Goal: Register for event/course: Sign up to attend an event or enroll in a course

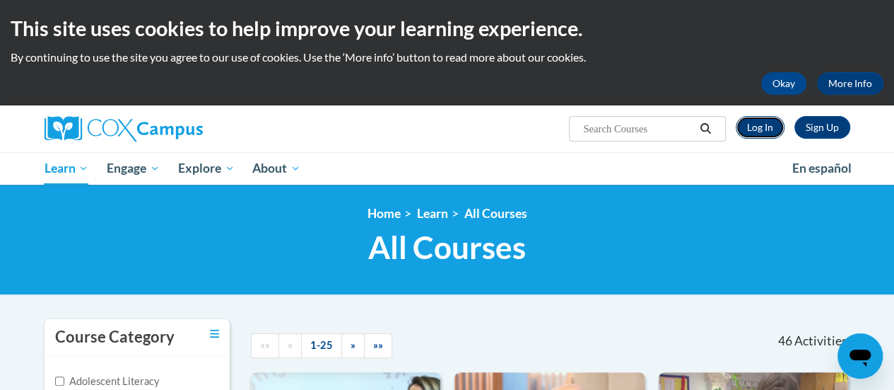
click at [748, 126] on link "Log In" at bounding box center [760, 127] width 49 height 23
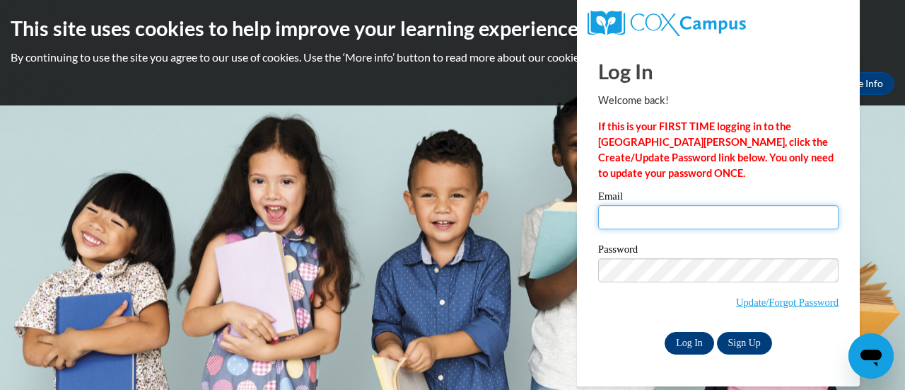
type input "[EMAIL_ADDRESS][DOMAIN_NAME]"
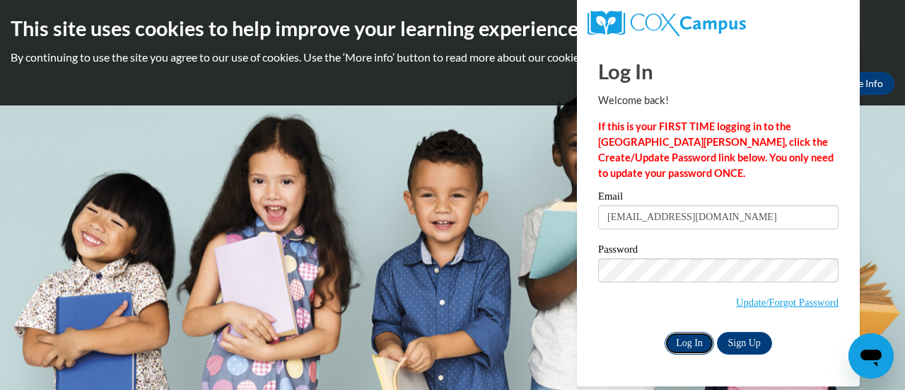
click at [679, 339] on input "Log In" at bounding box center [689, 343] width 49 height 23
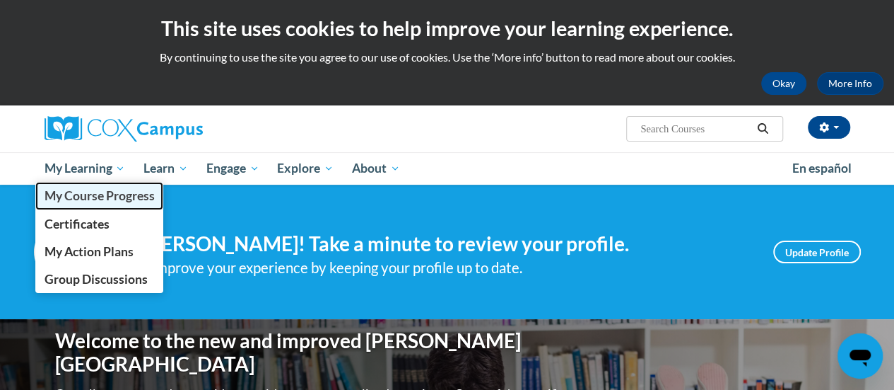
click at [61, 195] on span "My Course Progress" at bounding box center [99, 195] width 110 height 15
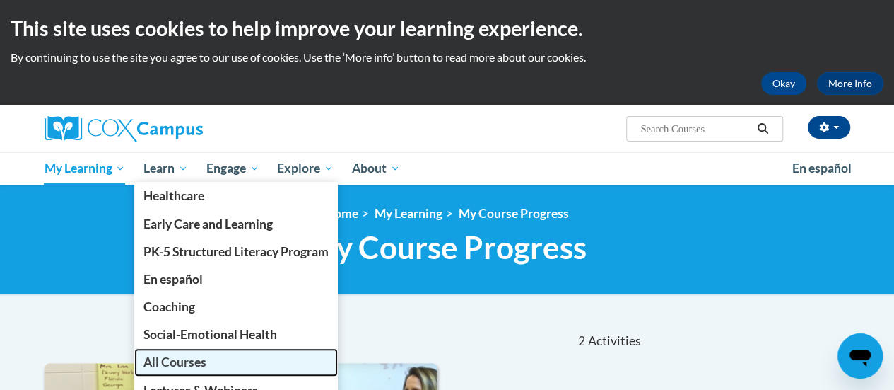
click at [157, 366] on span "All Courses" at bounding box center [175, 361] width 63 height 15
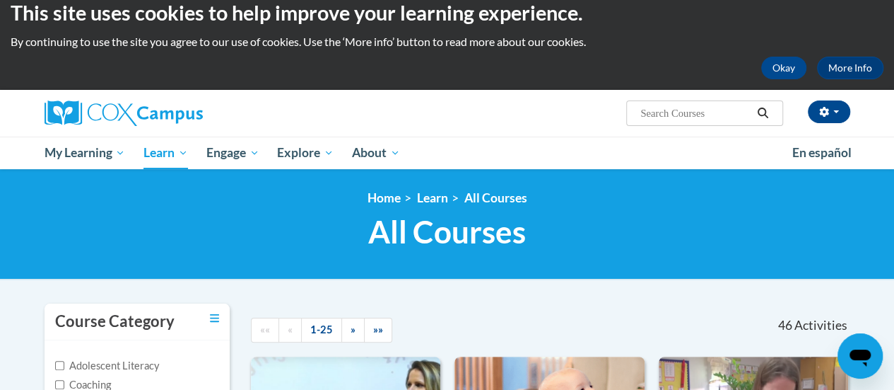
scroll to position [11, 0]
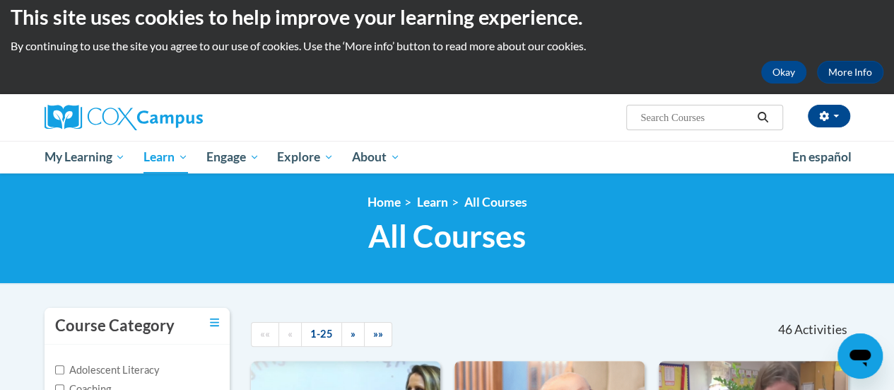
click at [676, 120] on input "Search..." at bounding box center [695, 117] width 113 height 17
type input "systematic"
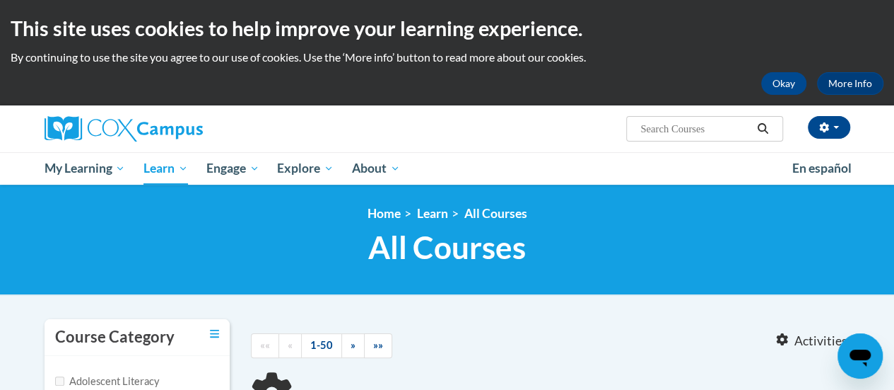
type input "systematic"
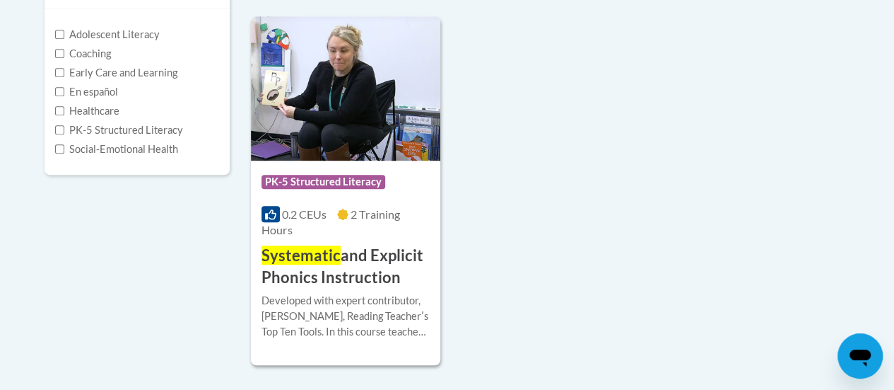
scroll to position [347, 0]
click at [361, 122] on img at bounding box center [345, 88] width 189 height 144
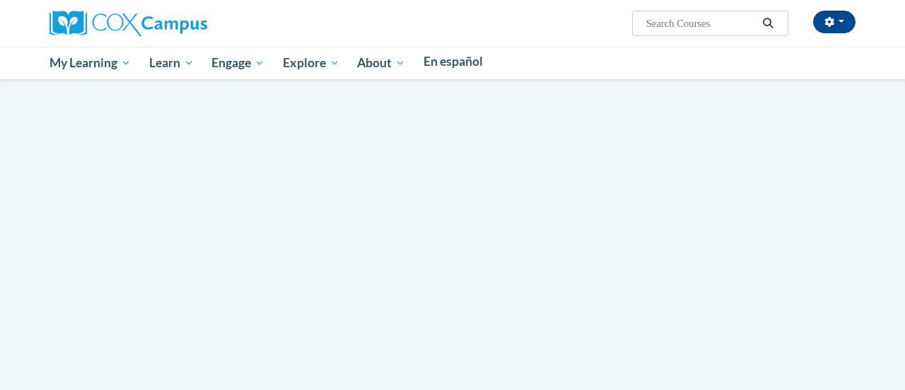
click at [361, 122] on body "This site uses cookies to help improve your learning experience. By continuing …" at bounding box center [452, 195] width 905 height 390
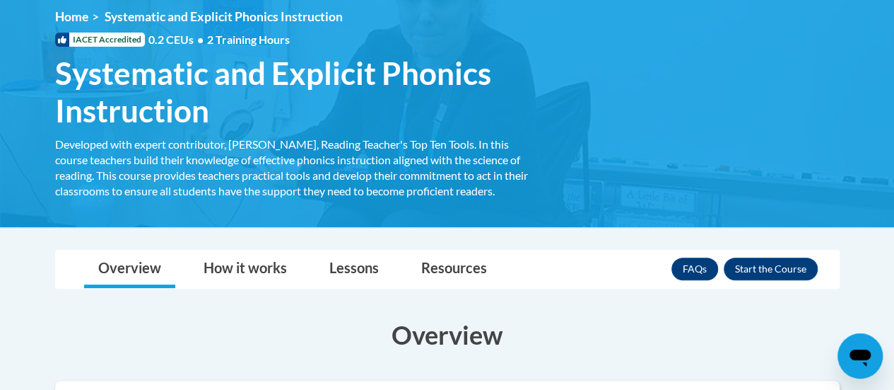
scroll to position [199, 0]
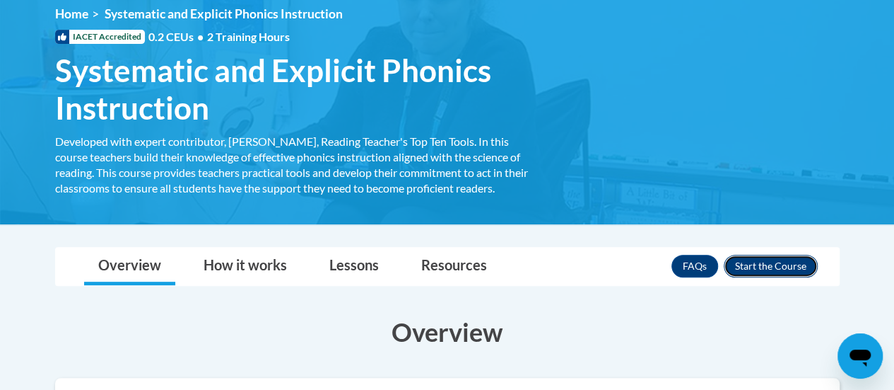
click at [783, 266] on button "Enroll" at bounding box center [771, 266] width 94 height 23
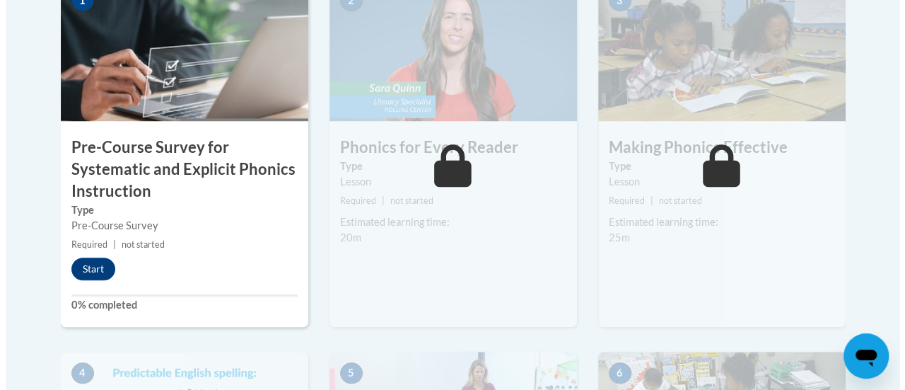
scroll to position [532, 0]
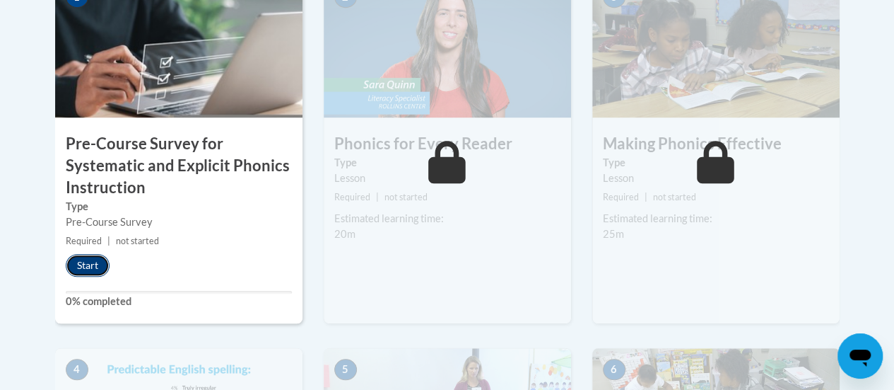
click at [90, 264] on button "Start" at bounding box center [88, 265] width 44 height 23
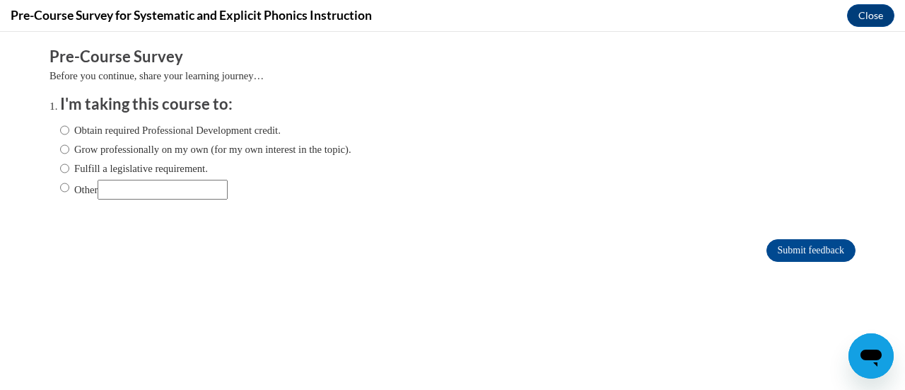
scroll to position [0, 0]
click at [60, 165] on input "Fulfill a legislative requirement." at bounding box center [64, 168] width 9 height 16
radio input "true"
click at [791, 247] on input "Submit feedback" at bounding box center [810, 250] width 89 height 23
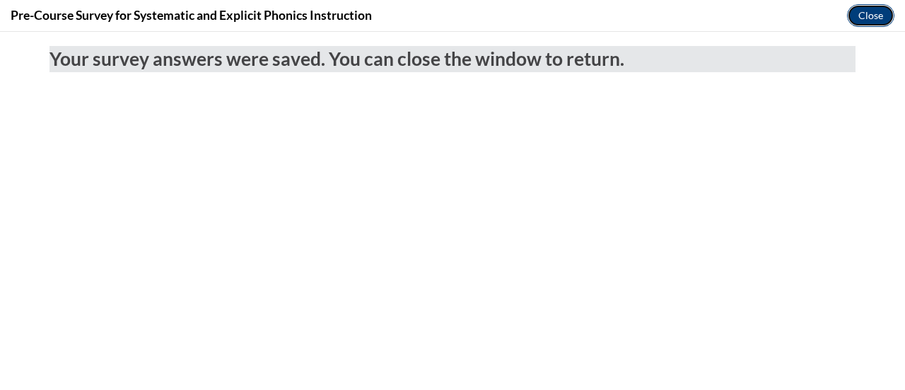
click at [872, 9] on button "Close" at bounding box center [870, 15] width 47 height 23
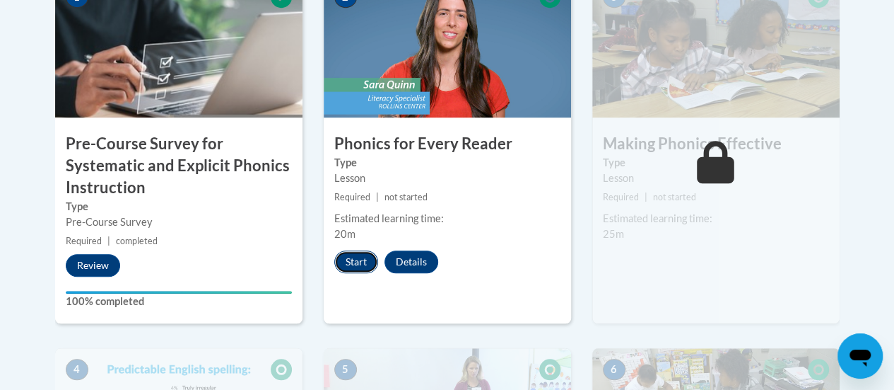
click at [345, 266] on button "Start" at bounding box center [356, 261] width 44 height 23
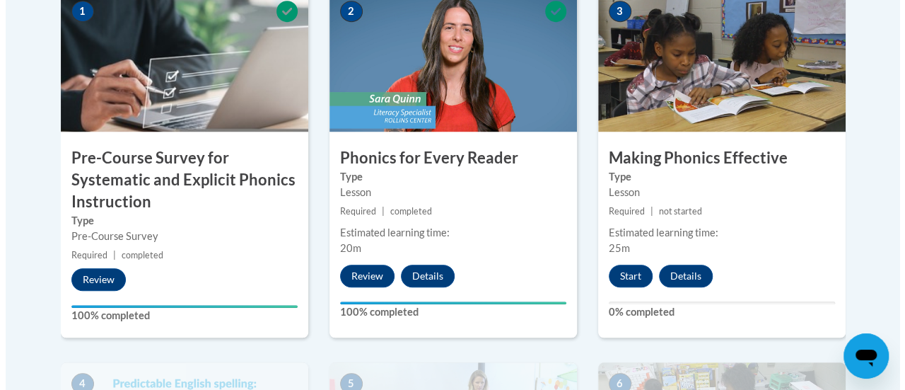
scroll to position [517, 0]
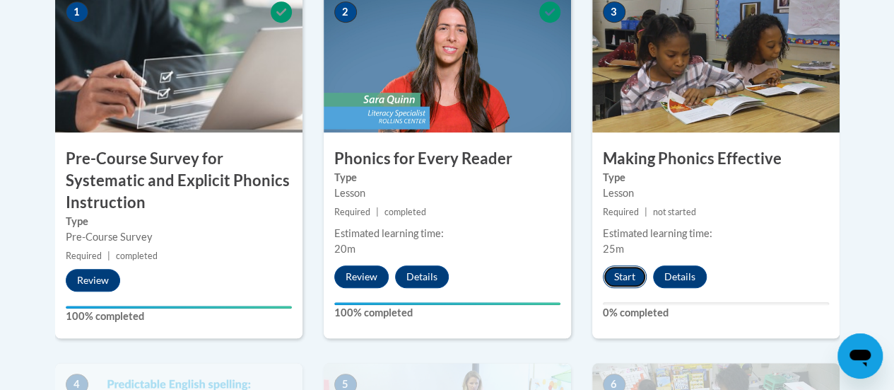
click at [628, 278] on button "Start" at bounding box center [625, 276] width 44 height 23
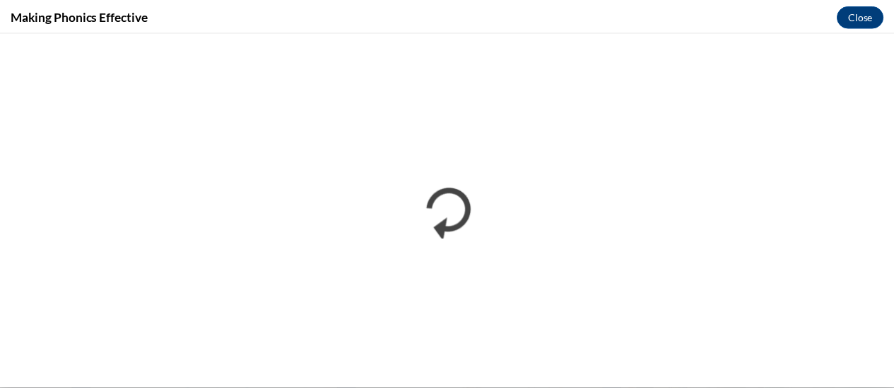
scroll to position [0, 0]
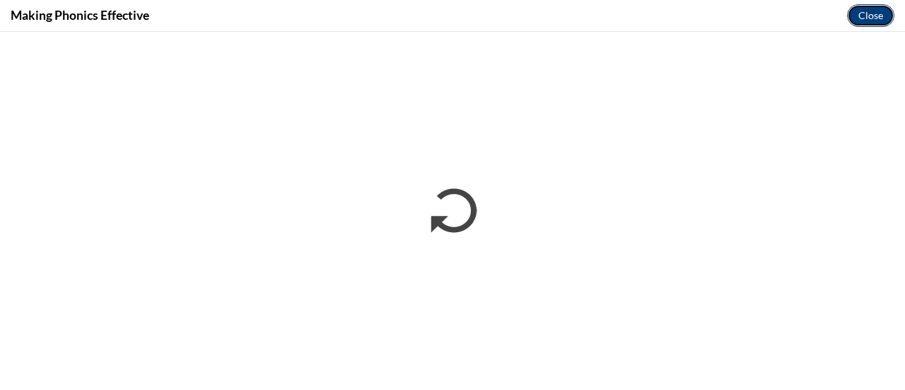
click at [875, 14] on button "Close" at bounding box center [870, 15] width 47 height 23
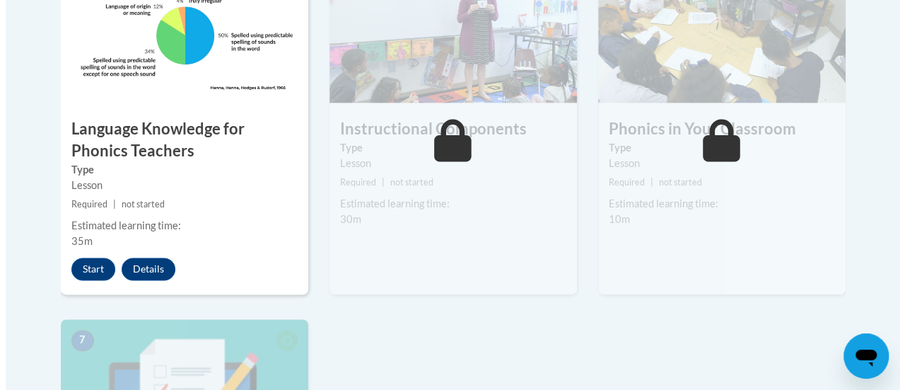
scroll to position [919, 0]
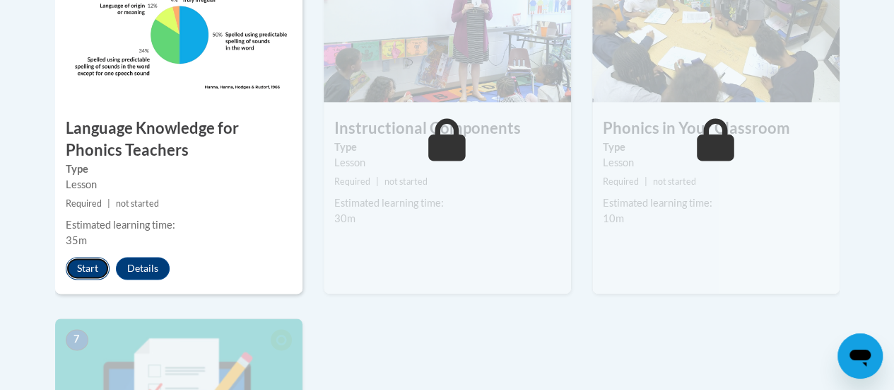
click at [88, 269] on button "Start" at bounding box center [88, 268] width 44 height 23
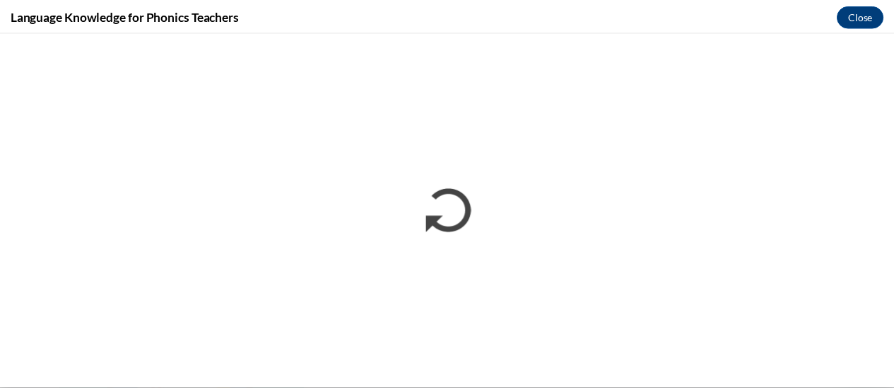
scroll to position [0, 0]
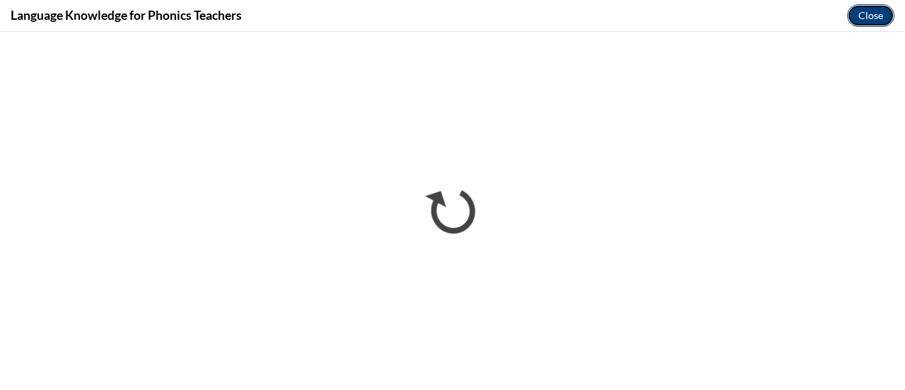
click at [865, 8] on button "Close" at bounding box center [870, 15] width 47 height 23
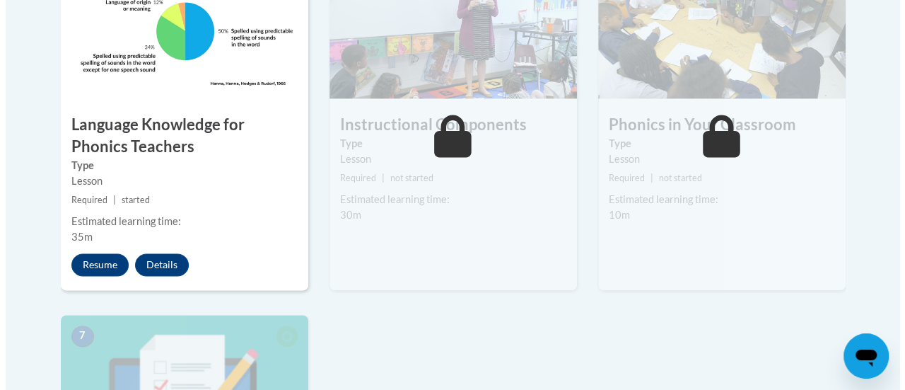
scroll to position [923, 0]
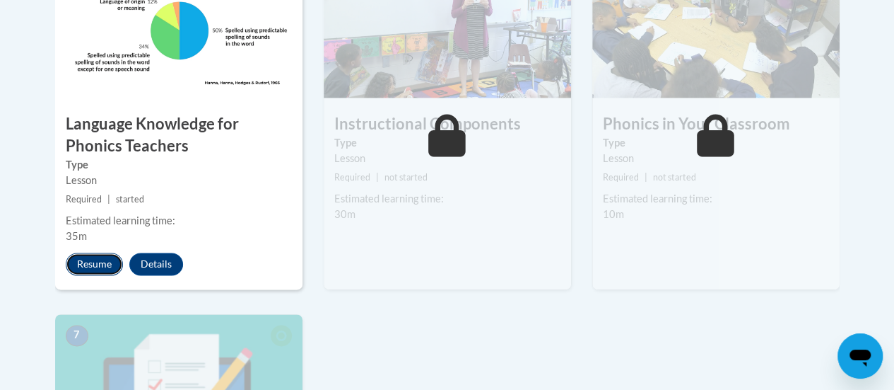
click at [99, 257] on button "Resume" at bounding box center [94, 263] width 57 height 23
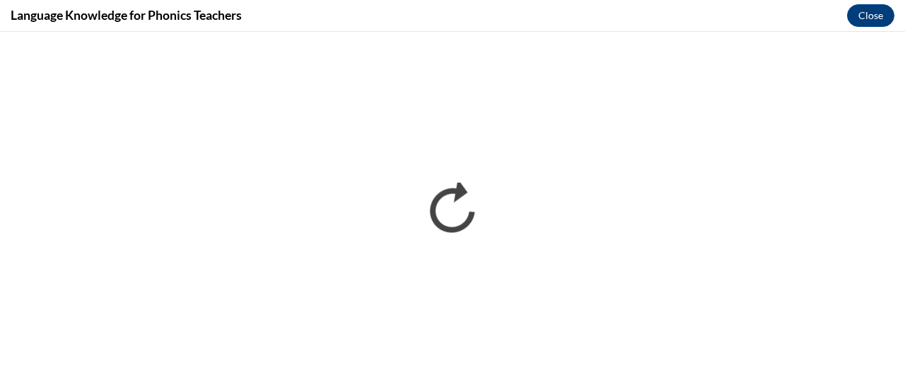
scroll to position [0, 0]
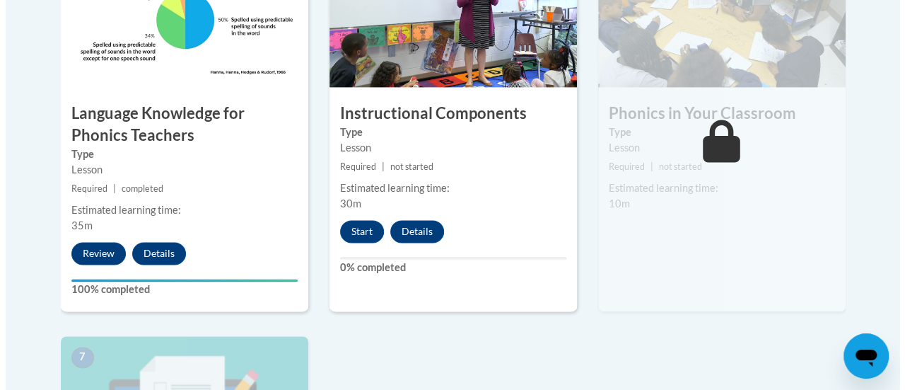
scroll to position [935, 0]
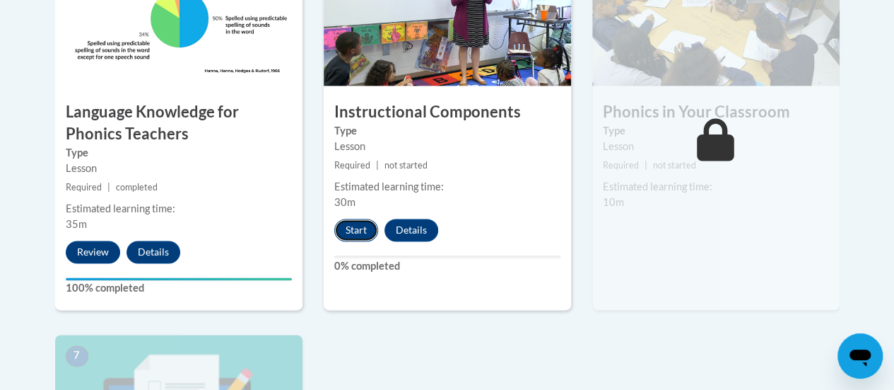
click at [355, 223] on button "Start" at bounding box center [356, 229] width 44 height 23
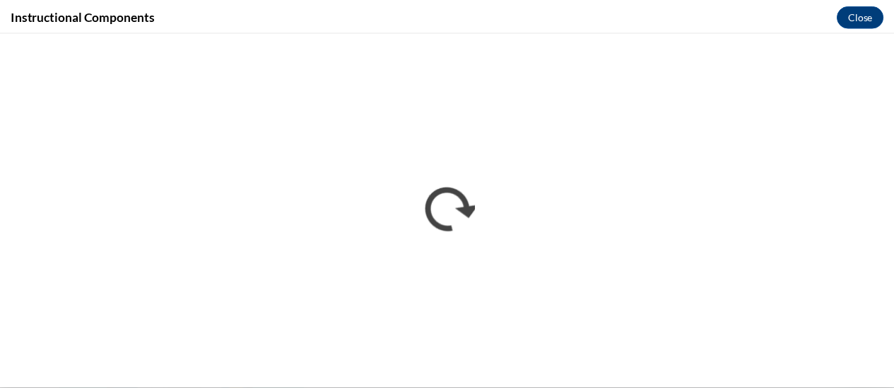
scroll to position [0, 0]
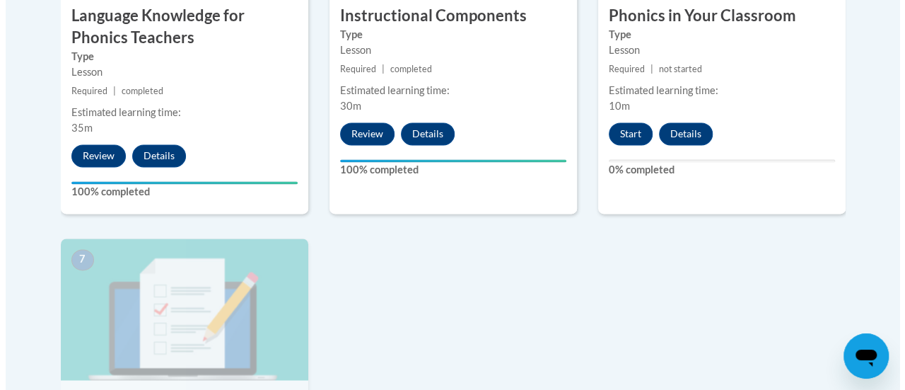
scroll to position [1111, 0]
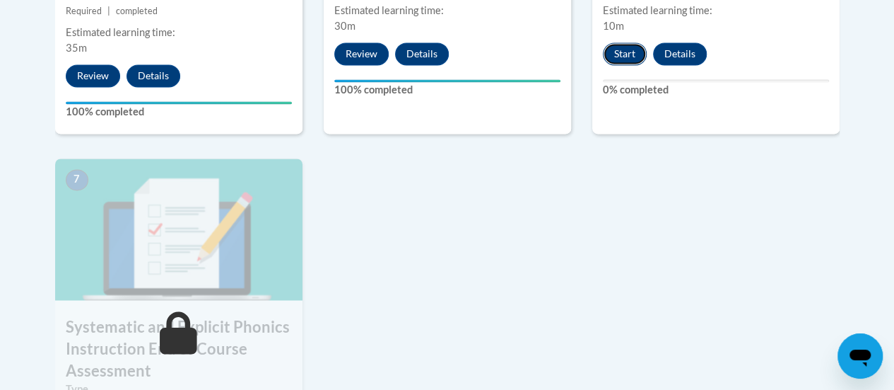
click at [622, 47] on button "Start" at bounding box center [625, 53] width 44 height 23
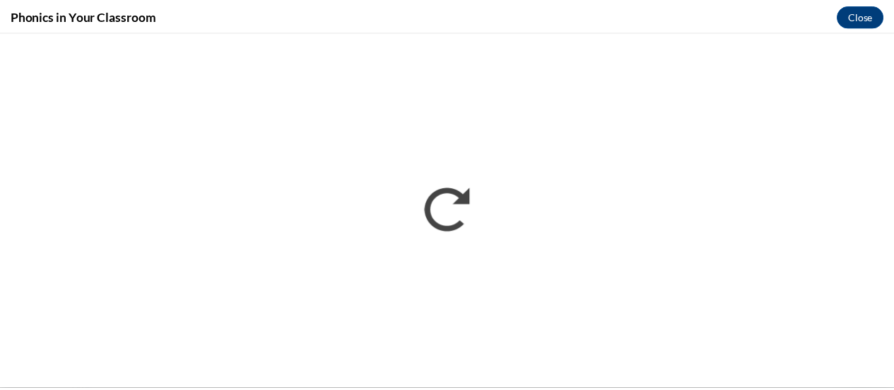
scroll to position [0, 0]
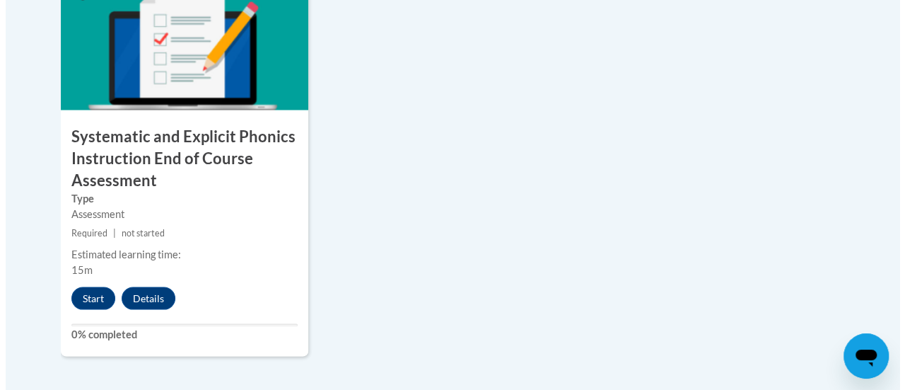
scroll to position [1344, 0]
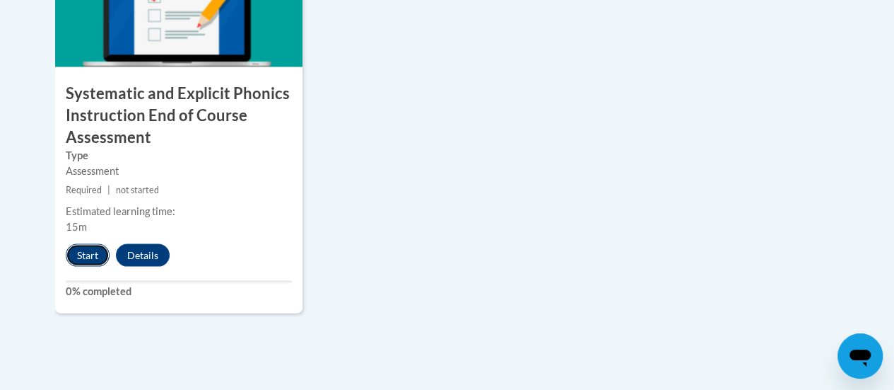
click at [88, 257] on button "Start" at bounding box center [88, 255] width 44 height 23
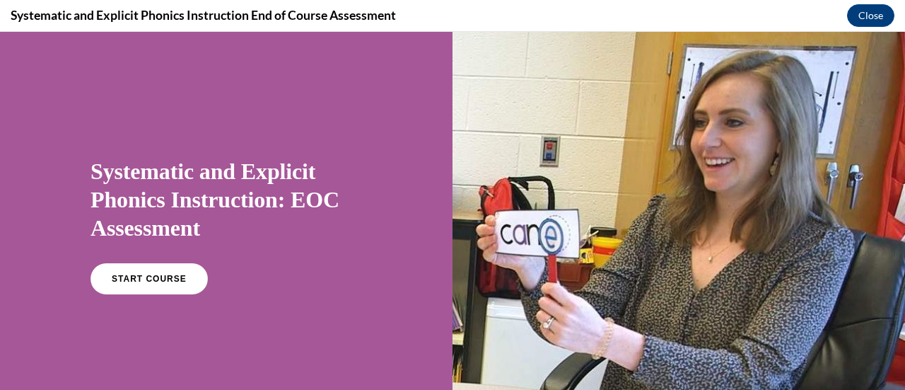
scroll to position [0, 0]
click at [139, 283] on span "START COURSE" at bounding box center [149, 279] width 78 height 11
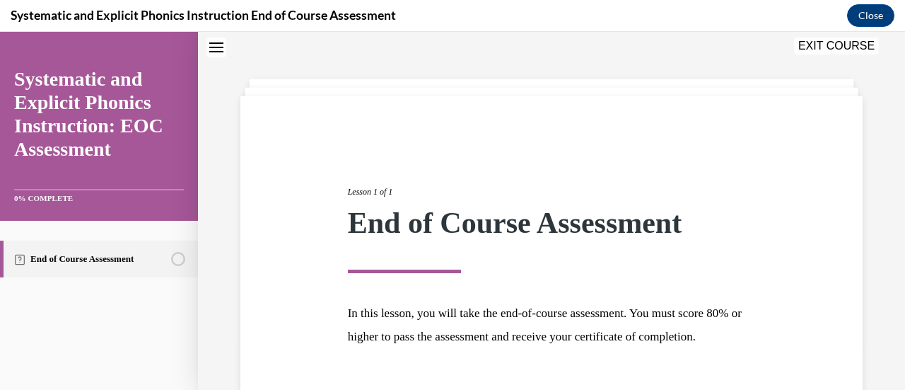
scroll to position [165, 0]
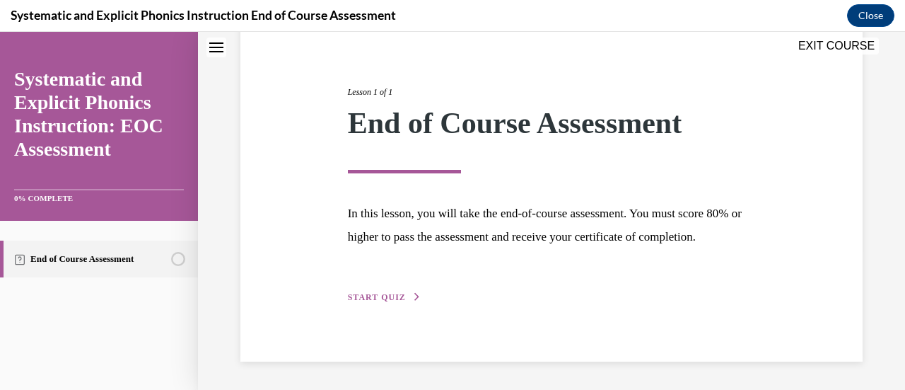
click at [400, 296] on span "START QUIZ" at bounding box center [377, 297] width 58 height 10
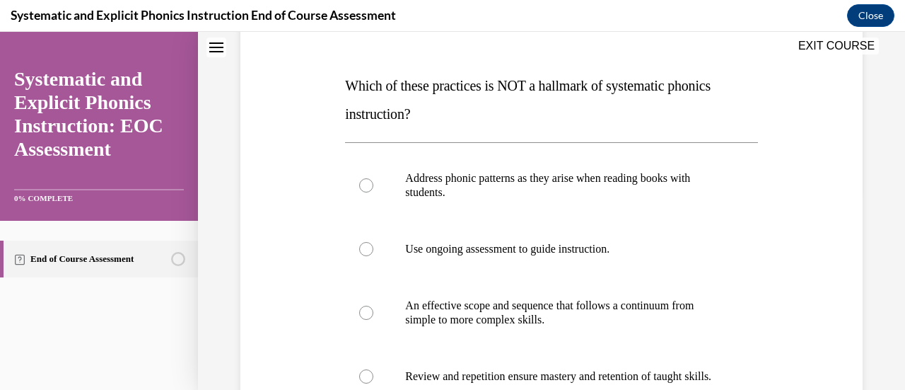
scroll to position [194, 0]
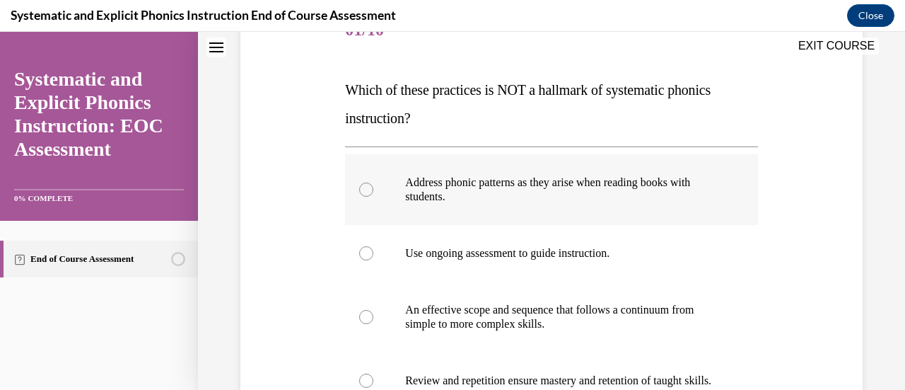
click at [366, 194] on div at bounding box center [366, 189] width 14 height 14
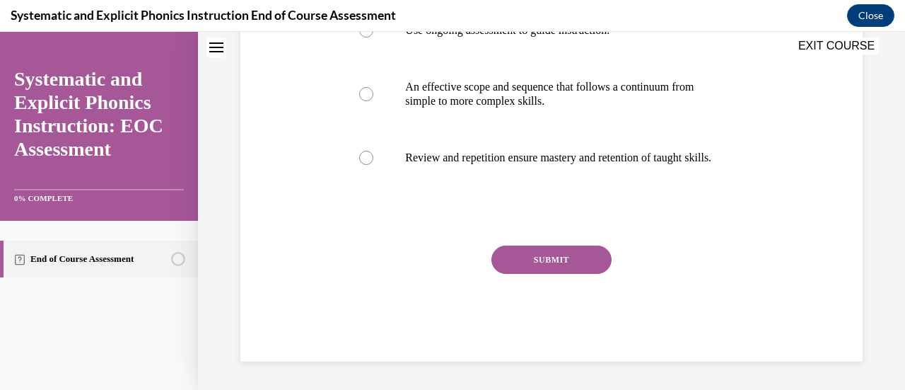
click at [569, 267] on button "SUBMIT" at bounding box center [551, 259] width 120 height 28
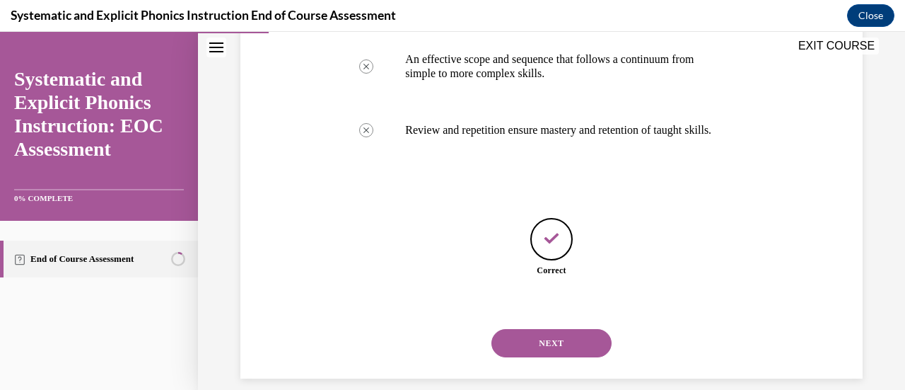
scroll to position [474, 0]
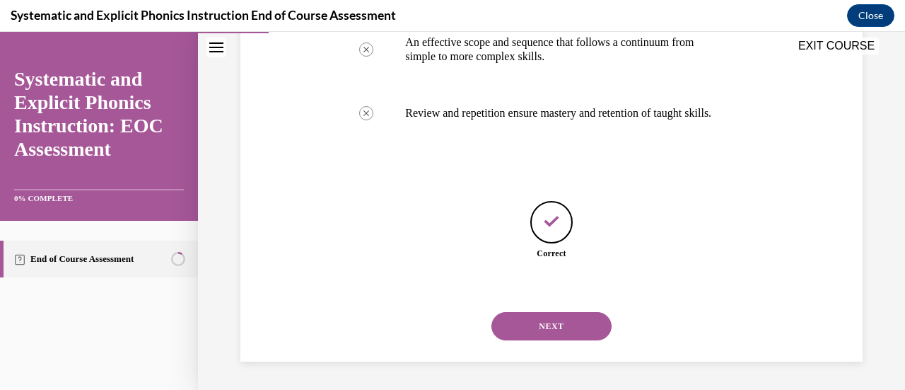
click at [553, 327] on button "NEXT" at bounding box center [551, 326] width 120 height 28
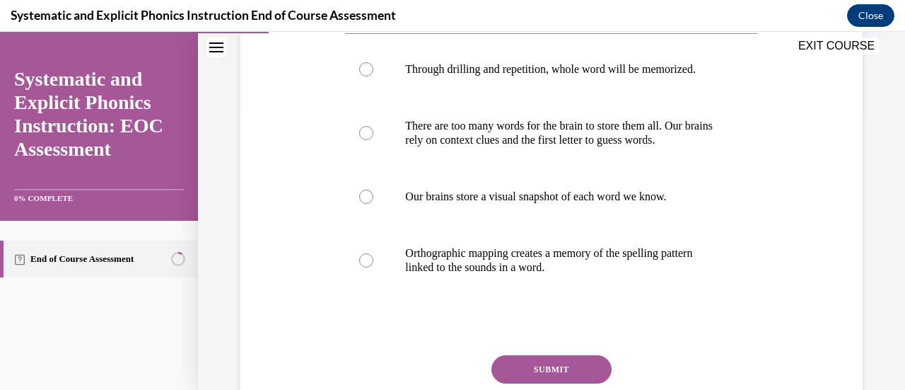
scroll to position [284, 0]
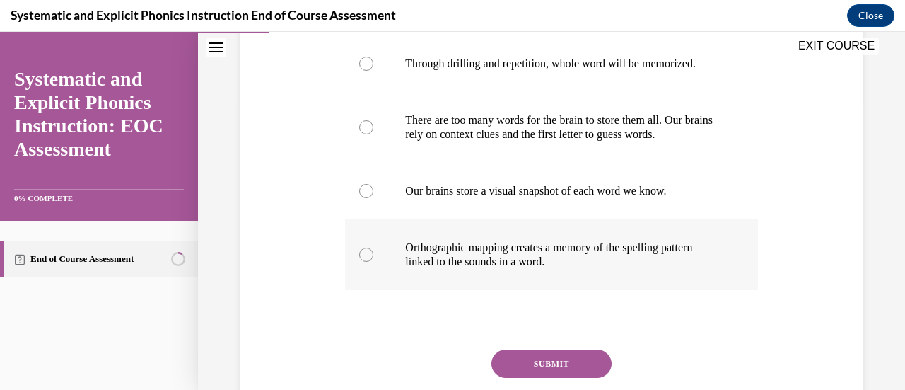
click at [364, 257] on div at bounding box center [366, 254] width 14 height 14
click at [510, 353] on button "SUBMIT" at bounding box center [551, 363] width 120 height 28
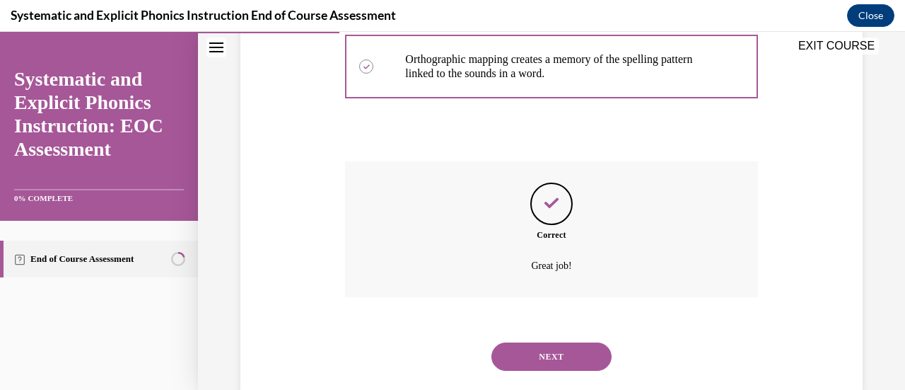
scroll to position [502, 0]
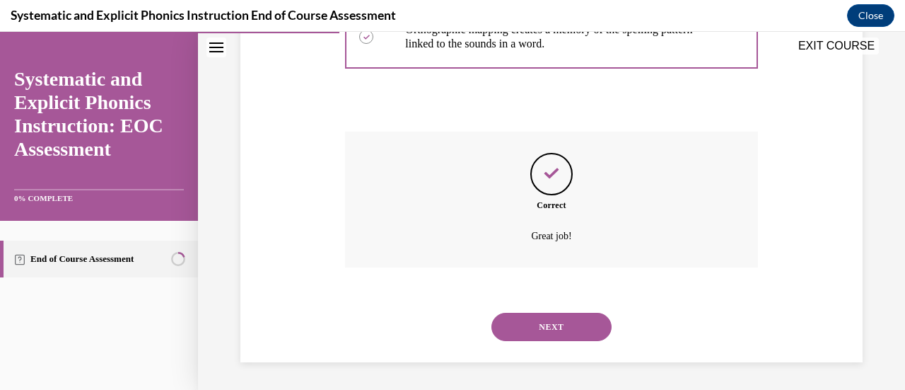
click at [535, 337] on button "NEXT" at bounding box center [551, 326] width 120 height 28
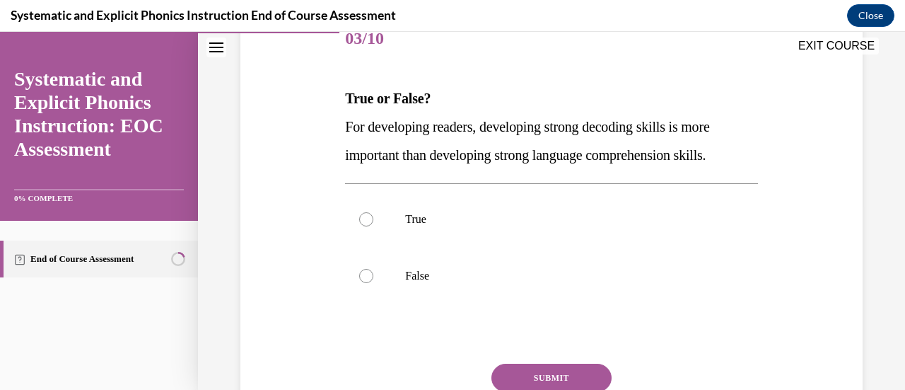
scroll to position [186, 0]
click at [364, 276] on div at bounding box center [366, 275] width 14 height 14
click at [550, 375] on button "SUBMIT" at bounding box center [551, 377] width 120 height 28
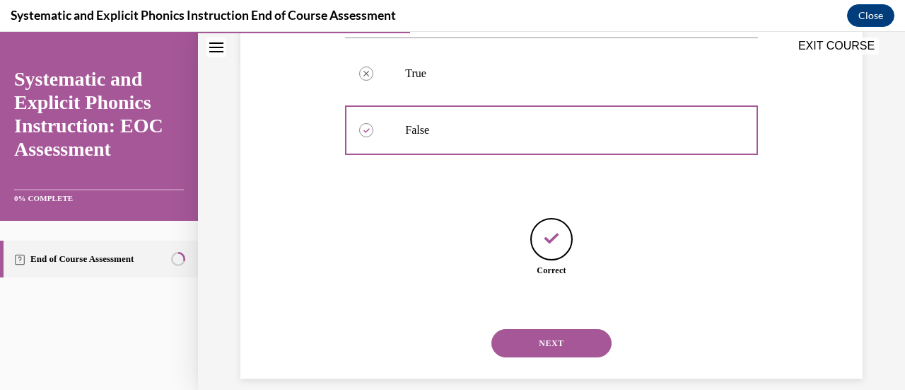
scroll to position [347, 0]
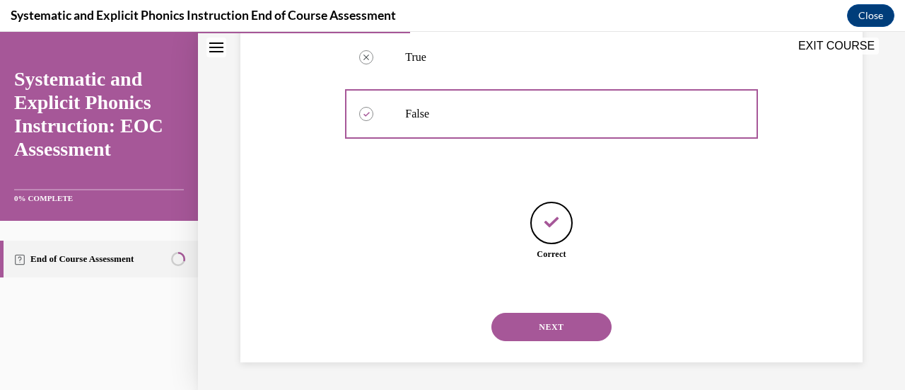
click at [560, 329] on button "NEXT" at bounding box center [551, 326] width 120 height 28
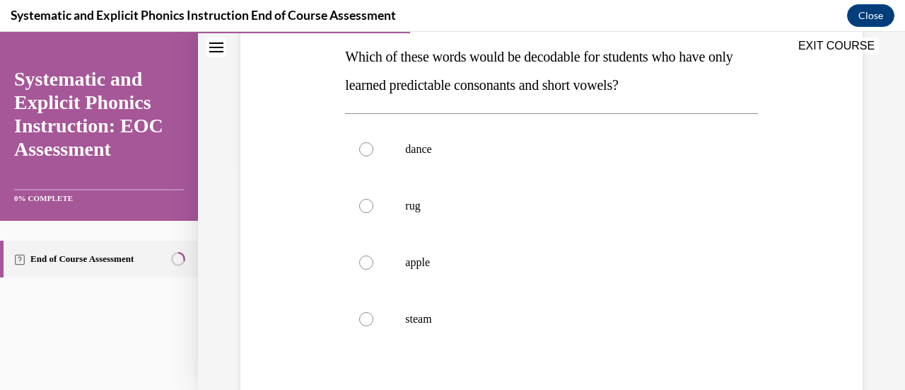
scroll to position [228, 0]
click at [362, 202] on div at bounding box center [366, 205] width 14 height 14
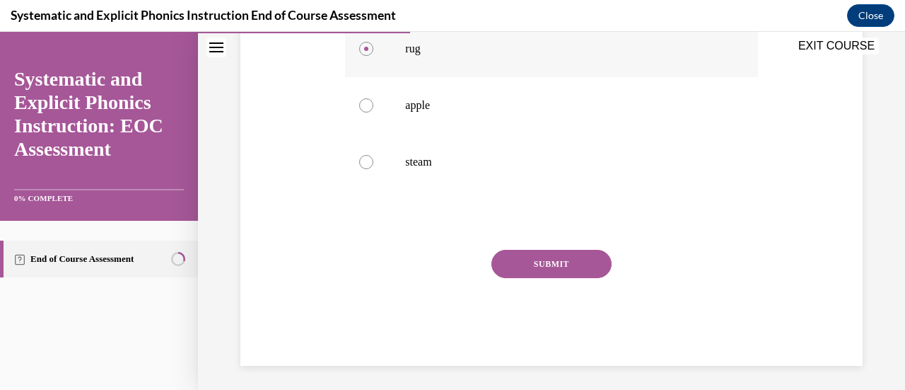
scroll to position [385, 0]
click at [541, 267] on button "SUBMIT" at bounding box center [551, 263] width 120 height 28
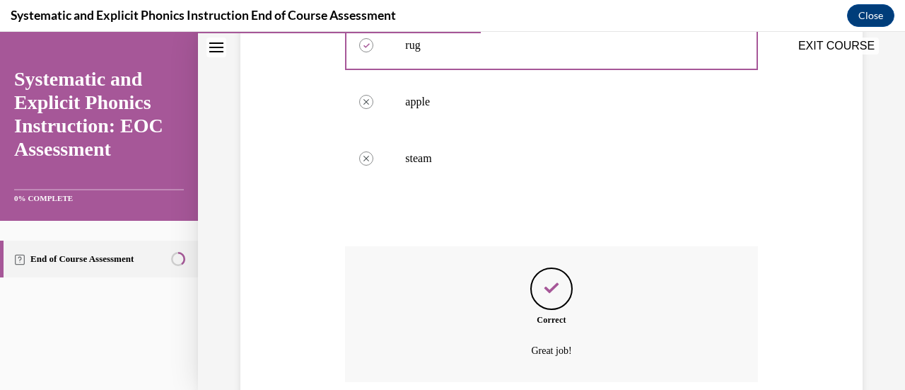
scroll to position [502, 0]
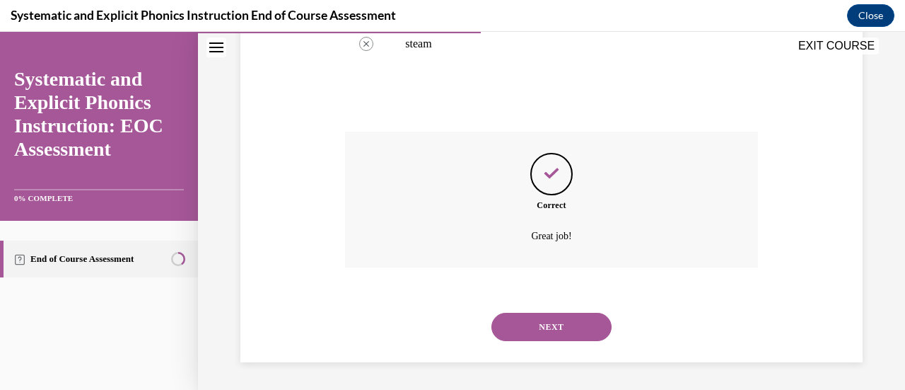
click at [532, 331] on button "NEXT" at bounding box center [551, 326] width 120 height 28
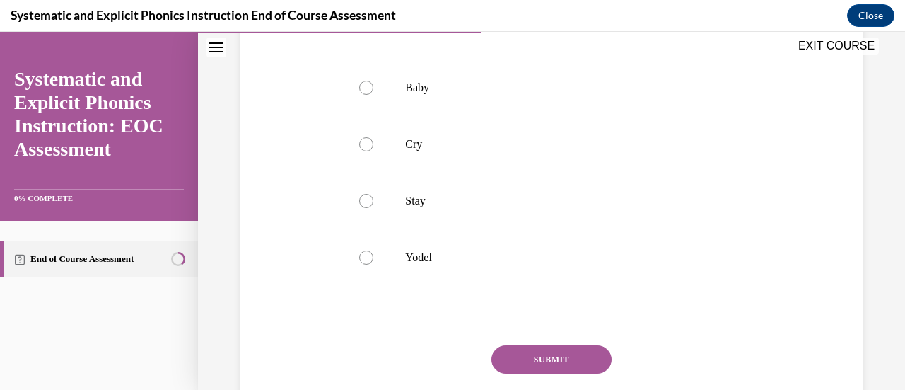
scroll to position [267, 0]
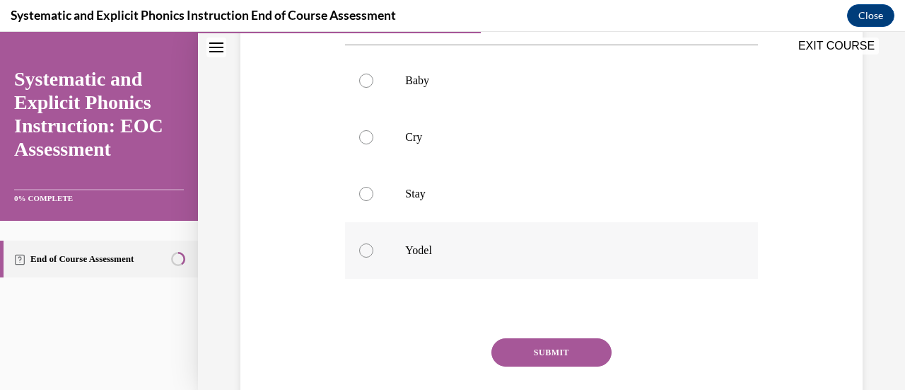
click at [366, 250] on div at bounding box center [366, 250] width 14 height 14
click at [522, 346] on button "SUBMIT" at bounding box center [551, 352] width 120 height 28
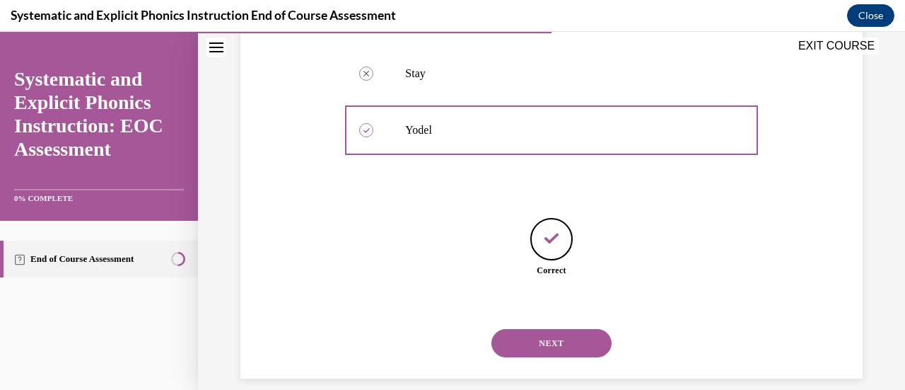
scroll to position [404, 0]
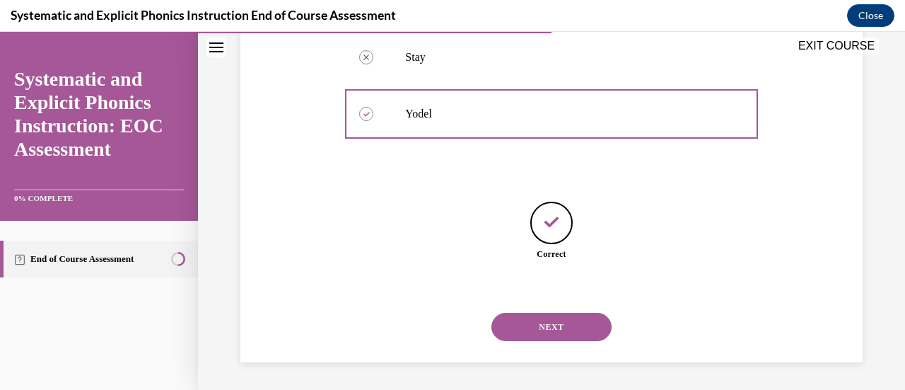
click at [557, 319] on button "NEXT" at bounding box center [551, 326] width 120 height 28
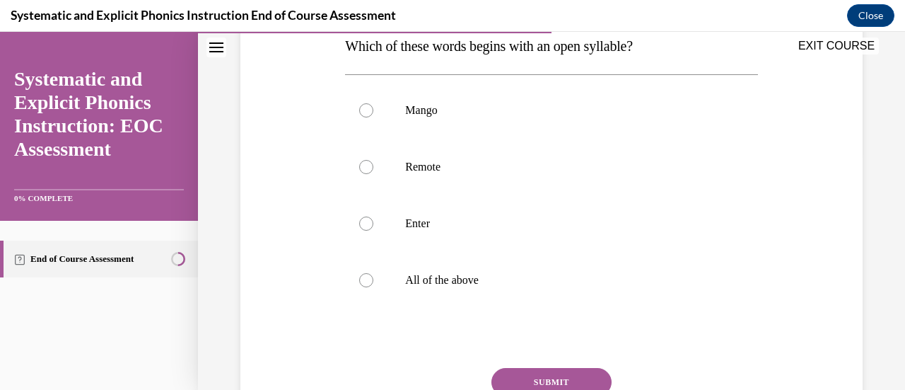
scroll to position [238, 0]
click at [368, 162] on div at bounding box center [366, 166] width 14 height 14
click at [542, 378] on button "SUBMIT" at bounding box center [551, 381] width 120 height 28
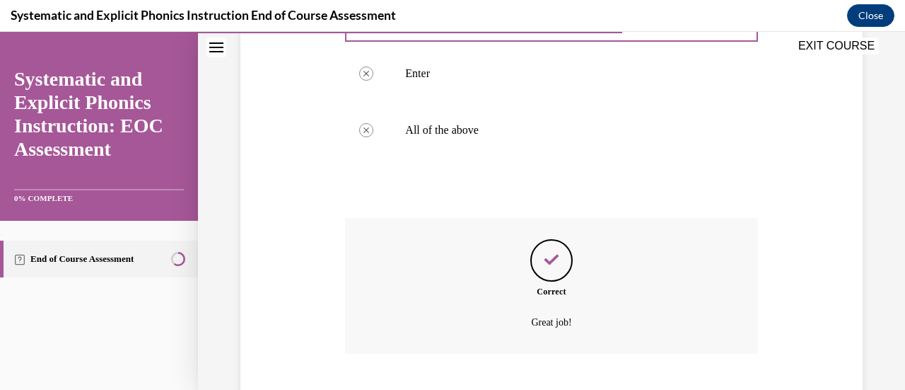
scroll to position [474, 0]
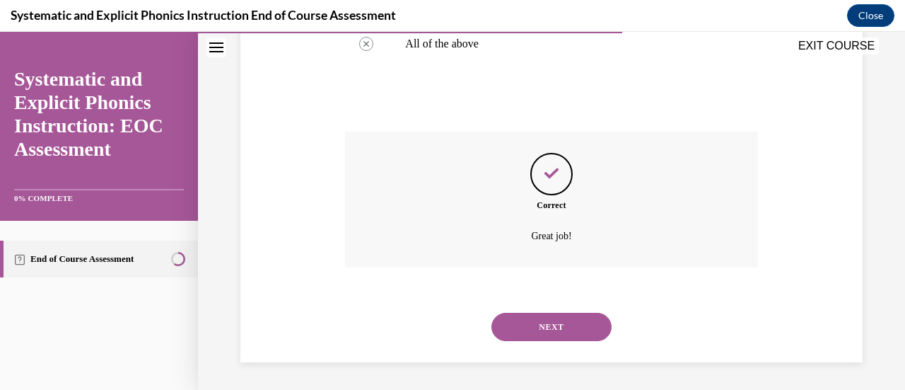
click at [546, 322] on button "NEXT" at bounding box center [551, 326] width 120 height 28
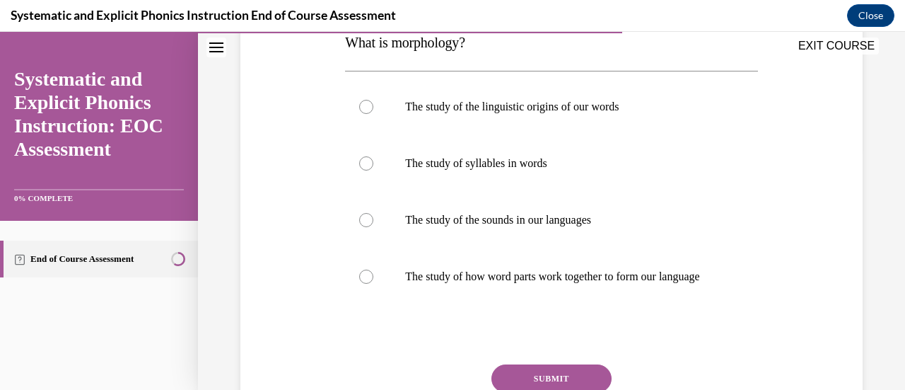
scroll to position [242, 0]
click at [365, 283] on div at bounding box center [366, 276] width 14 height 14
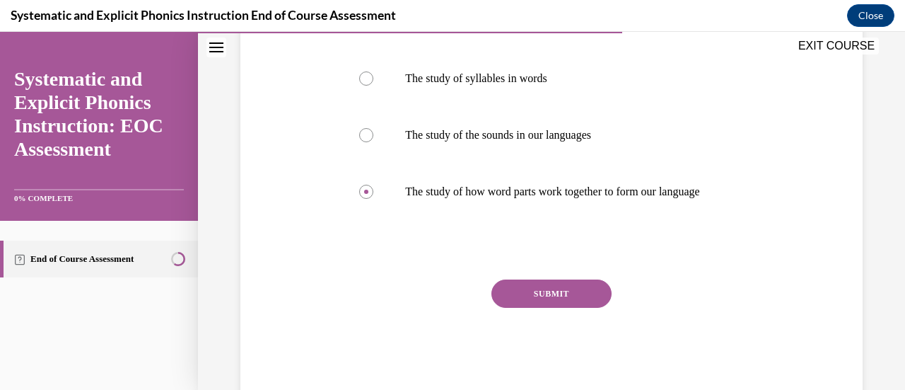
click at [564, 308] on button "SUBMIT" at bounding box center [551, 293] width 120 height 28
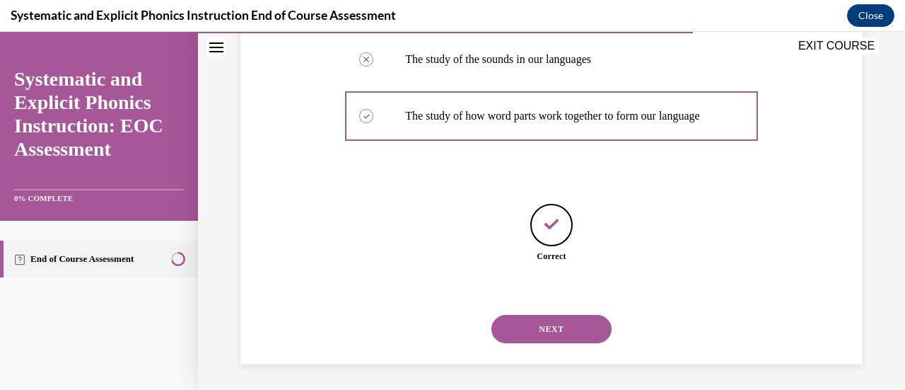
scroll to position [418, 0]
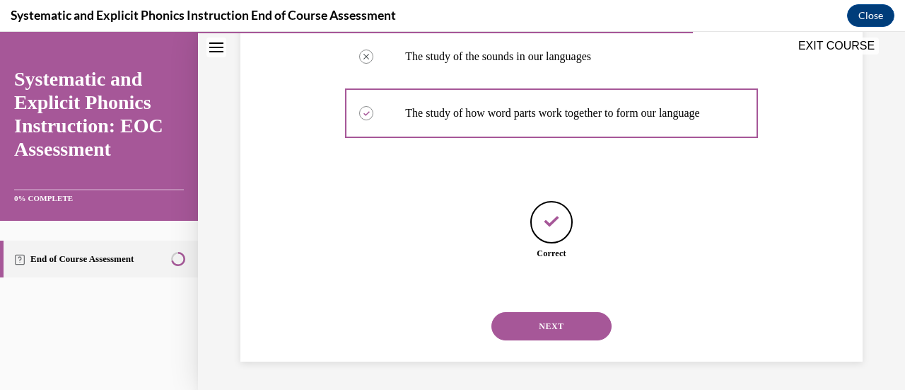
click at [554, 320] on button "NEXT" at bounding box center [551, 326] width 120 height 28
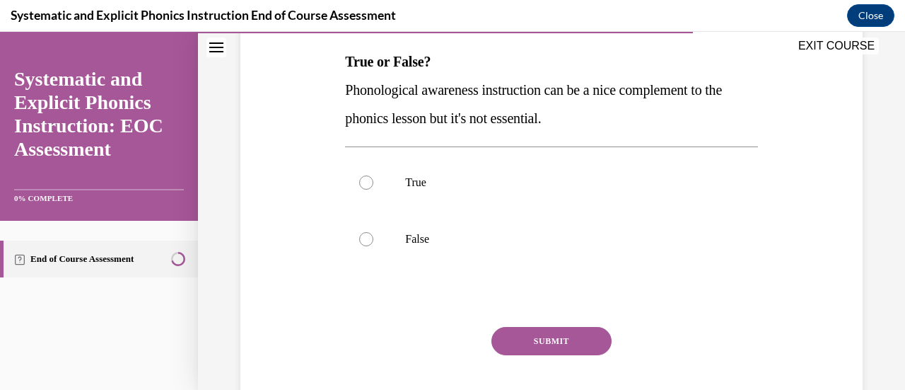
scroll to position [227, 0]
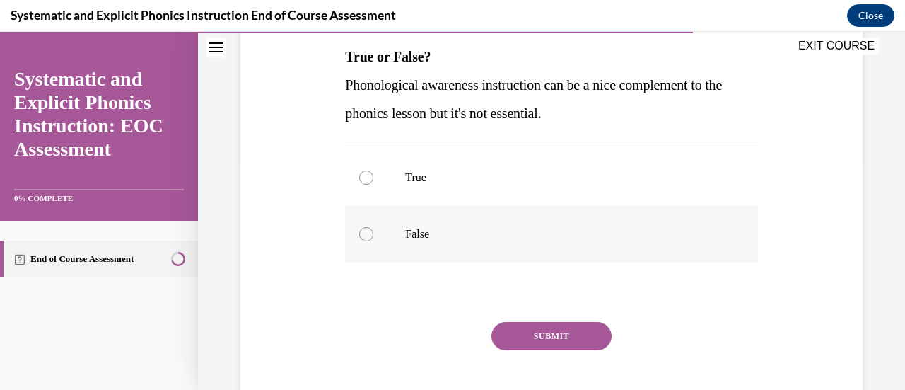
click at [363, 235] on div at bounding box center [366, 234] width 14 height 14
click at [532, 322] on button "SUBMIT" at bounding box center [551, 336] width 120 height 28
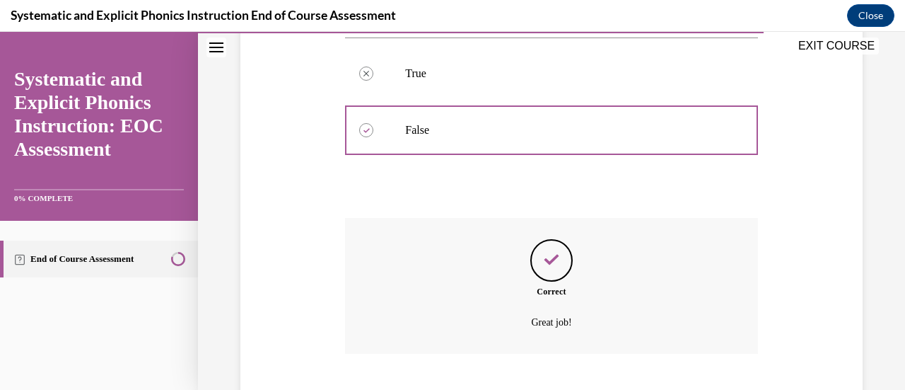
scroll to position [417, 0]
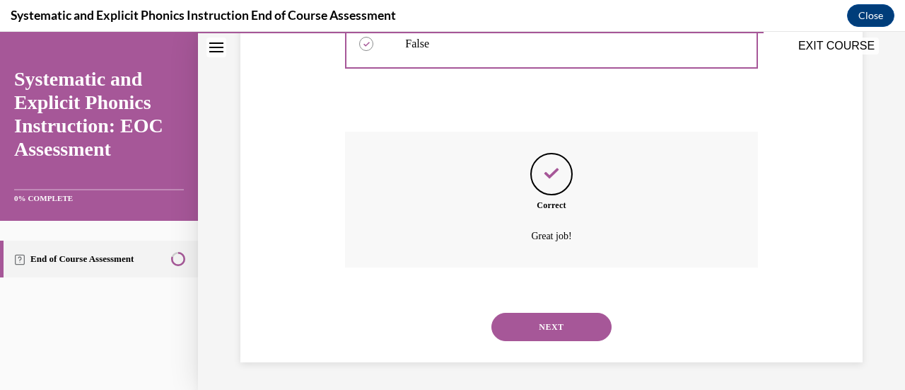
click at [532, 322] on button "NEXT" at bounding box center [551, 326] width 120 height 28
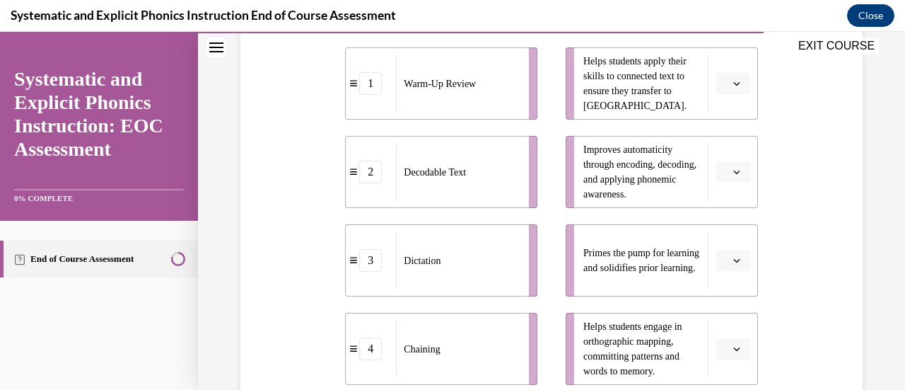
scroll to position [327, 0]
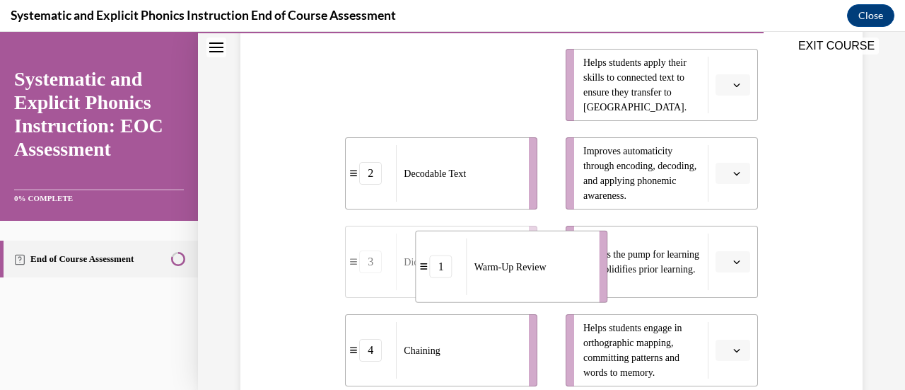
drag, startPoint x: 493, startPoint y: 99, endPoint x: 566, endPoint y: 282, distance: 196.8
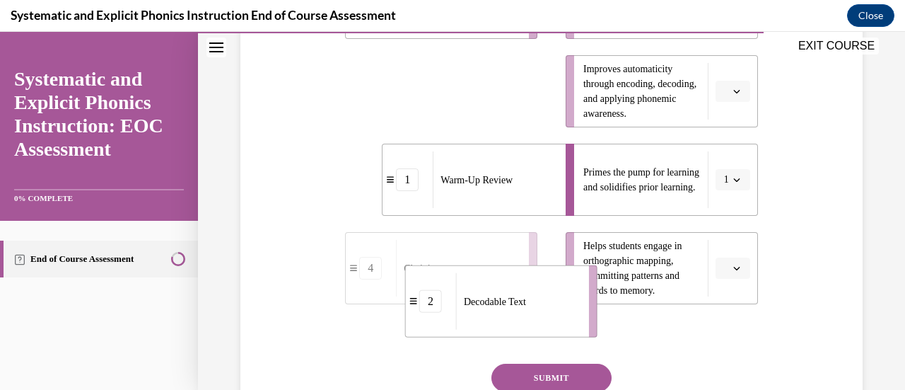
drag, startPoint x: 503, startPoint y: 195, endPoint x: 551, endPoint y: 344, distance: 157.0
click at [551, 329] on div "Decodable Text" at bounding box center [518, 301] width 124 height 57
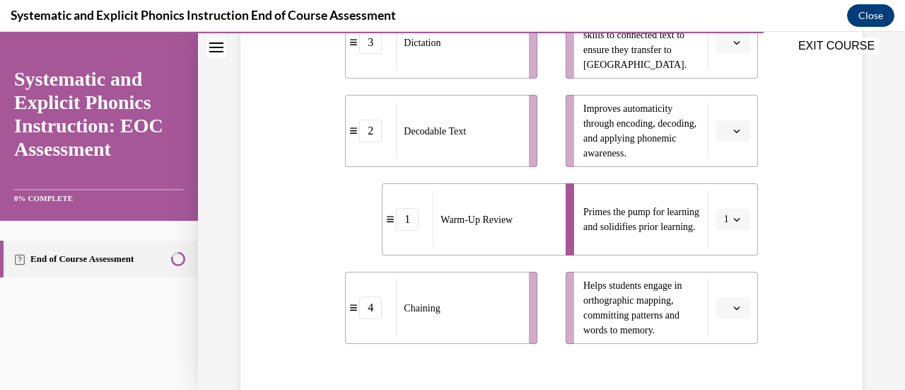
scroll to position [361, 0]
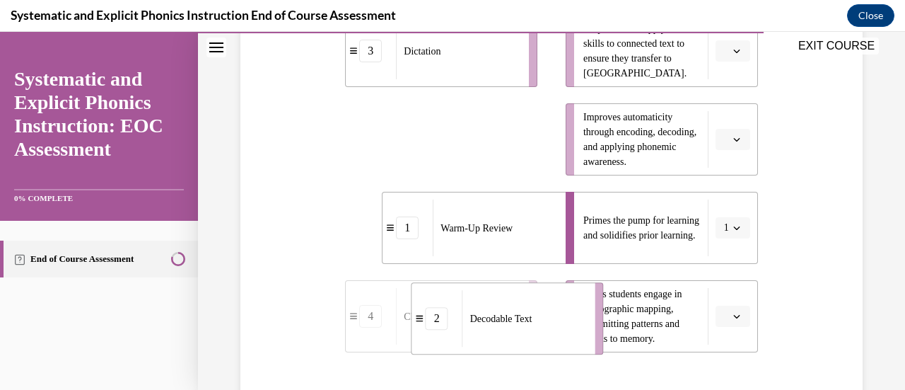
drag, startPoint x: 518, startPoint y: 151, endPoint x: 584, endPoint y: 330, distance: 191.5
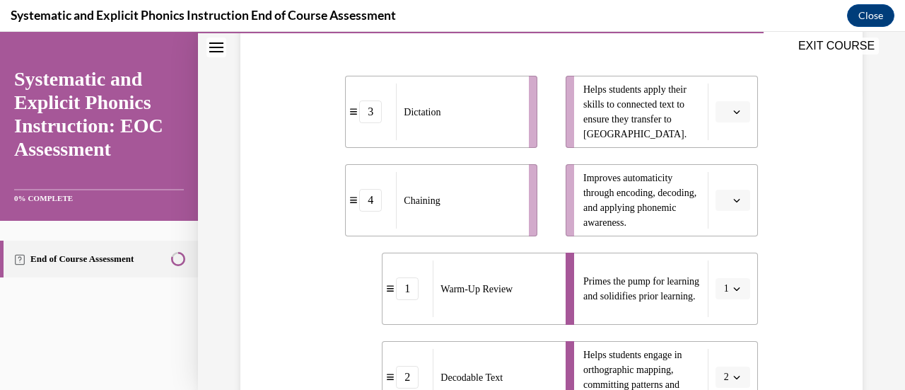
scroll to position [296, 0]
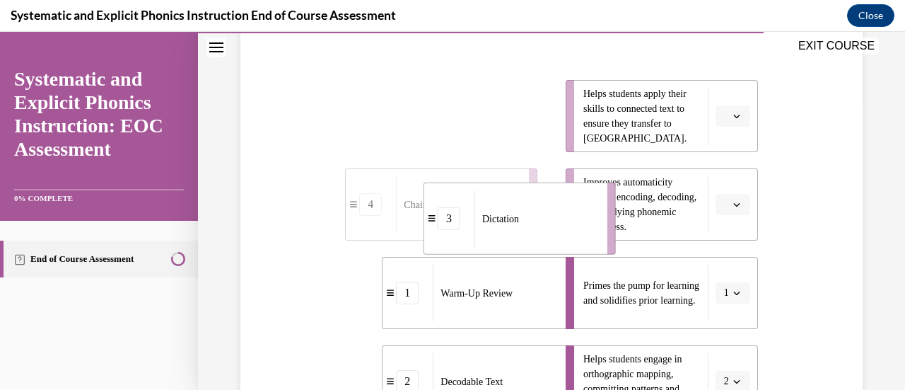
drag, startPoint x: 517, startPoint y: 121, endPoint x: 595, endPoint y: 223, distance: 128.5
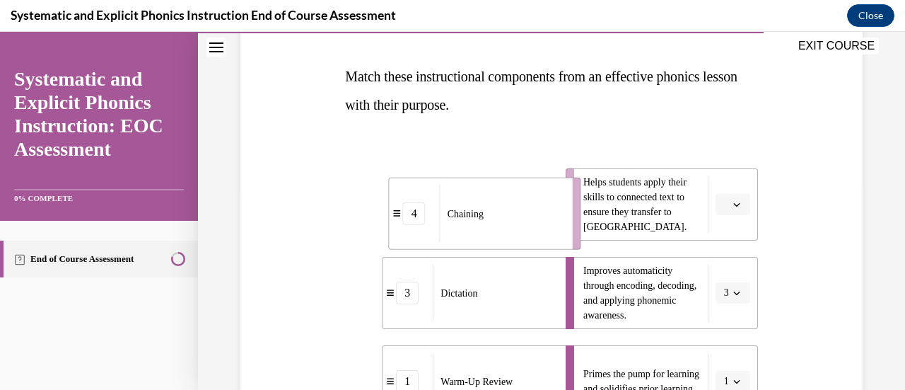
drag, startPoint x: 518, startPoint y: 204, endPoint x: 561, endPoint y: 213, distance: 44.0
click at [561, 213] on li "4 Chaining" at bounding box center [485, 213] width 192 height 72
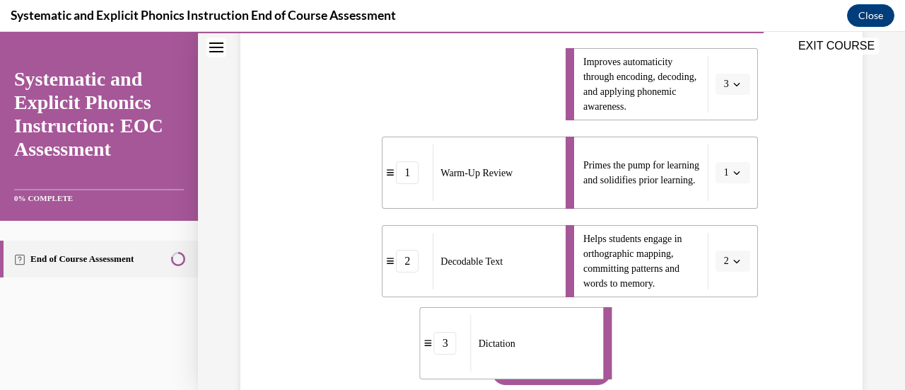
scroll to position [430, 0]
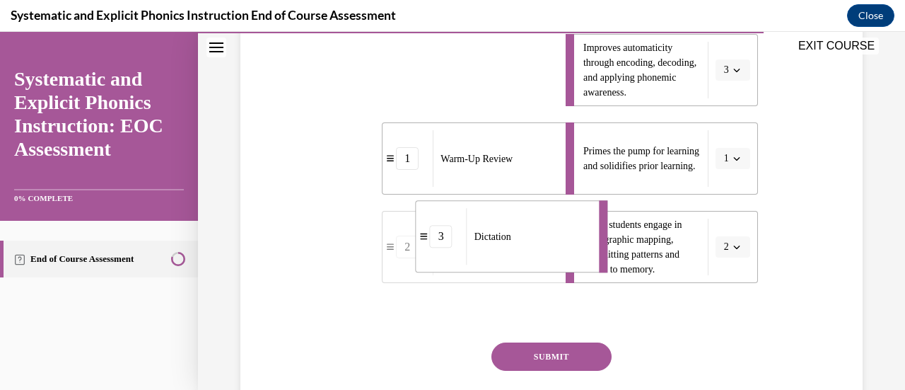
drag, startPoint x: 523, startPoint y: 167, endPoint x: 556, endPoint y: 217, distance: 59.8
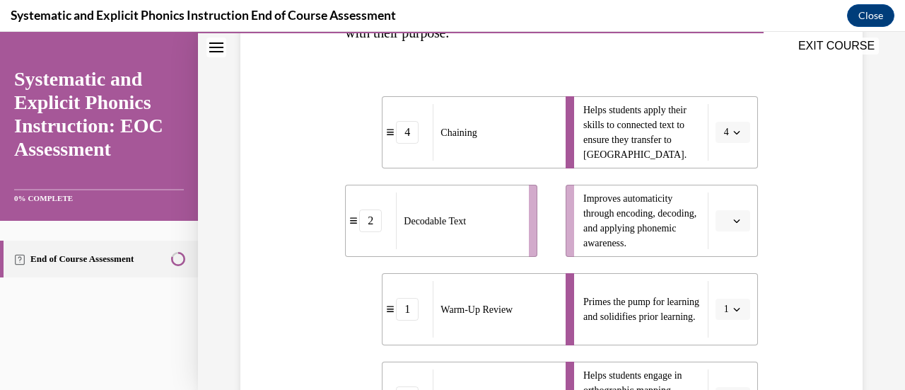
scroll to position [279, 0]
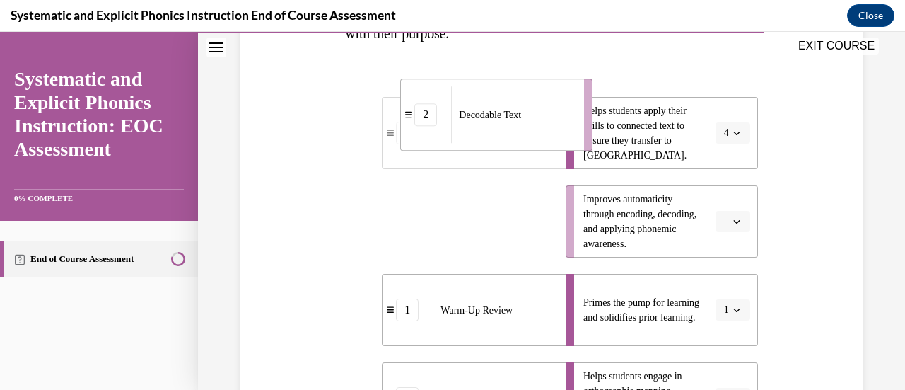
drag, startPoint x: 499, startPoint y: 252, endPoint x: 554, endPoint y: 144, distance: 121.4
click at [554, 144] on li "2 Decodable Text" at bounding box center [496, 114] width 192 height 72
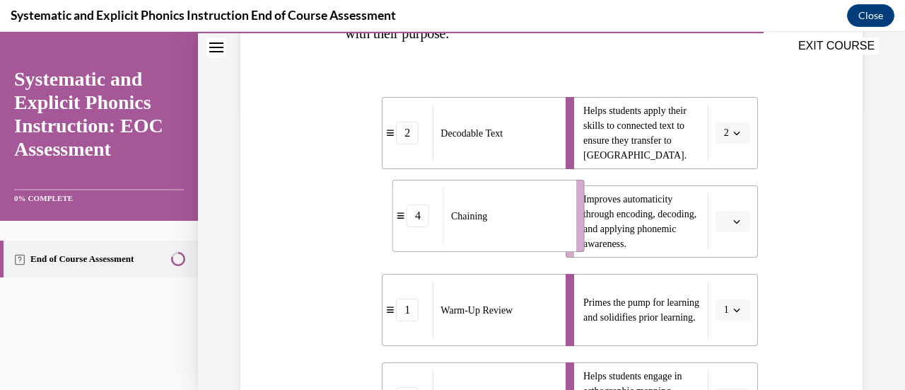
drag, startPoint x: 471, startPoint y: 207, endPoint x: 516, endPoint y: 203, distance: 45.4
click at [516, 203] on div "Chaining" at bounding box center [505, 215] width 124 height 57
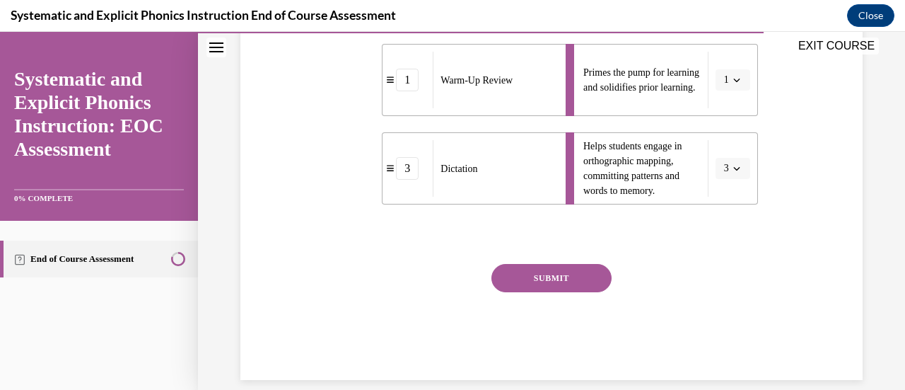
click at [526, 277] on button "SUBMIT" at bounding box center [551, 278] width 120 height 28
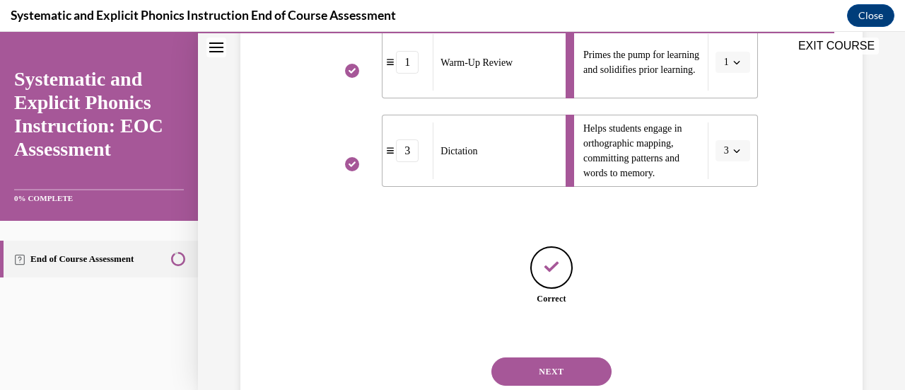
scroll to position [571, 0]
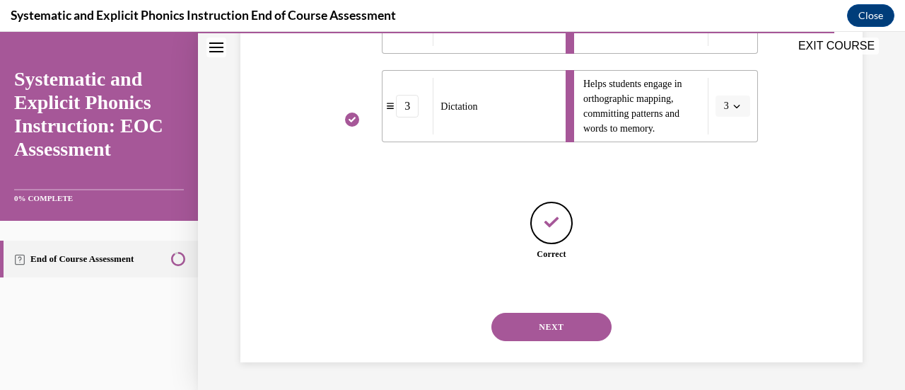
click at [520, 324] on button "NEXT" at bounding box center [551, 326] width 120 height 28
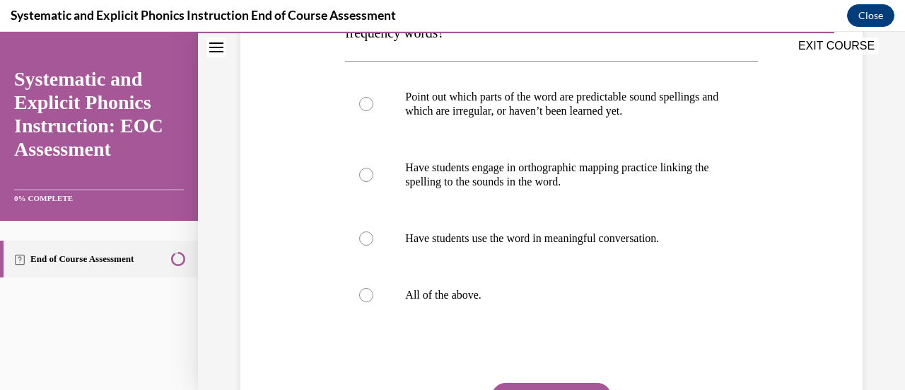
scroll to position [280, 0]
click at [368, 291] on div at bounding box center [366, 294] width 14 height 14
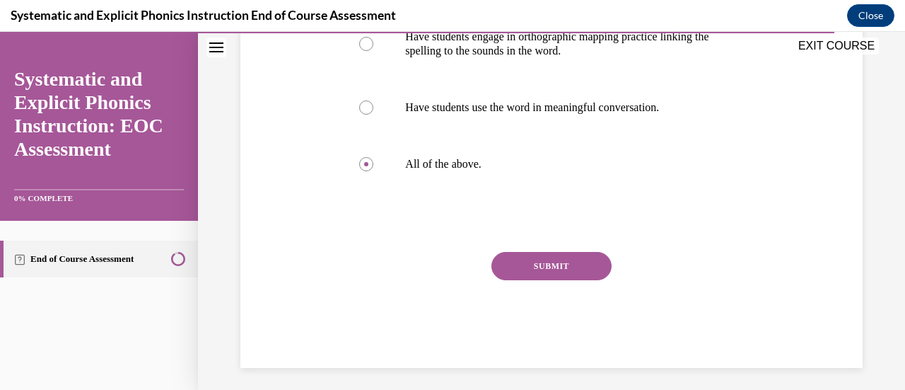
click at [551, 264] on button "SUBMIT" at bounding box center [551, 266] width 120 height 28
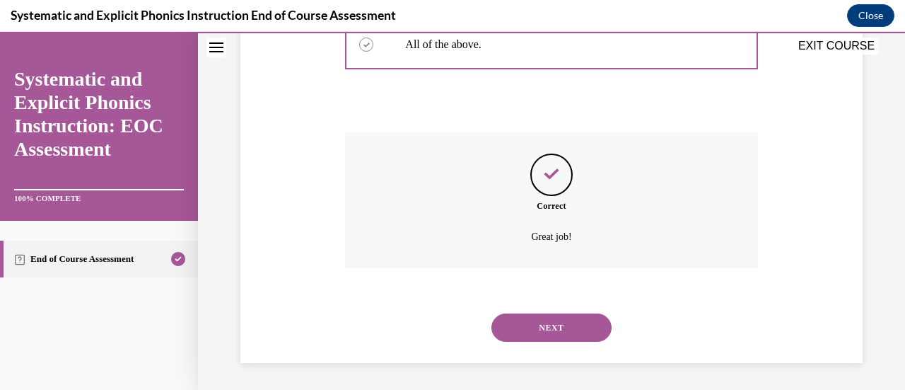
scroll to position [530, 0]
click at [523, 327] on button "NEXT" at bounding box center [551, 326] width 120 height 28
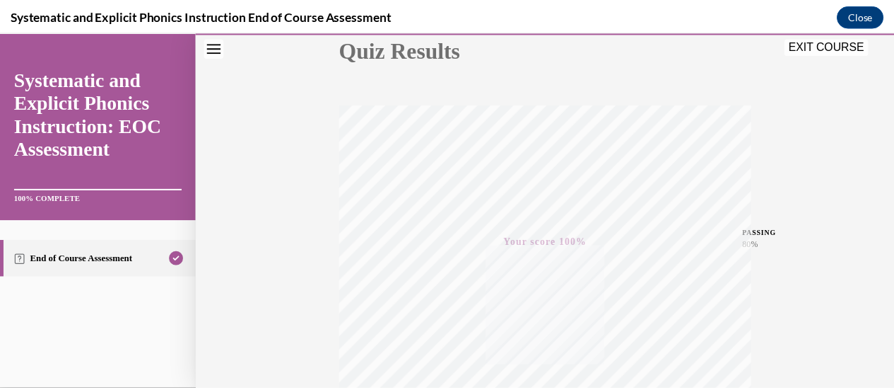
scroll to position [160, 0]
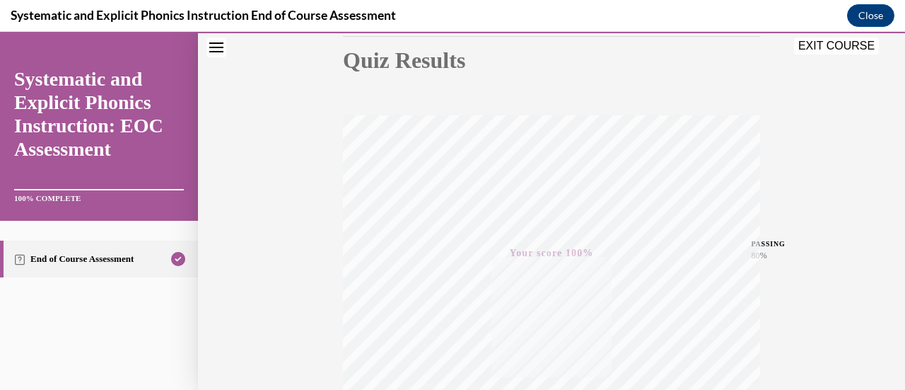
click at [823, 49] on button "EXIT COURSE" at bounding box center [836, 45] width 85 height 17
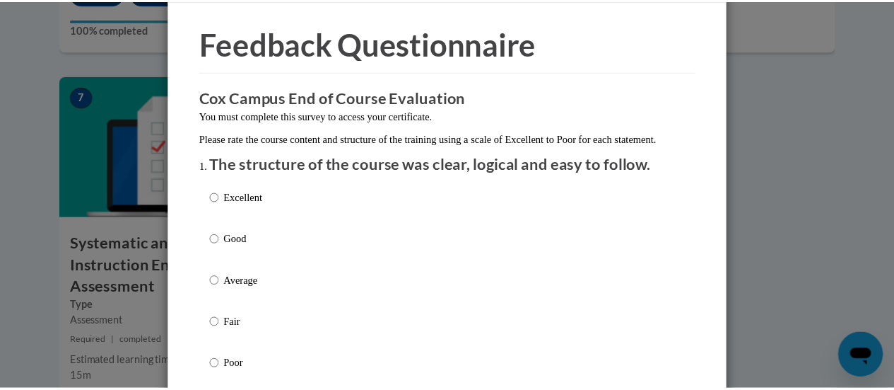
scroll to position [0, 0]
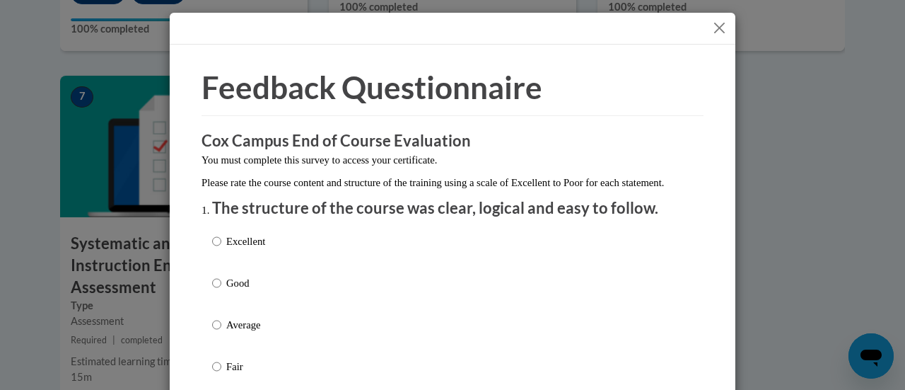
click at [714, 28] on button "Close" at bounding box center [720, 28] width 18 height 18
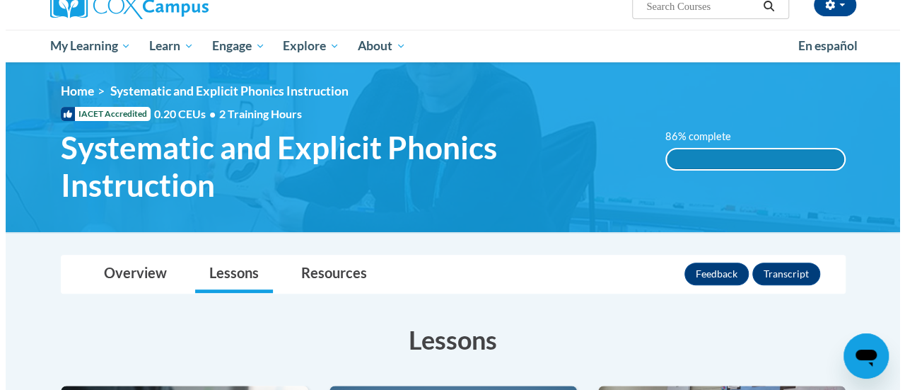
scroll to position [136, 0]
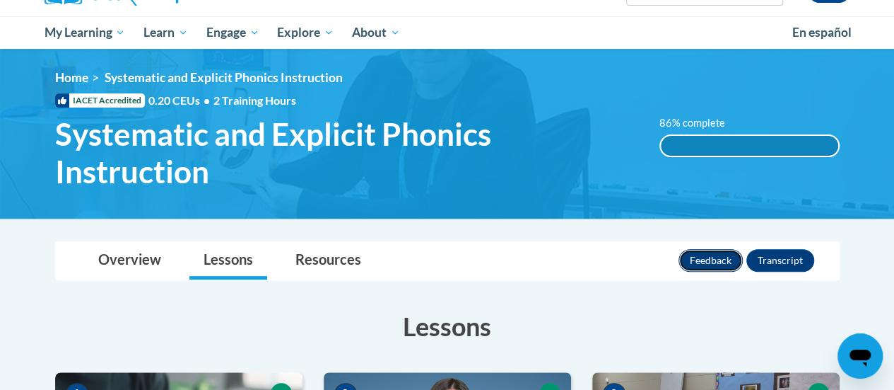
click at [694, 258] on button "Feedback" at bounding box center [711, 260] width 64 height 23
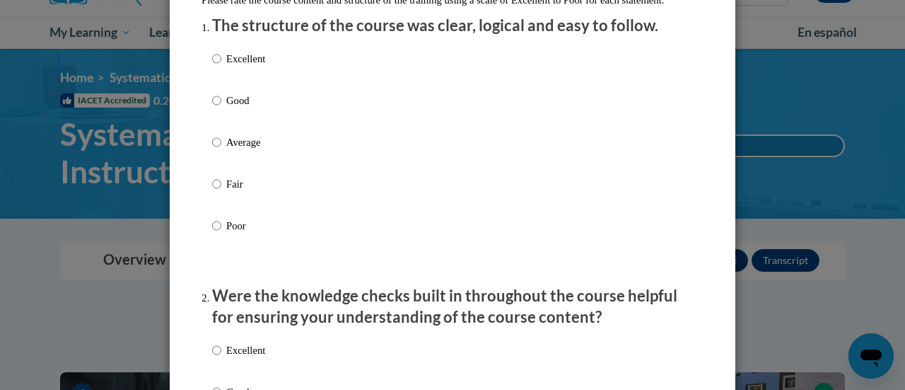
scroll to position [188, 0]
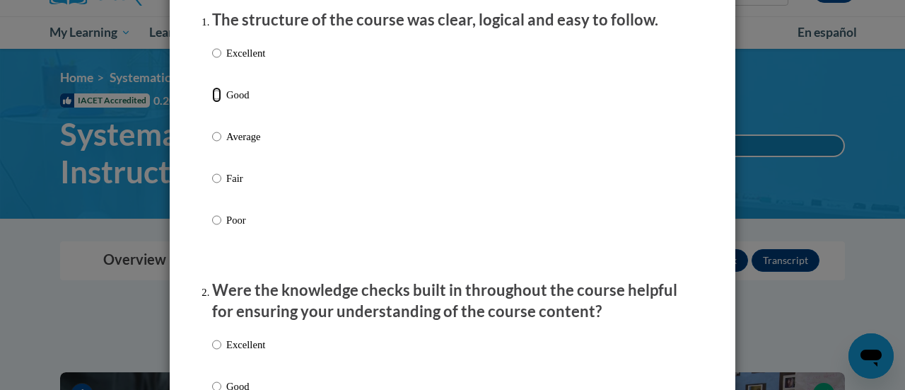
click at [212, 103] on input "Good" at bounding box center [216, 95] width 9 height 16
radio input "true"
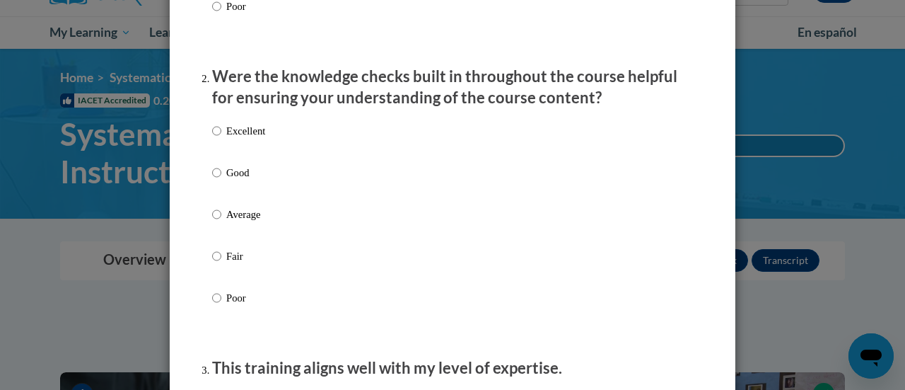
scroll to position [410, 0]
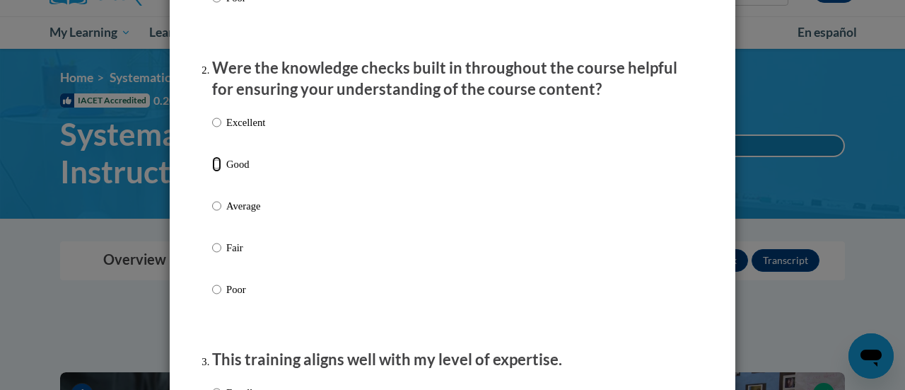
click at [212, 172] on input "Good" at bounding box center [216, 164] width 9 height 16
radio input "true"
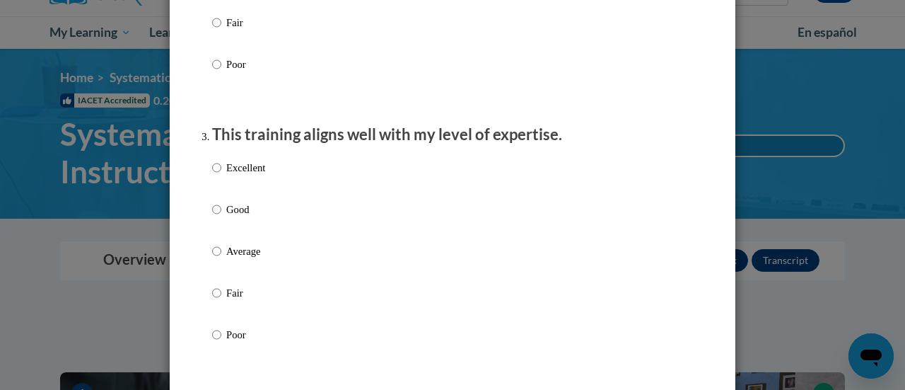
scroll to position [637, 0]
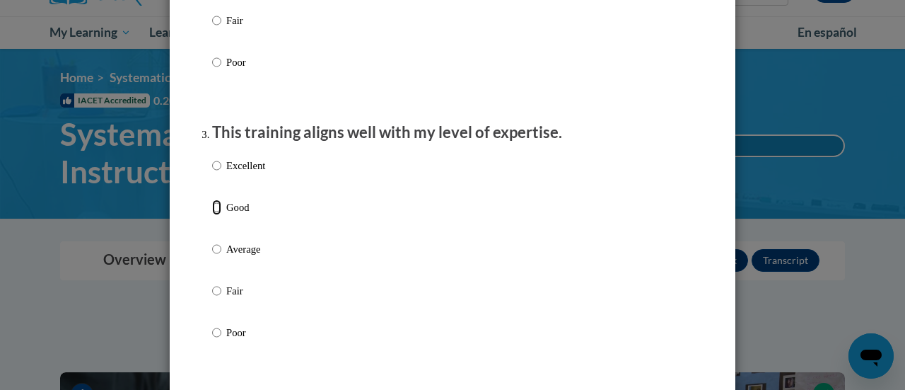
click at [212, 215] on input "Good" at bounding box center [216, 207] width 9 height 16
radio input "true"
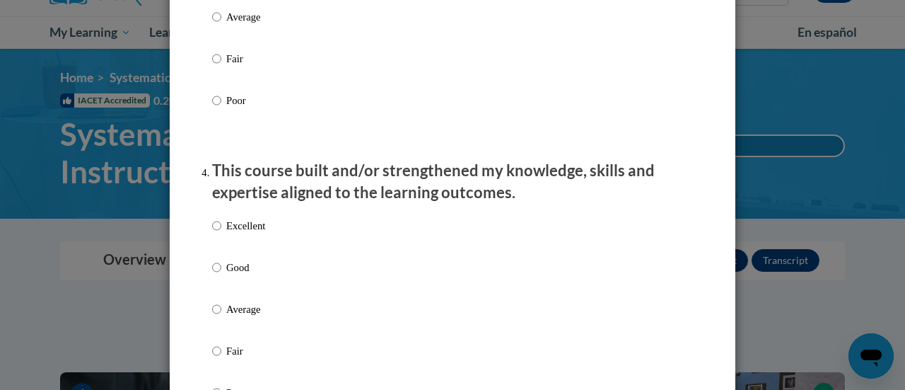
scroll to position [882, 0]
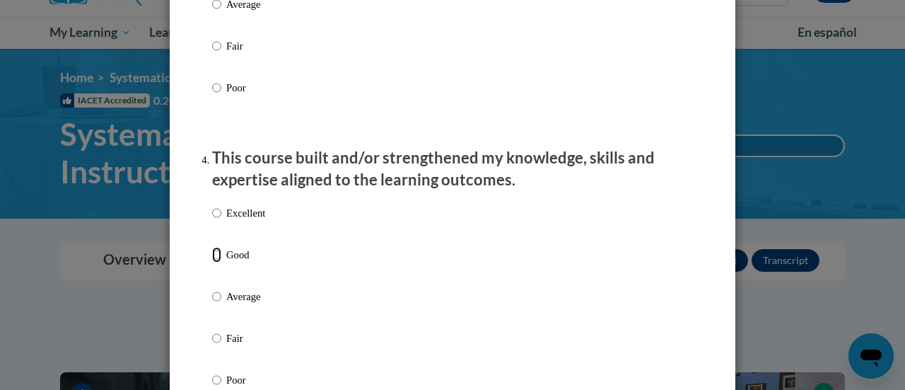
click at [212, 262] on input "Good" at bounding box center [216, 255] width 9 height 16
radio input "true"
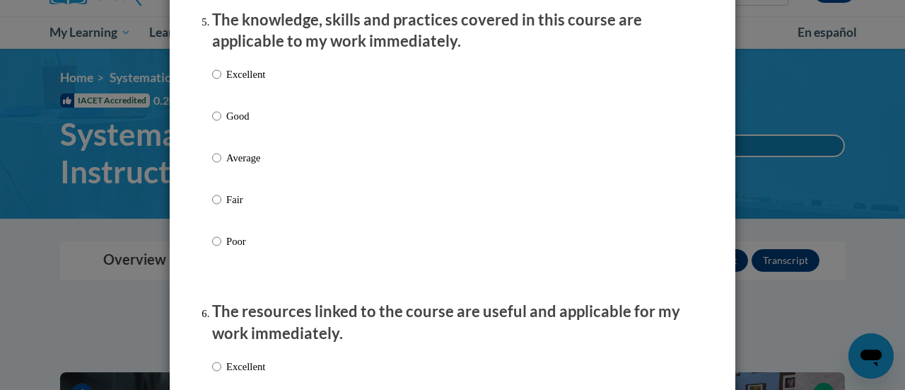
scroll to position [1320, 0]
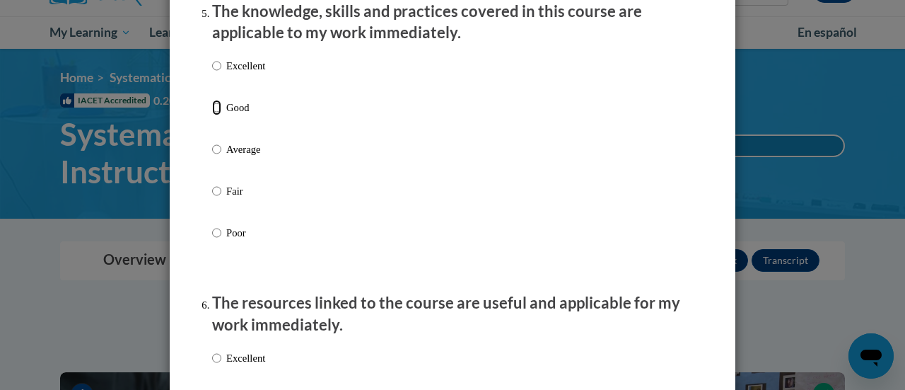
click at [212, 115] on input "Good" at bounding box center [216, 108] width 9 height 16
radio input "true"
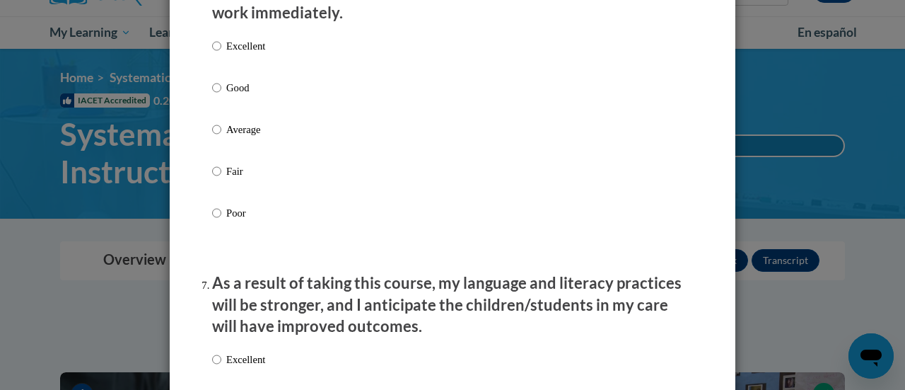
scroll to position [1642, 0]
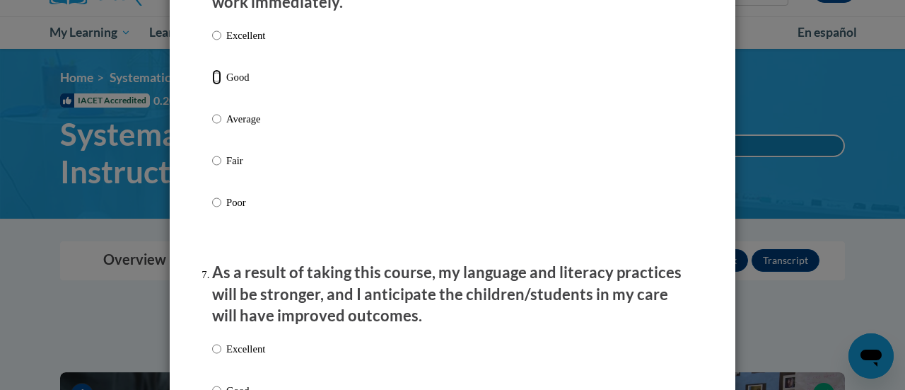
click at [212, 85] on input "Good" at bounding box center [216, 77] width 9 height 16
radio input "true"
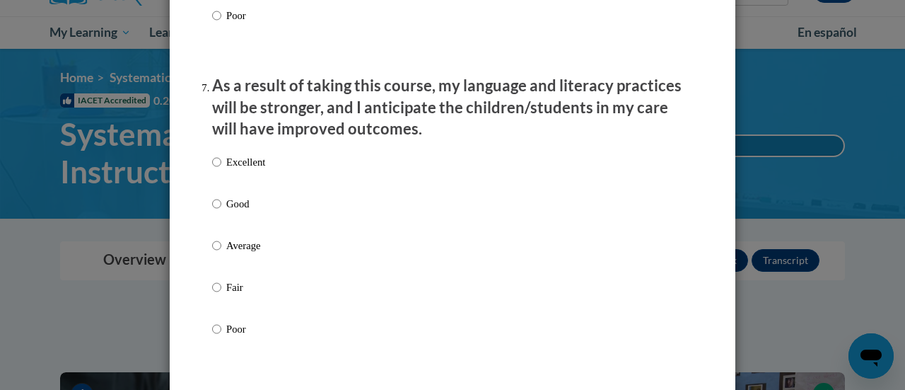
scroll to position [1893, 0]
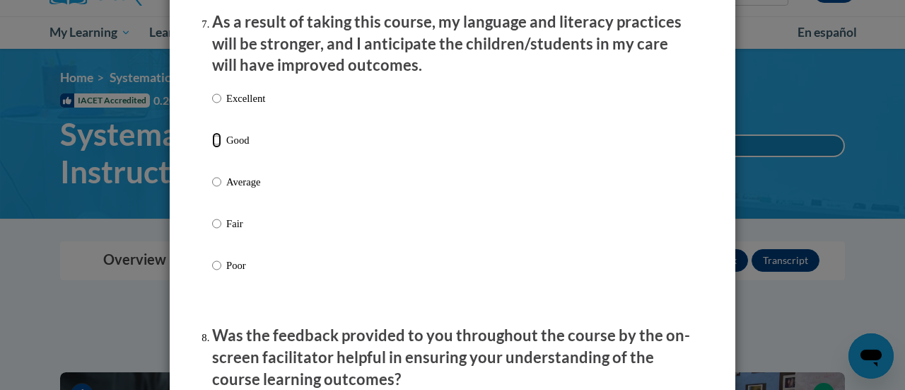
click at [212, 146] on input "Good" at bounding box center [216, 140] width 9 height 16
radio input "true"
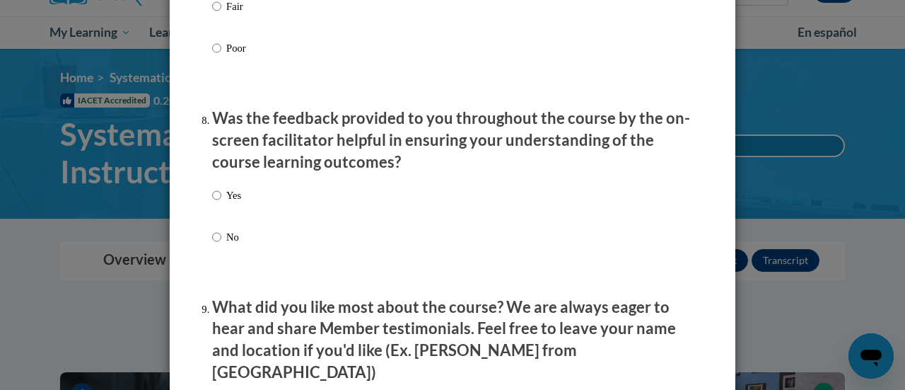
scroll to position [2110, 0]
click at [214, 200] on input "Yes" at bounding box center [216, 195] width 9 height 16
radio input "true"
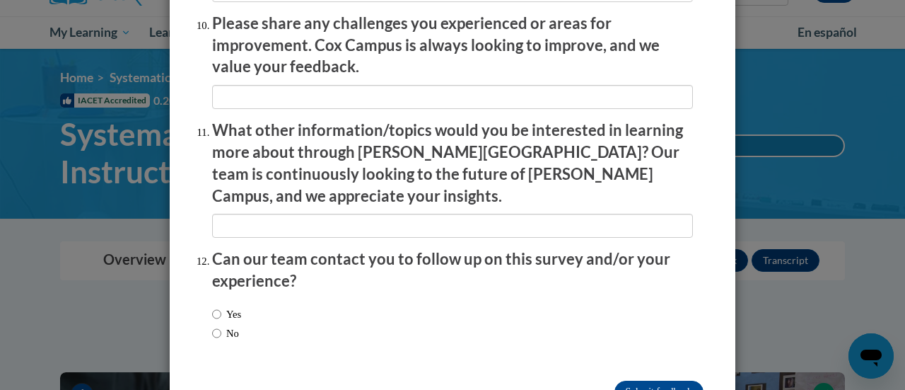
scroll to position [2550, 0]
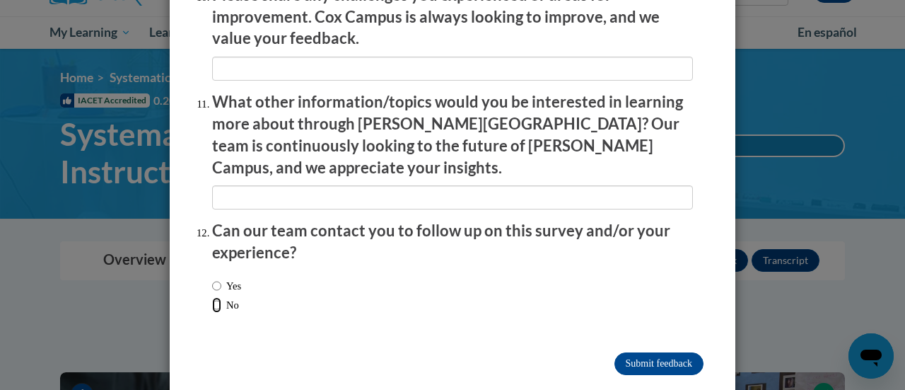
click at [213, 297] on input "No" at bounding box center [216, 305] width 9 height 16
radio input "true"
click at [666, 352] on input "Submit feedback" at bounding box center [658, 363] width 89 height 23
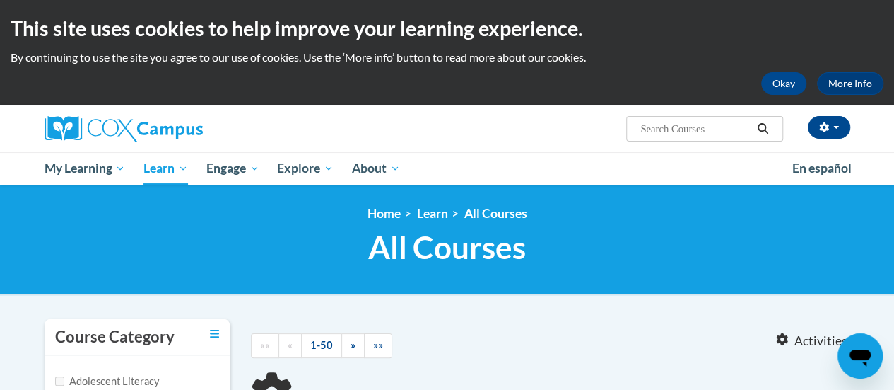
click at [604, 245] on h1 "All Courses All Courses" at bounding box center [448, 246] width 806 height 37
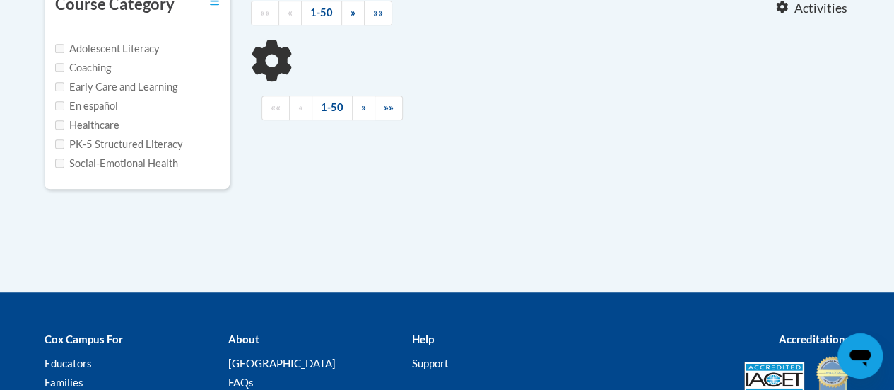
type input "reading fluency"
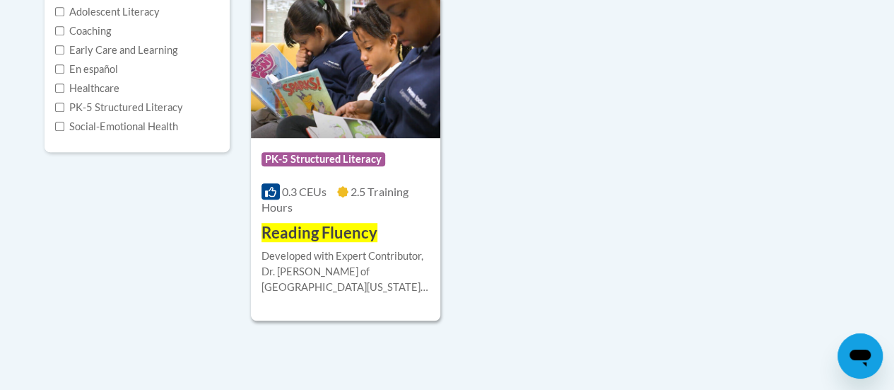
scroll to position [368, 0]
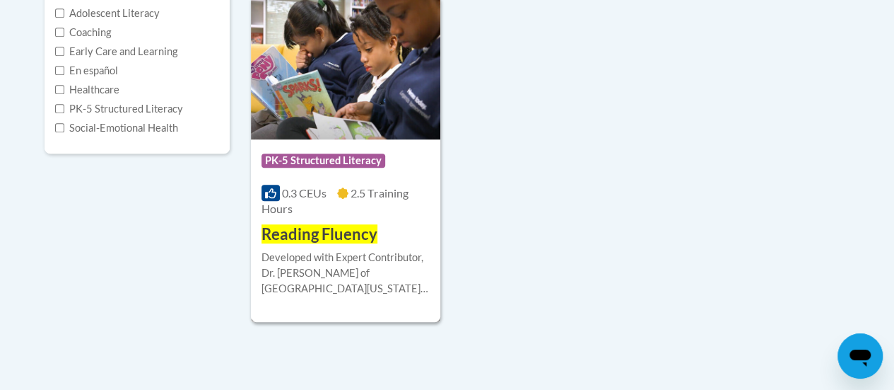
click at [355, 102] on img at bounding box center [345, 67] width 189 height 144
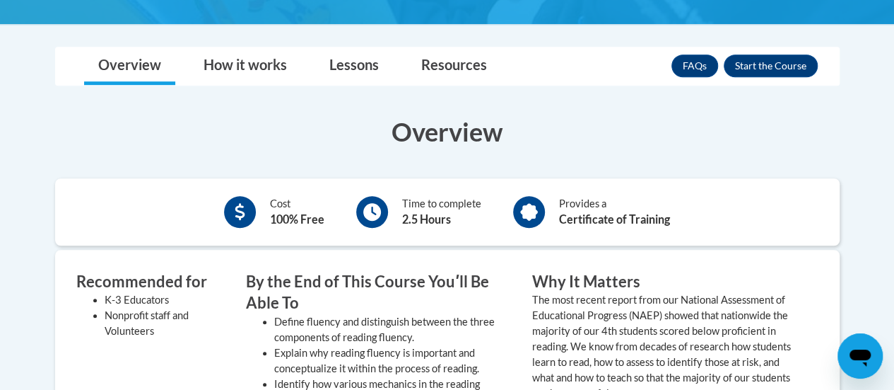
scroll to position [397, 0]
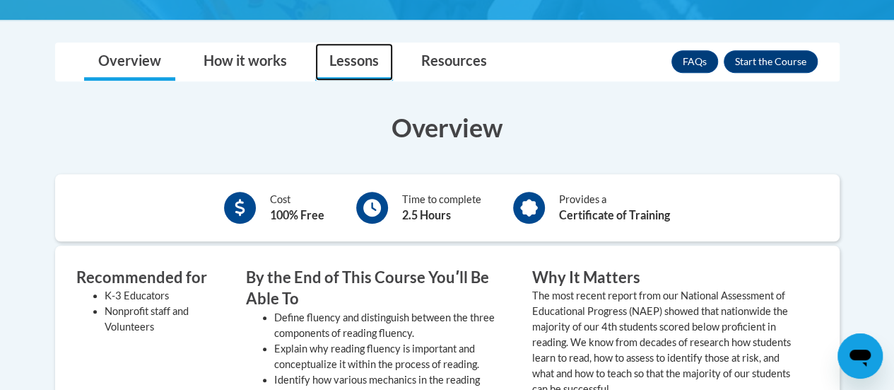
click at [356, 43] on link "Lessons" at bounding box center [354, 61] width 78 height 37
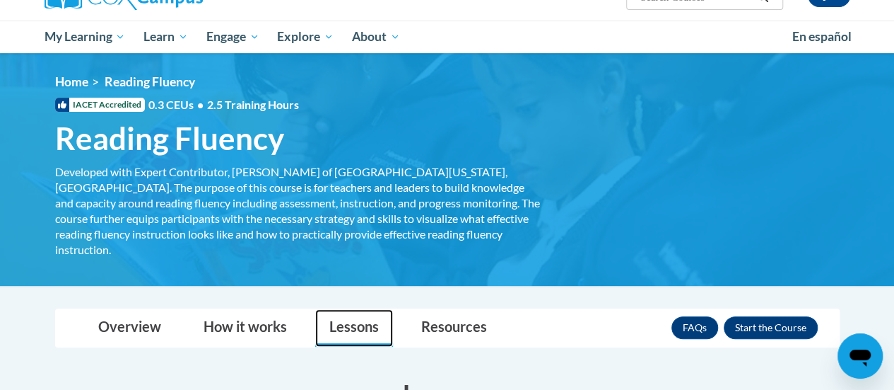
scroll to position [130, 0]
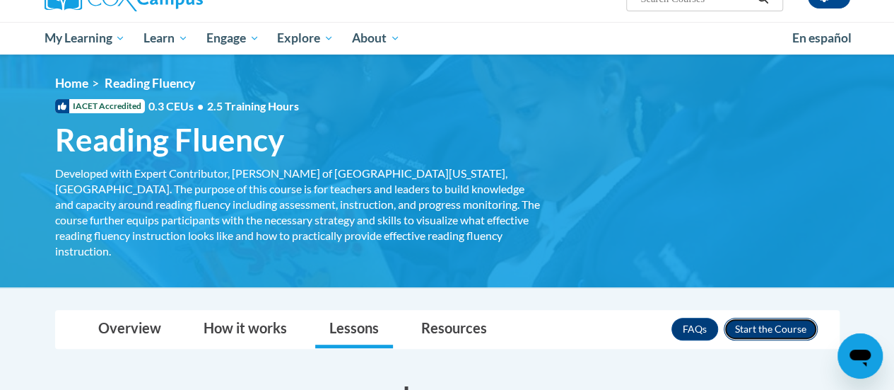
click at [744, 317] on button "Enroll" at bounding box center [771, 328] width 94 height 23
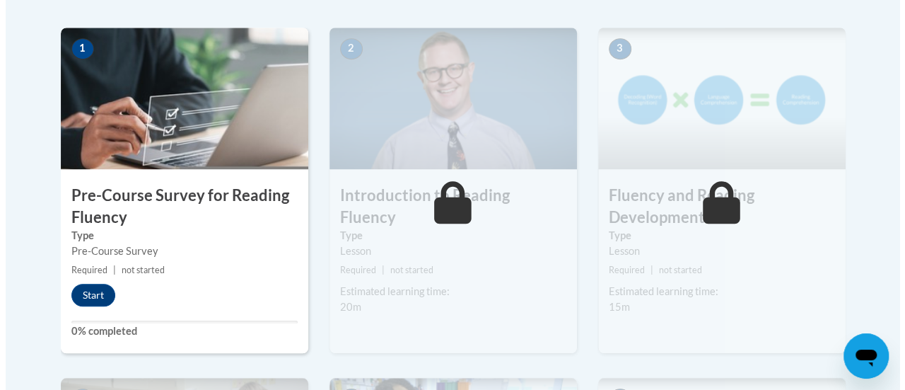
scroll to position [451, 0]
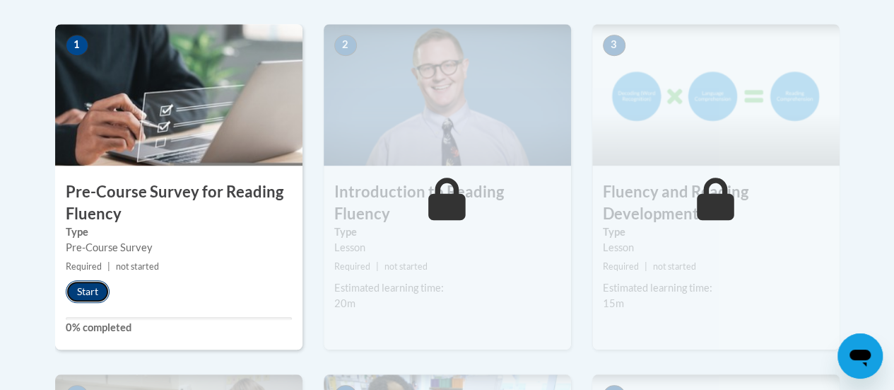
click at [86, 287] on button "Start" at bounding box center [88, 291] width 44 height 23
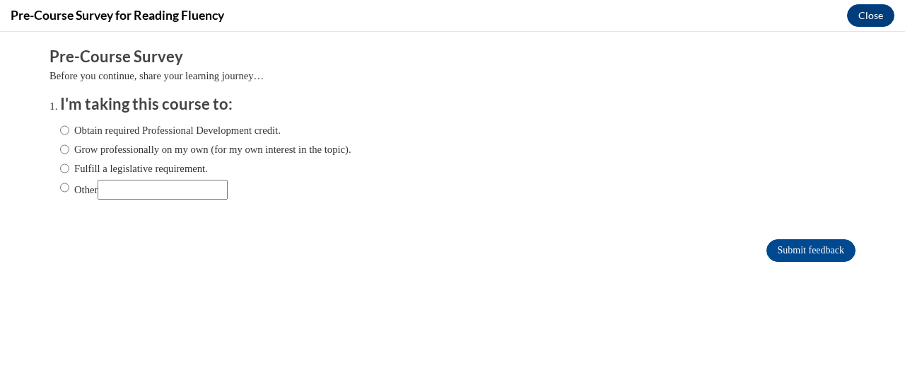
scroll to position [0, 0]
click at [60, 168] on input "Fulfill a legislative requirement." at bounding box center [64, 168] width 9 height 16
radio input "true"
click at [796, 250] on input "Submit feedback" at bounding box center [810, 250] width 89 height 23
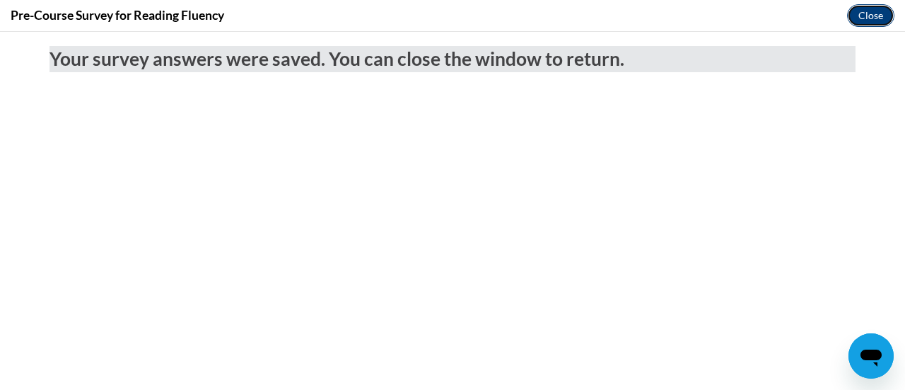
click at [857, 17] on button "Close" at bounding box center [870, 15] width 47 height 23
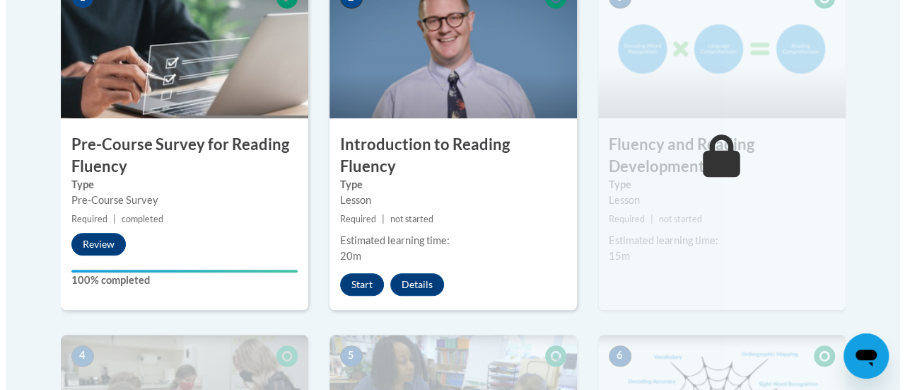
scroll to position [506, 0]
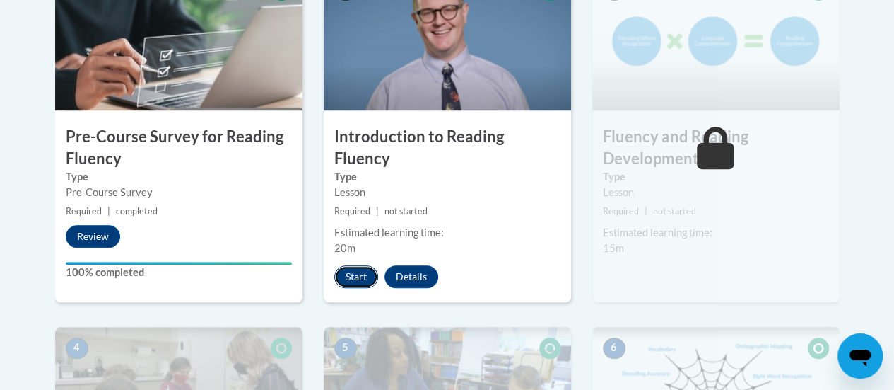
click at [352, 265] on button "Start" at bounding box center [356, 276] width 44 height 23
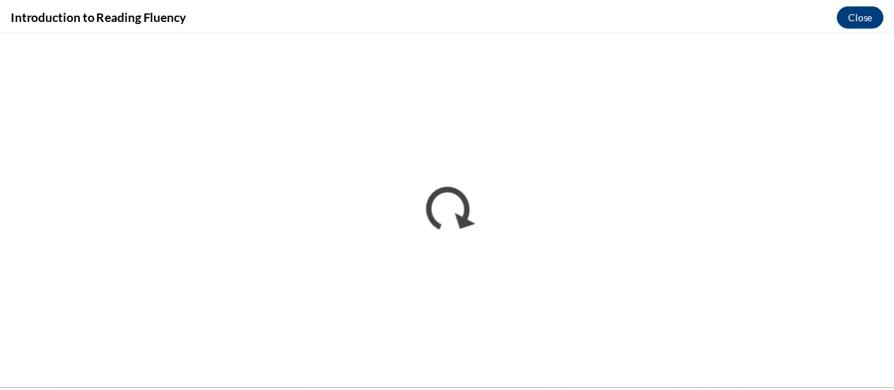
scroll to position [0, 0]
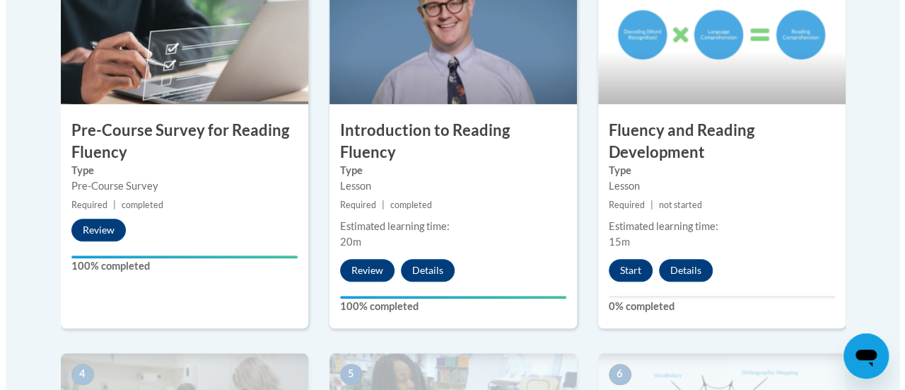
scroll to position [515, 0]
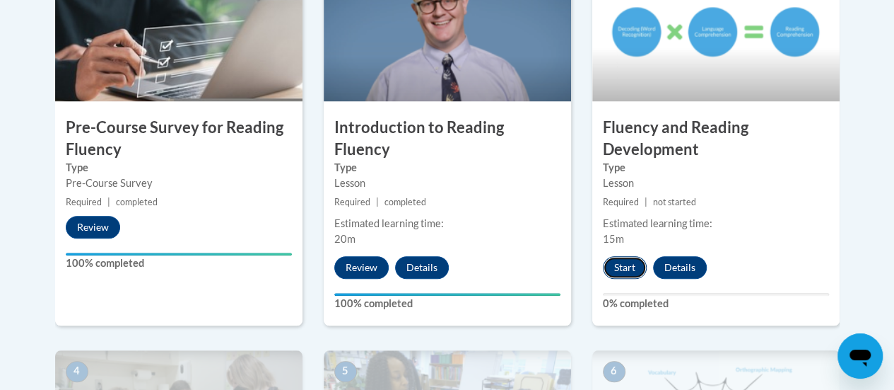
click at [629, 269] on button "Start" at bounding box center [625, 267] width 44 height 23
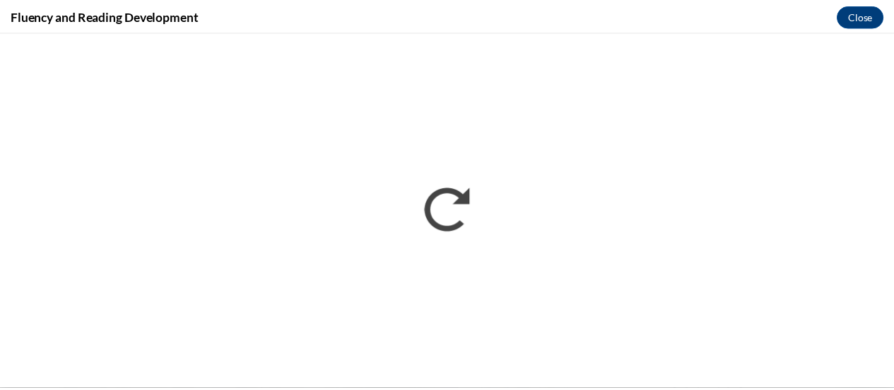
scroll to position [0, 0]
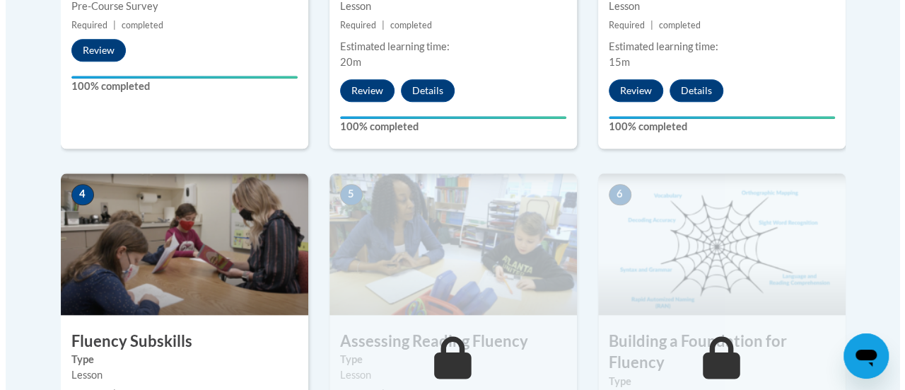
scroll to position [808, 0]
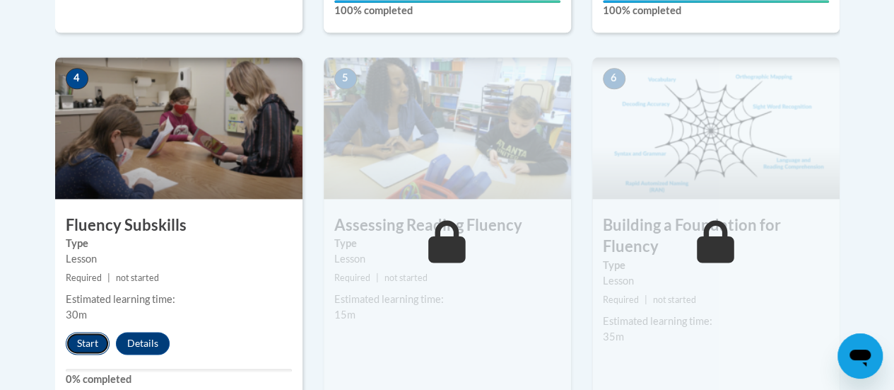
click at [86, 339] on button "Start" at bounding box center [88, 343] width 44 height 23
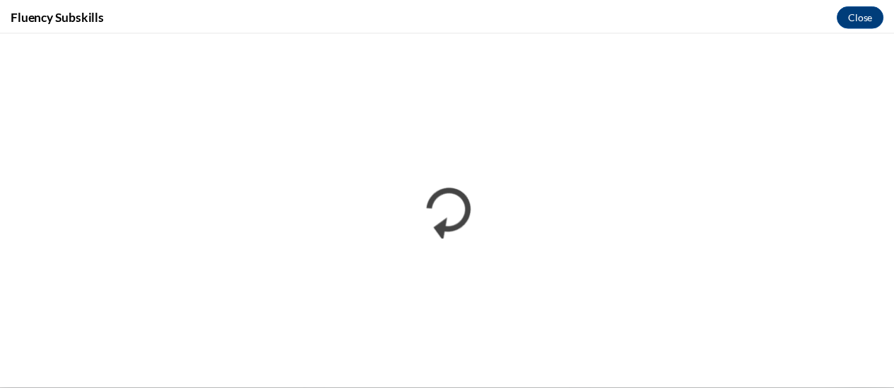
scroll to position [0, 0]
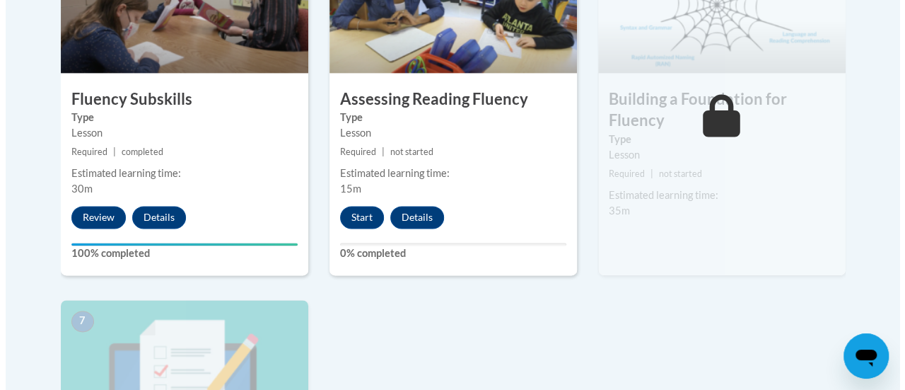
scroll to position [935, 0]
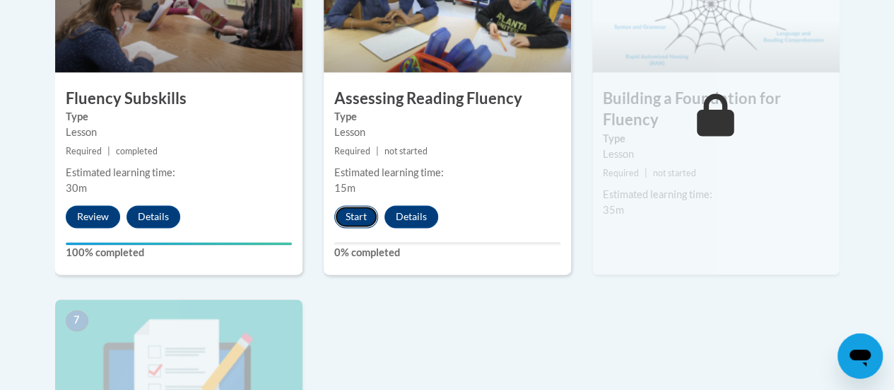
click at [359, 216] on button "Start" at bounding box center [356, 216] width 44 height 23
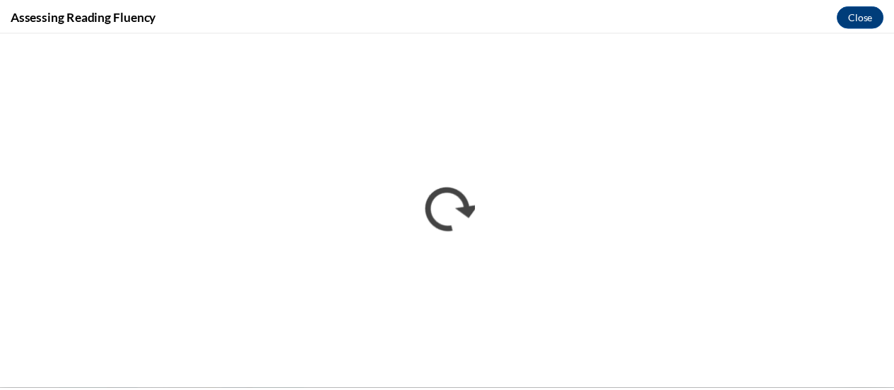
scroll to position [0, 0]
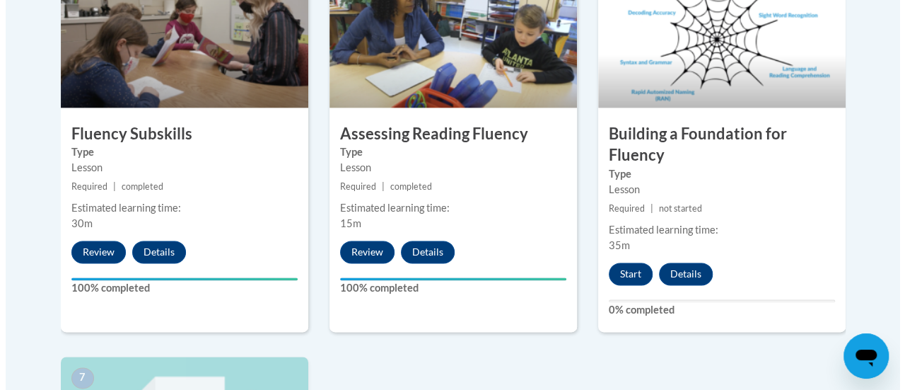
scroll to position [908, 0]
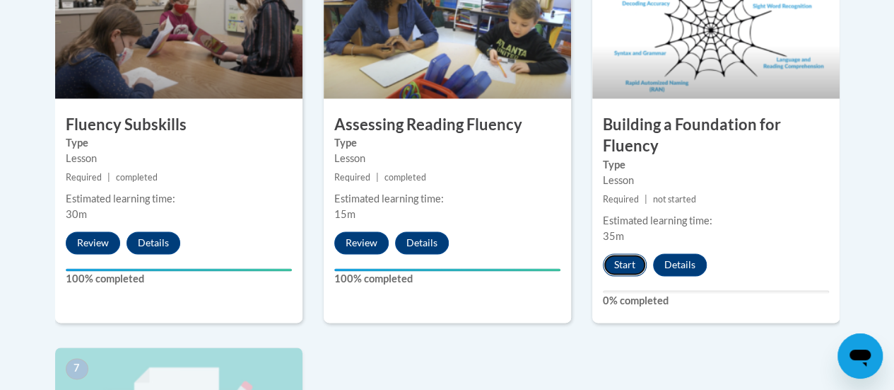
click at [632, 260] on button "Start" at bounding box center [625, 264] width 44 height 23
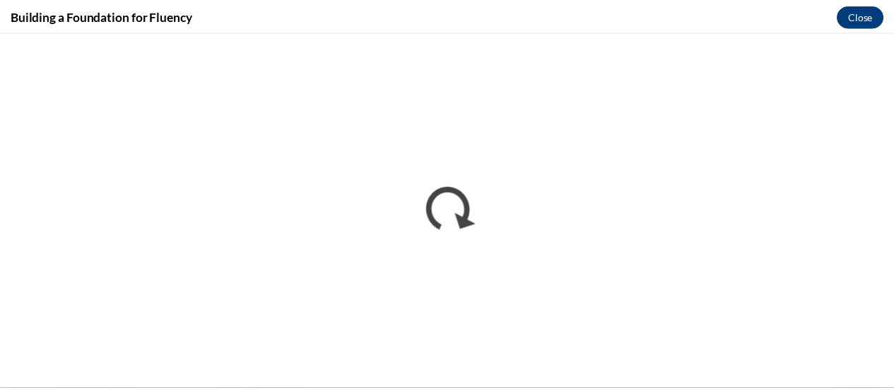
scroll to position [0, 0]
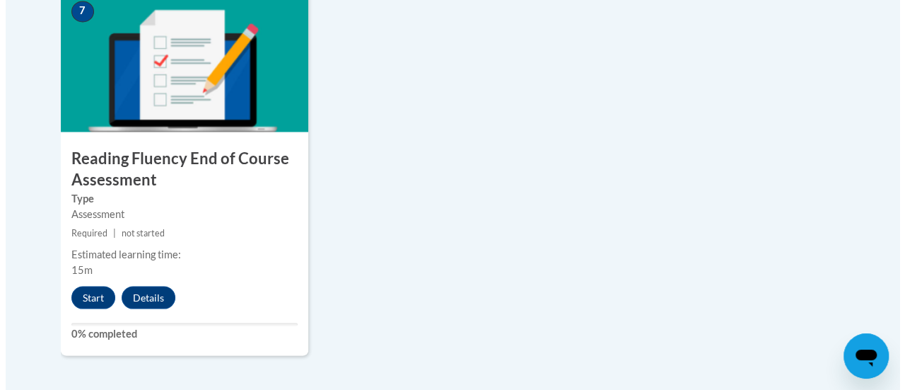
scroll to position [1290, 0]
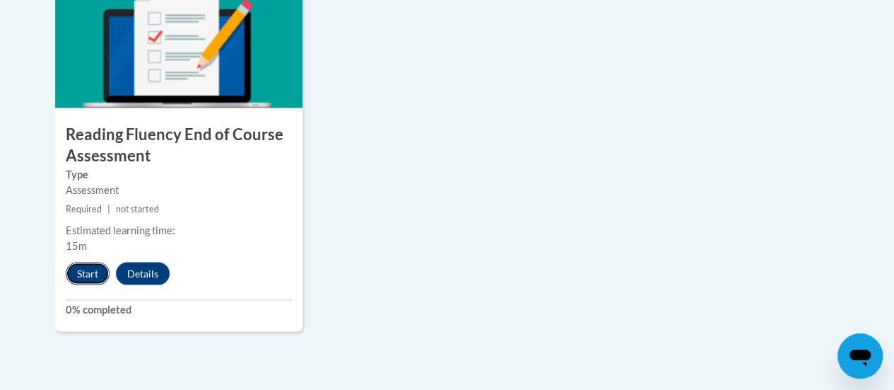
click at [88, 271] on button "Start" at bounding box center [88, 273] width 44 height 23
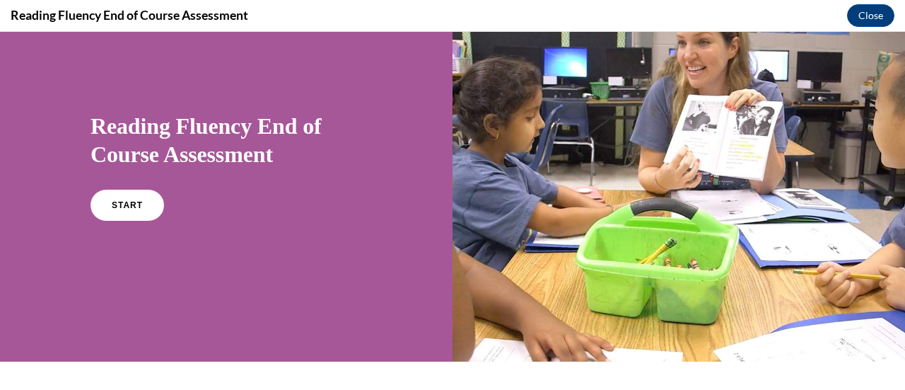
scroll to position [61, 0]
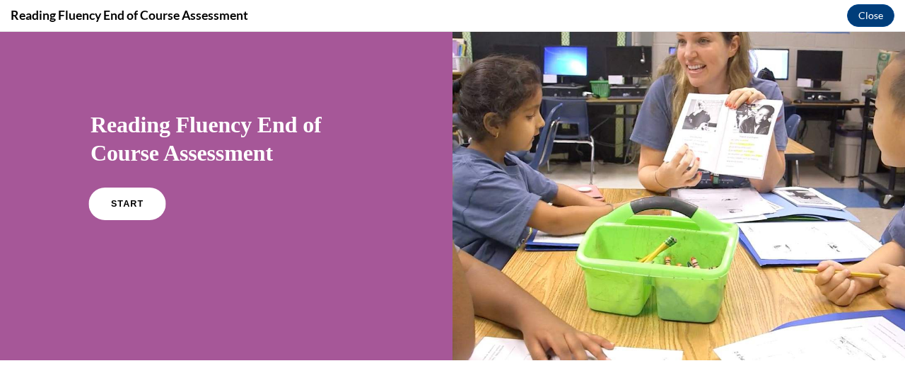
click at [121, 211] on link "START" at bounding box center [126, 203] width 77 height 33
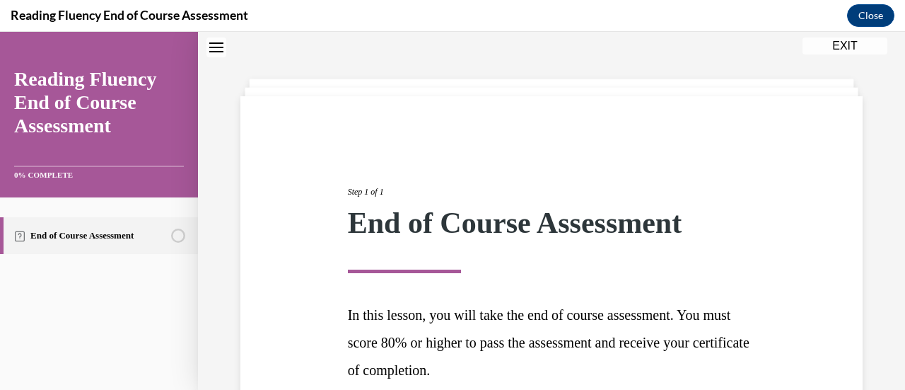
scroll to position [178, 0]
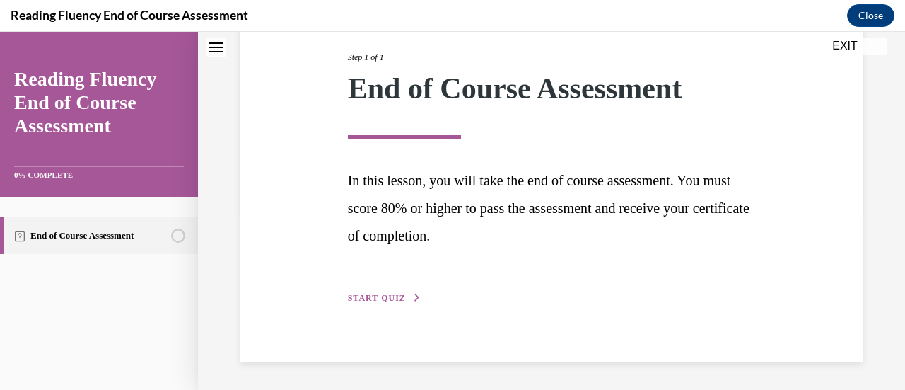
click at [390, 297] on span "START QUIZ" at bounding box center [377, 298] width 58 height 10
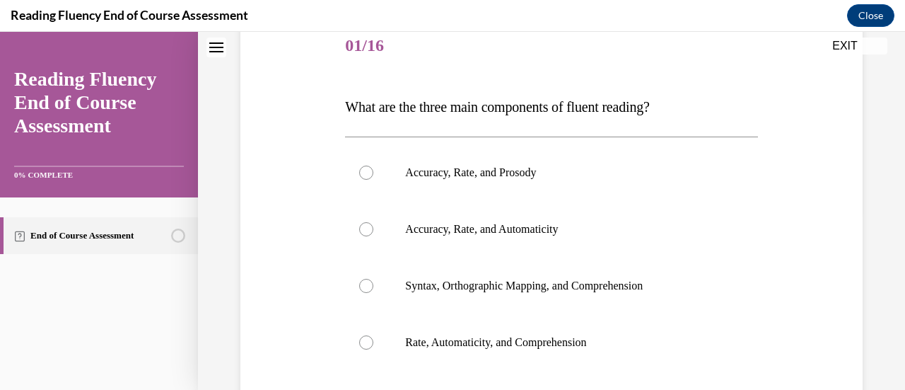
scroll to position [157, 0]
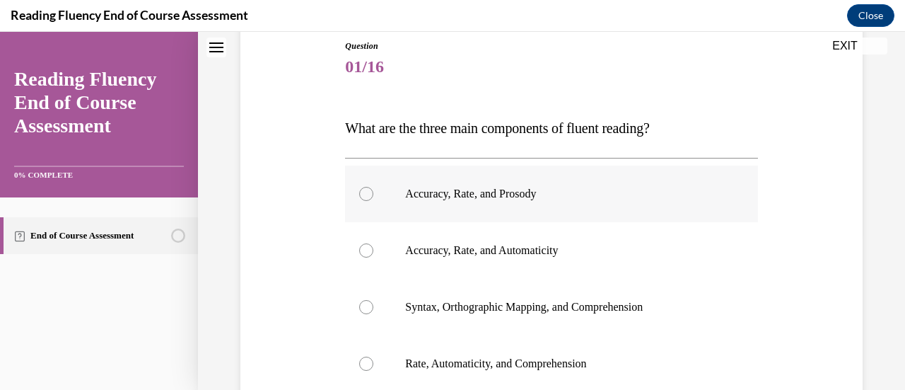
click at [366, 196] on div at bounding box center [366, 194] width 14 height 14
click at [366, 196] on input "Accuracy, Rate, and Prosody" at bounding box center [366, 194] width 14 height 14
radio input "true"
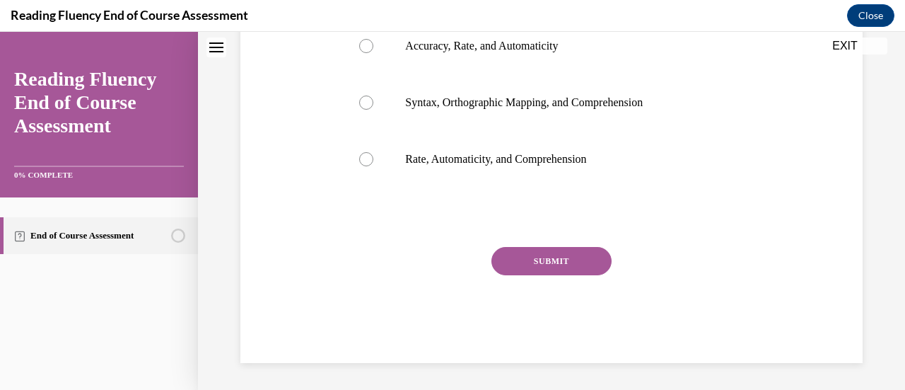
click at [566, 252] on button "SUBMIT" at bounding box center [551, 261] width 120 height 28
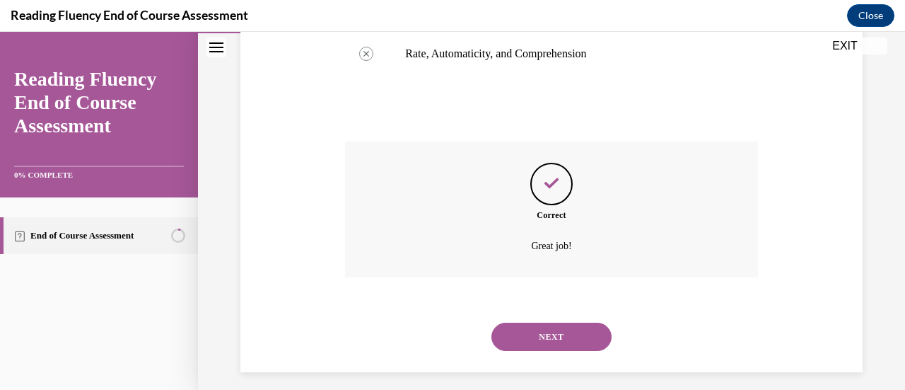
scroll to position [477, 0]
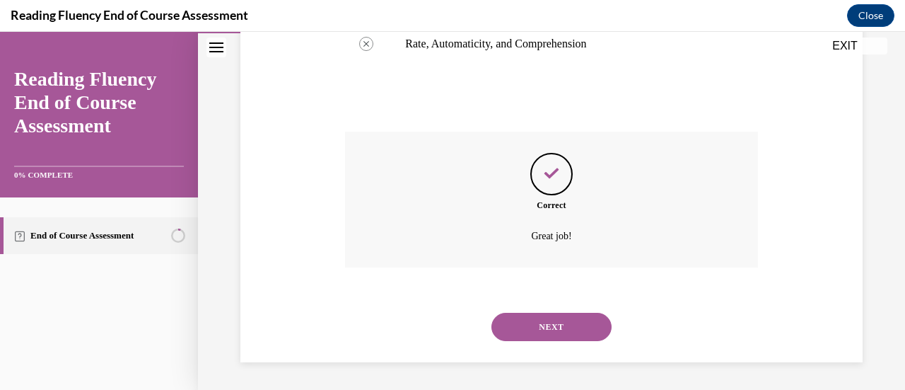
click at [573, 325] on button "NEXT" at bounding box center [551, 326] width 120 height 28
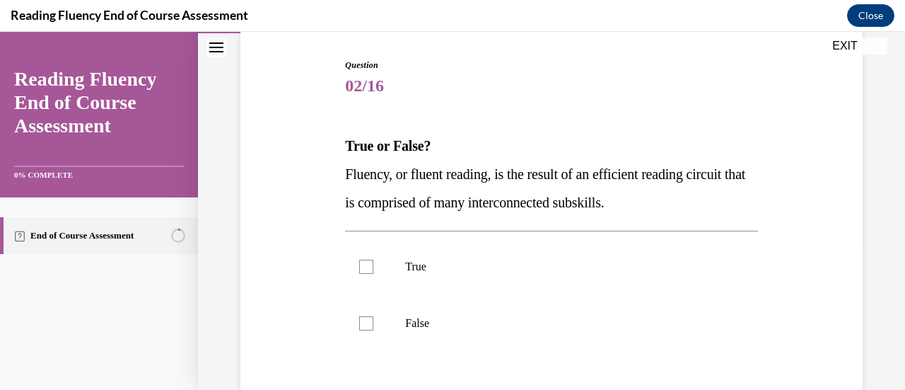
scroll to position [140, 0]
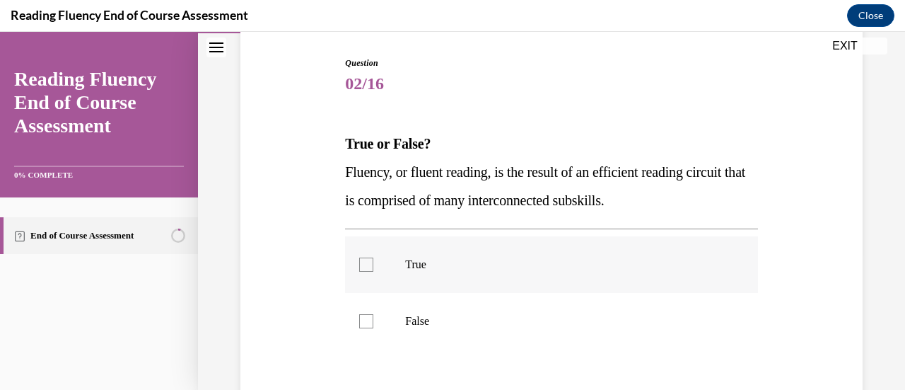
click at [363, 258] on div at bounding box center [366, 264] width 14 height 14
click at [363, 258] on input "True" at bounding box center [366, 264] width 14 height 14
checkbox input "true"
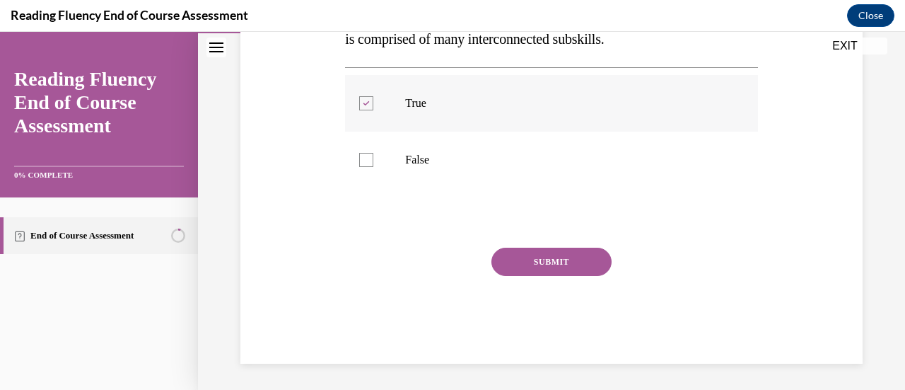
click at [525, 267] on button "SUBMIT" at bounding box center [551, 261] width 120 height 28
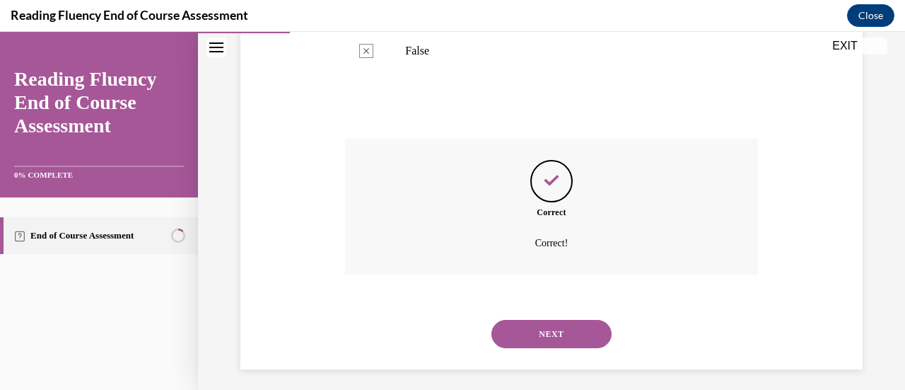
scroll to position [417, 0]
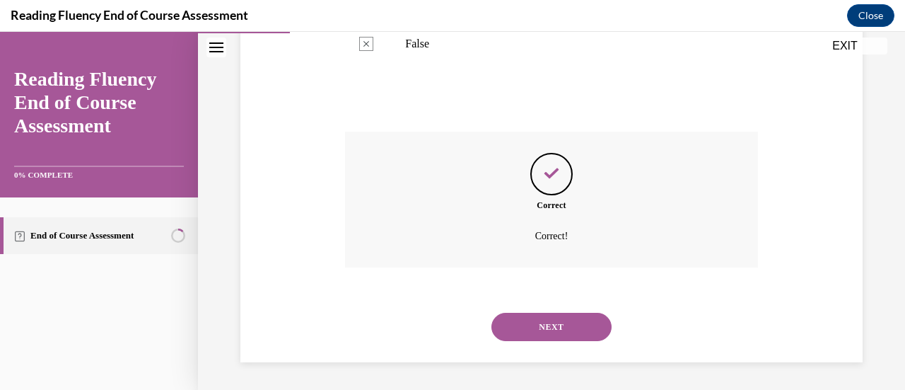
click at [544, 335] on button "NEXT" at bounding box center [551, 326] width 120 height 28
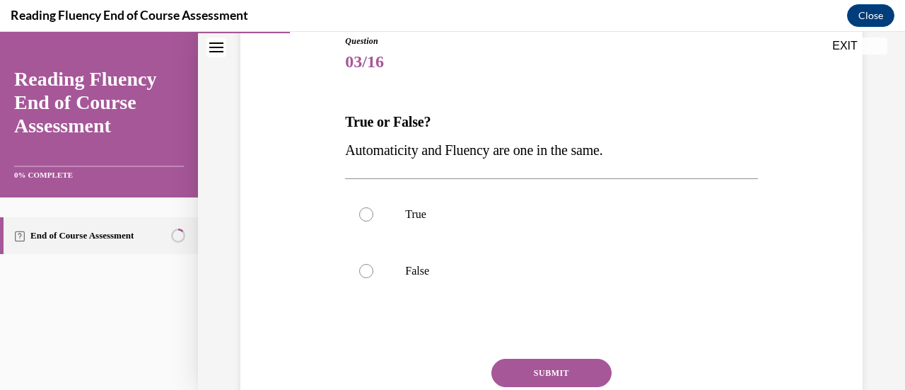
scroll to position [165, 0]
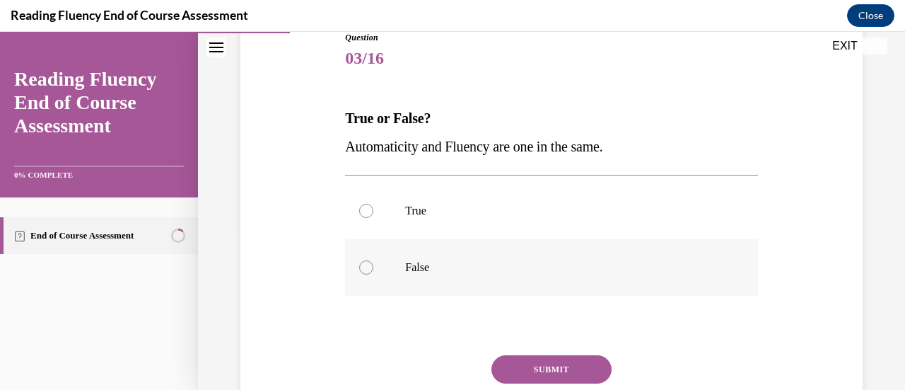
click at [366, 264] on div at bounding box center [366, 267] width 14 height 14
click at [366, 264] on input "False" at bounding box center [366, 267] width 14 height 14
radio input "true"
click at [543, 363] on button "SUBMIT" at bounding box center [551, 369] width 120 height 28
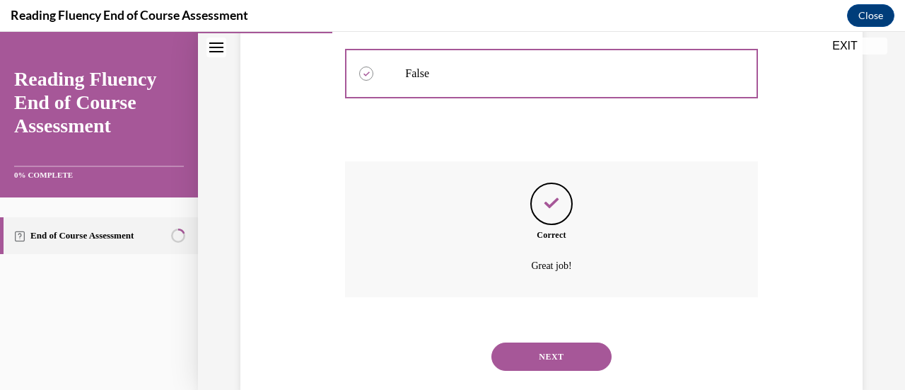
scroll to position [389, 0]
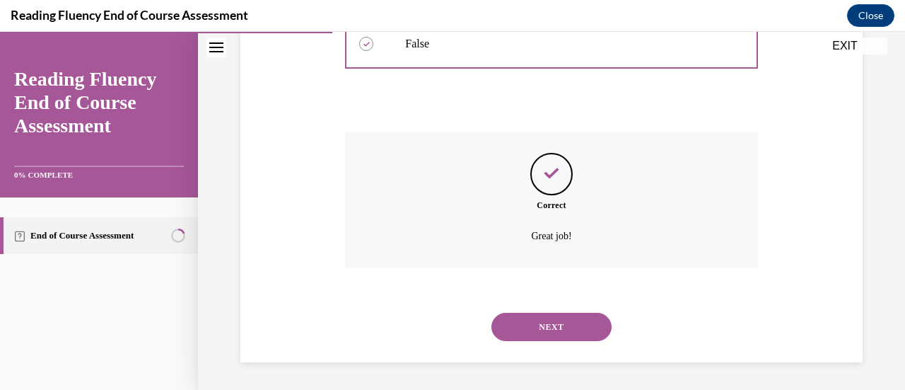
click at [553, 334] on button "NEXT" at bounding box center [551, 326] width 120 height 28
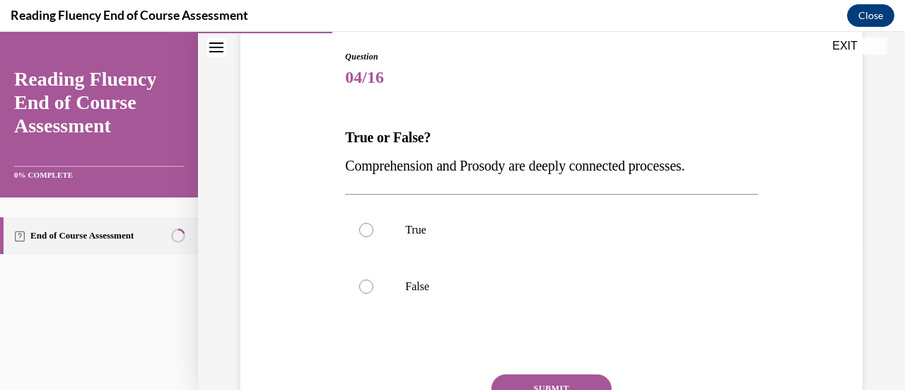
scroll to position [148, 0]
click at [367, 226] on div at bounding box center [366, 228] width 14 height 14
click at [367, 226] on input "True" at bounding box center [366, 228] width 14 height 14
radio input "true"
click at [574, 376] on button "SUBMIT" at bounding box center [551, 387] width 120 height 28
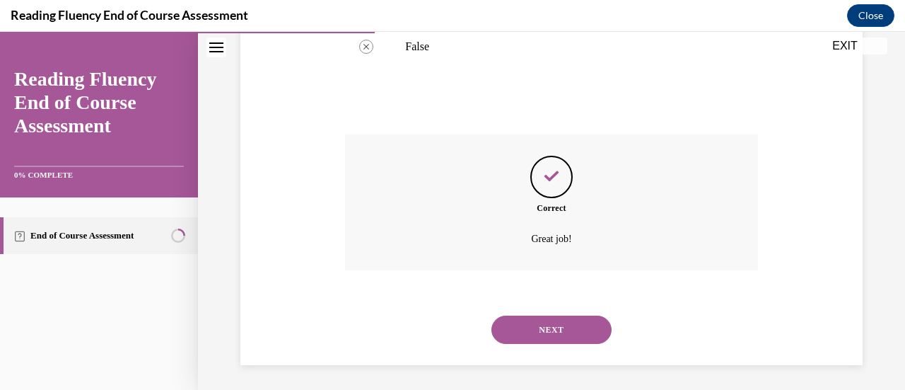
scroll to position [389, 0]
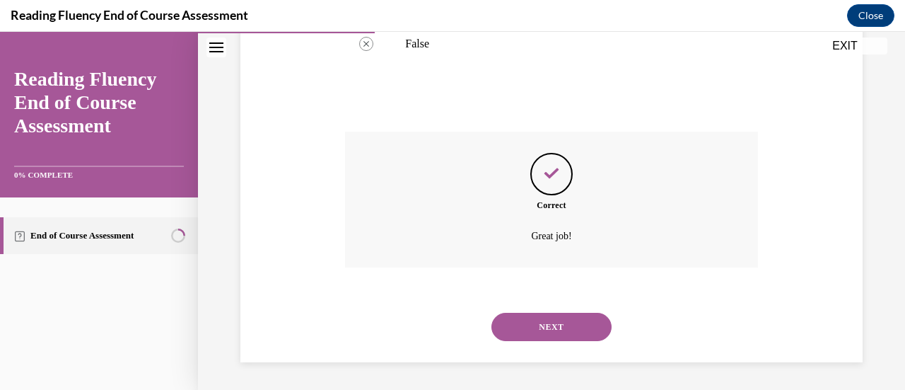
click at [551, 313] on button "NEXT" at bounding box center [551, 326] width 120 height 28
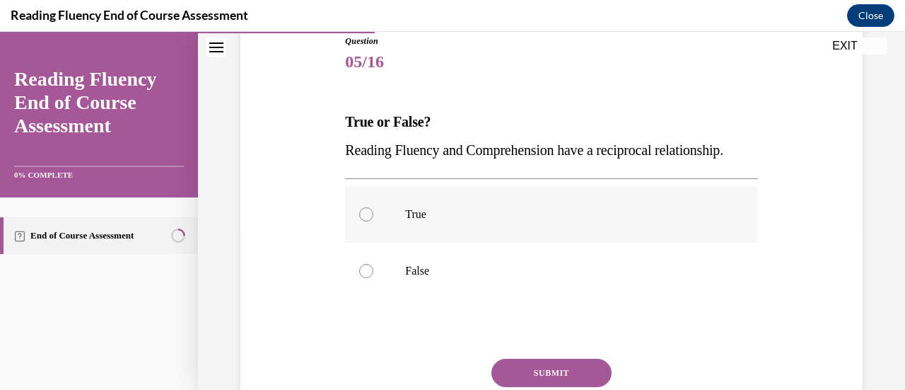
scroll to position [163, 0]
click at [365, 221] on div at bounding box center [366, 213] width 14 height 14
click at [365, 221] on input "True" at bounding box center [366, 213] width 14 height 14
radio input "true"
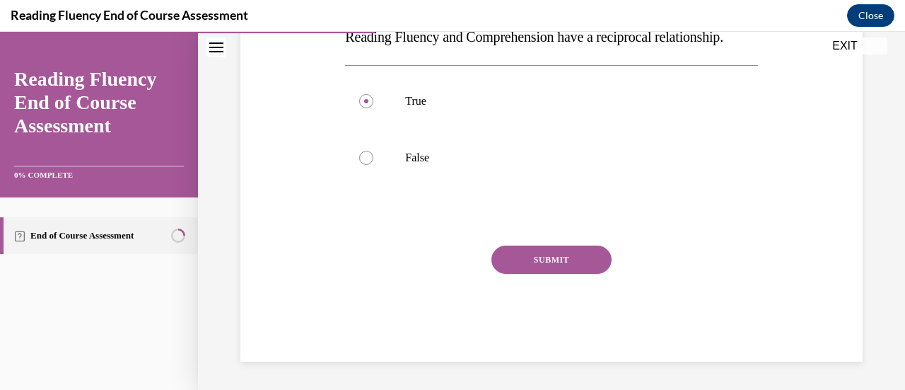
click at [583, 262] on button "SUBMIT" at bounding box center [551, 259] width 120 height 28
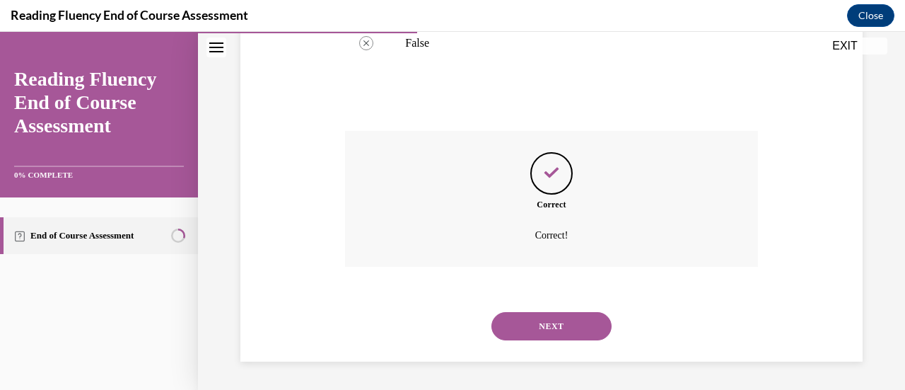
scroll to position [417, 0]
click at [549, 332] on button "NEXT" at bounding box center [551, 326] width 120 height 28
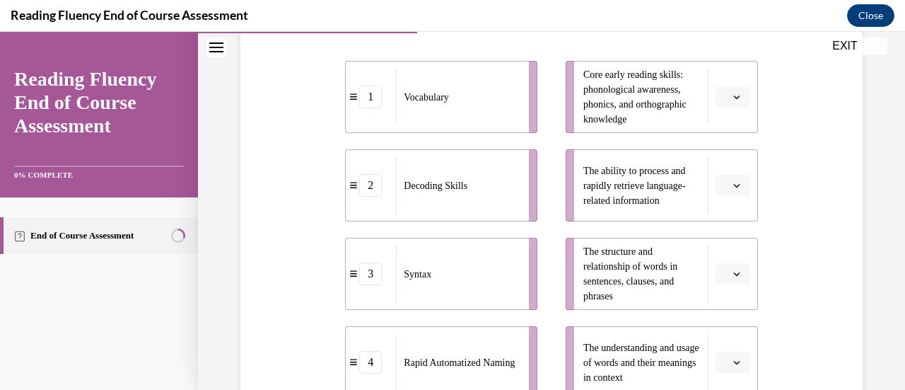
scroll to position [320, 0]
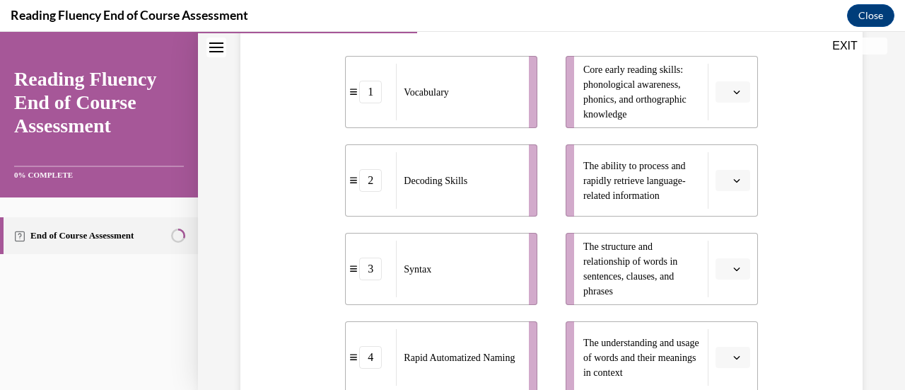
click at [778, 231] on div "Question 06/16 Match the subskills below that contribute to fluent reading with…" at bounding box center [551, 202] width 629 height 734
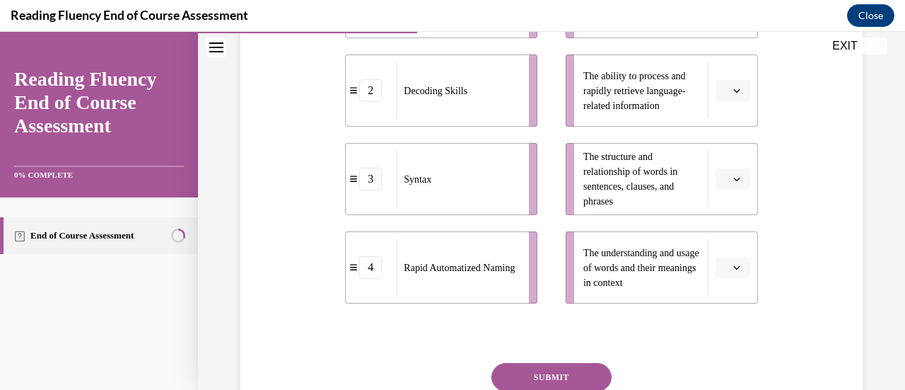
scroll to position [414, 0]
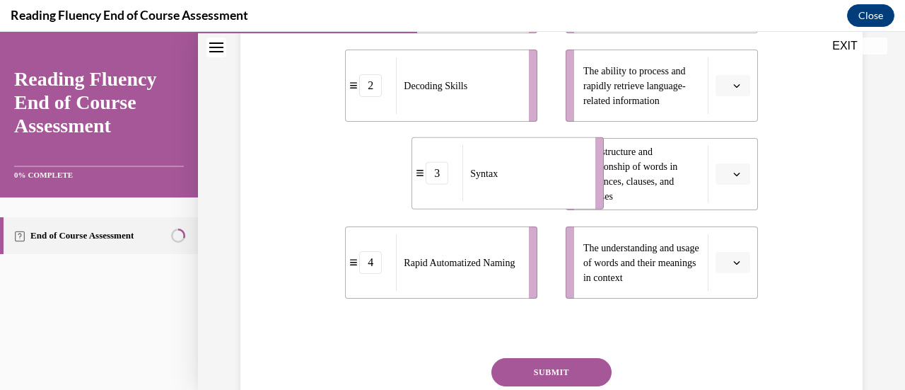
drag, startPoint x: 485, startPoint y: 186, endPoint x: 551, endPoint y: 187, distance: 66.5
click at [551, 187] on div "Syntax" at bounding box center [524, 173] width 124 height 57
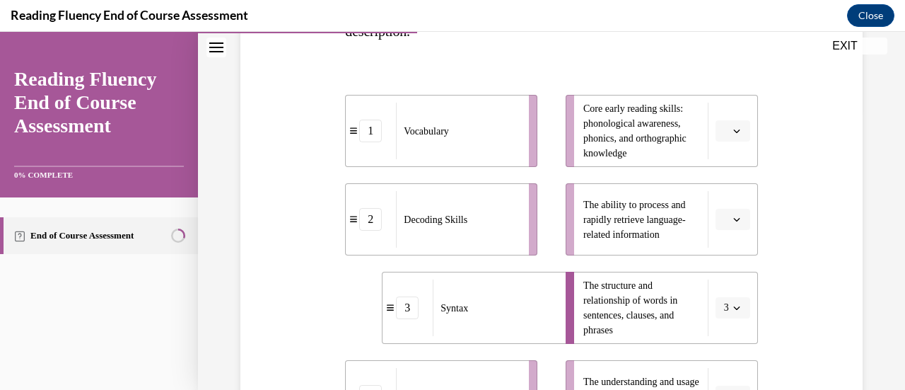
scroll to position [281, 0]
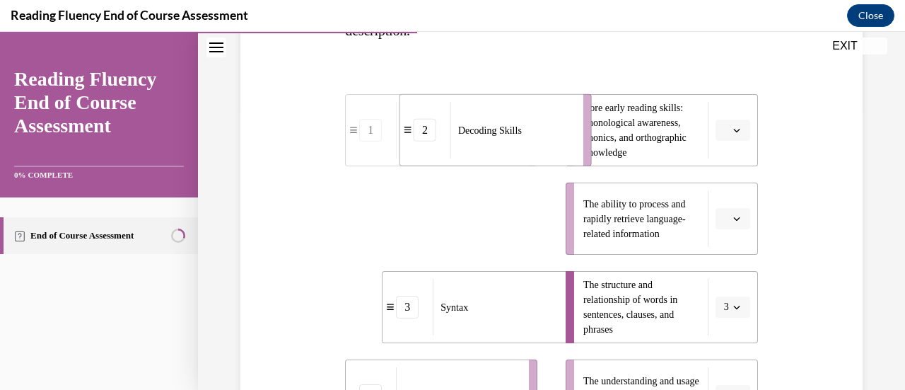
drag, startPoint x: 508, startPoint y: 233, endPoint x: 561, endPoint y: 146, distance: 102.2
click at [561, 146] on div "Decoding Skills" at bounding box center [512, 130] width 124 height 57
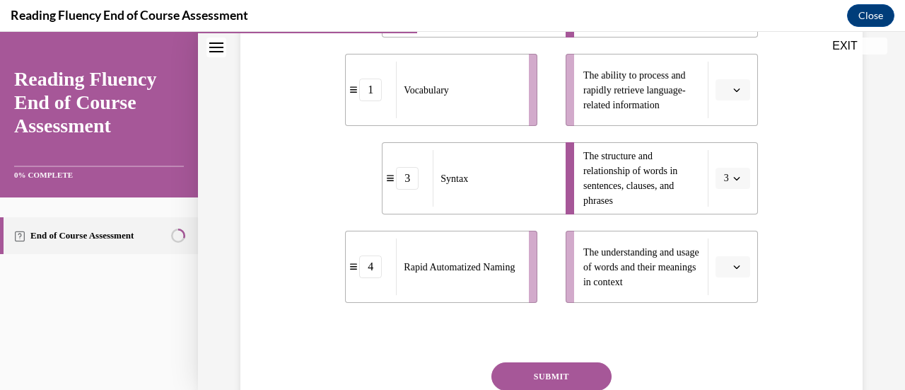
scroll to position [411, 0]
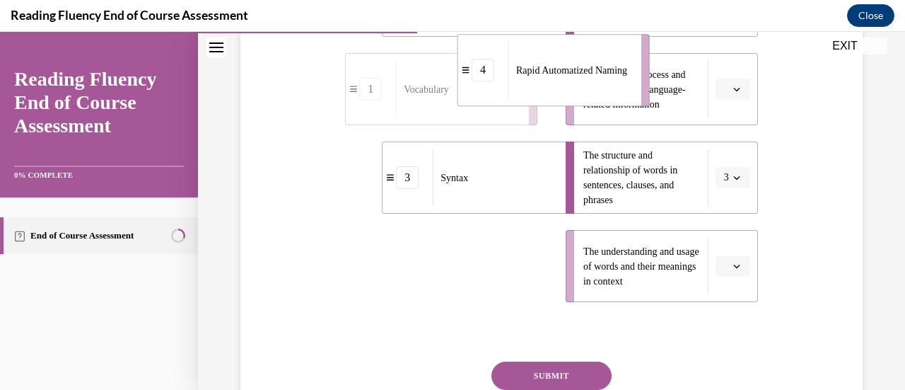
drag, startPoint x: 519, startPoint y: 278, endPoint x: 627, endPoint y: 89, distance: 217.6
click at [627, 89] on li "4 Rapid Automatized Naming" at bounding box center [553, 70] width 192 height 72
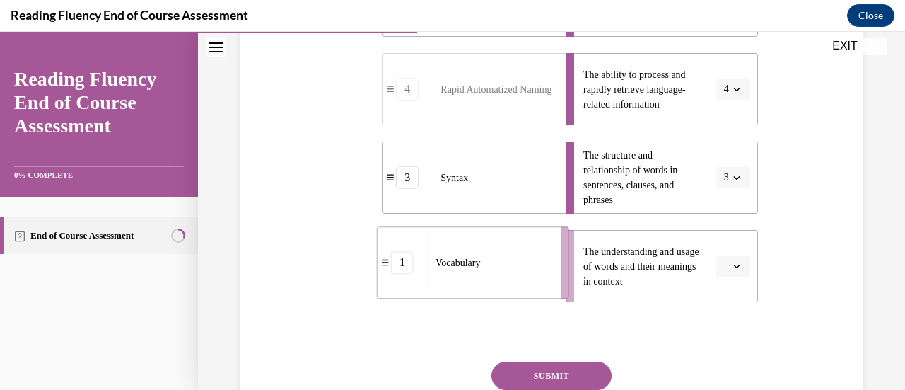
drag, startPoint x: 446, startPoint y: 253, endPoint x: 484, endPoint y: 252, distance: 37.5
click at [484, 252] on div "Vocabulary" at bounding box center [490, 262] width 124 height 57
click at [527, 373] on button "SUBMIT" at bounding box center [551, 375] width 120 height 28
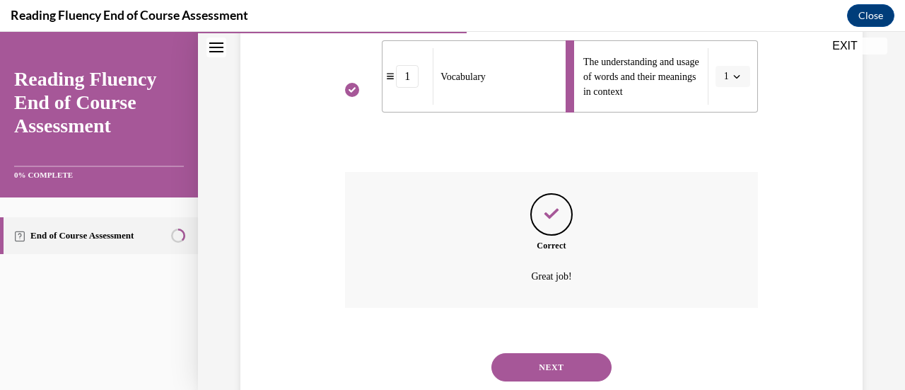
scroll to position [641, 0]
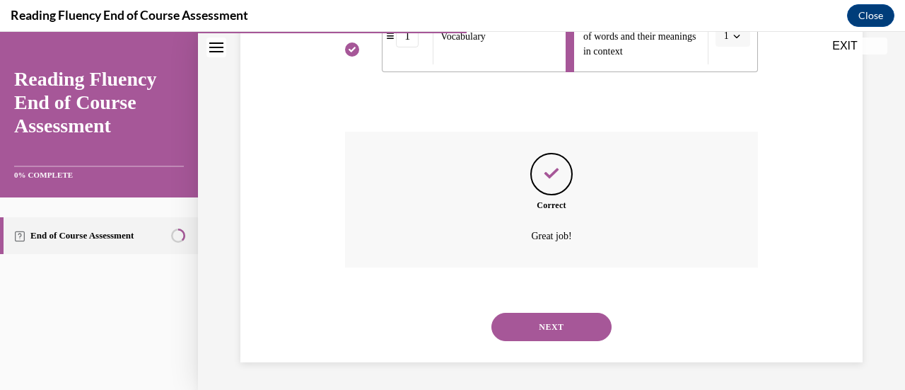
click at [533, 329] on button "NEXT" at bounding box center [551, 326] width 120 height 28
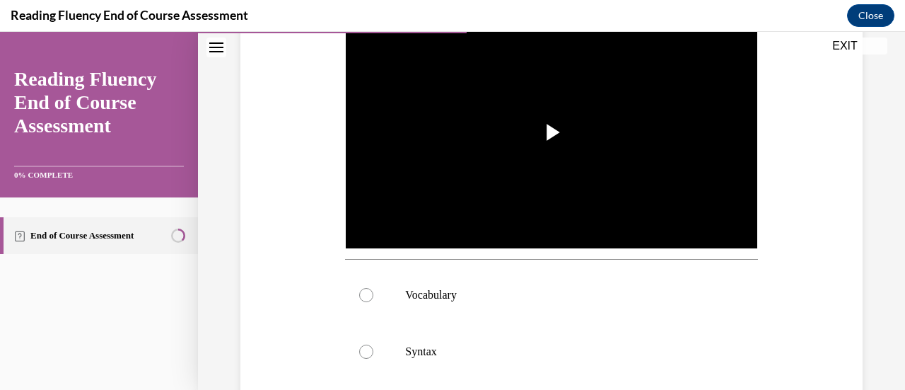
scroll to position [266, 0]
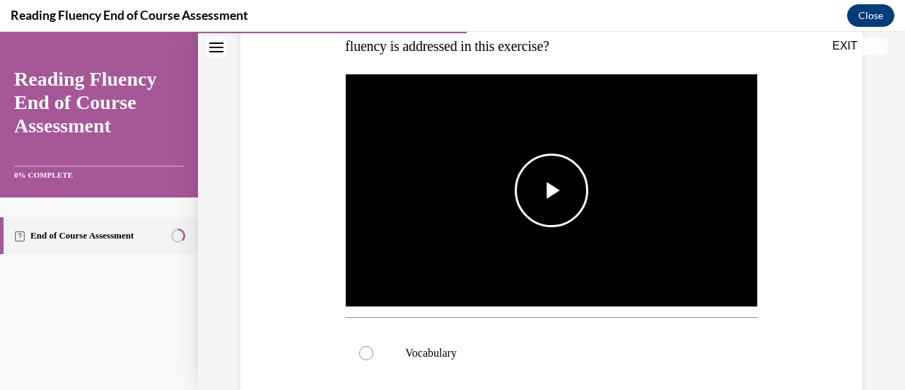
click at [551, 190] on span "Video player" at bounding box center [551, 190] width 0 height 0
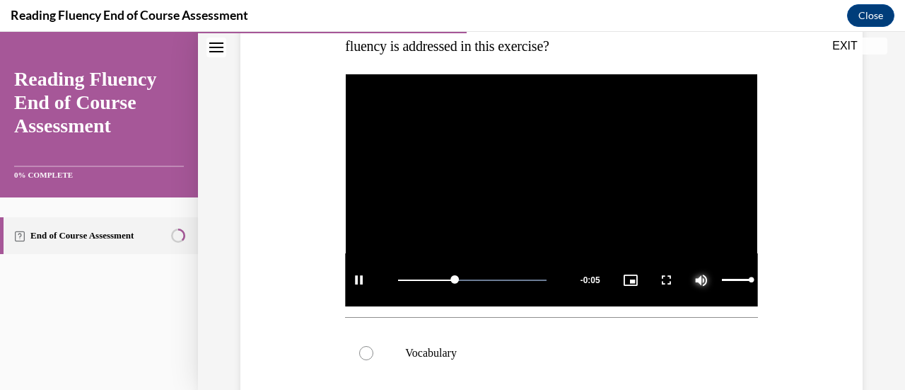
click at [691, 280] on span "Video player" at bounding box center [701, 280] width 28 height 0
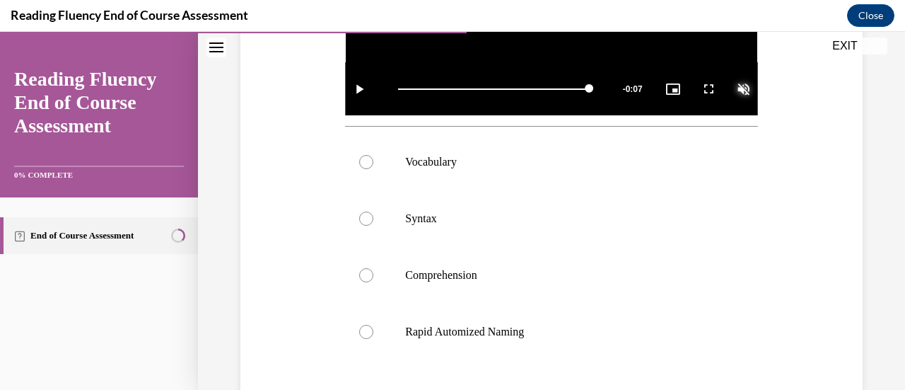
scroll to position [479, 0]
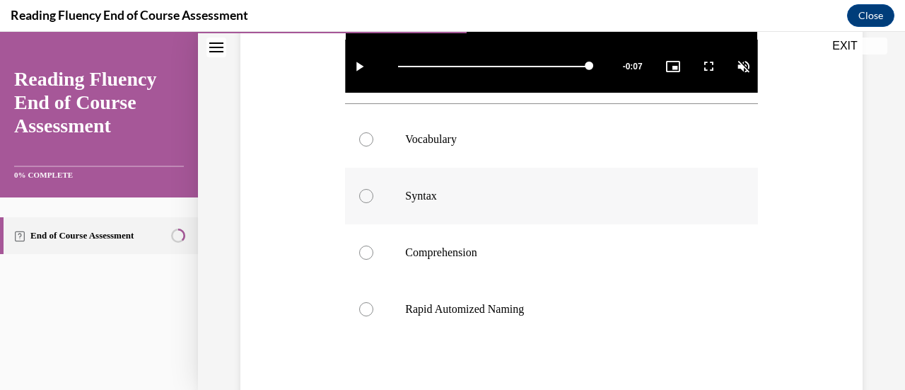
drag, startPoint x: 630, startPoint y: 217, endPoint x: 365, endPoint y: 193, distance: 266.2
click at [365, 193] on div at bounding box center [366, 196] width 14 height 14
click at [365, 193] on input "Syntax" at bounding box center [366, 196] width 14 height 14
radio input "true"
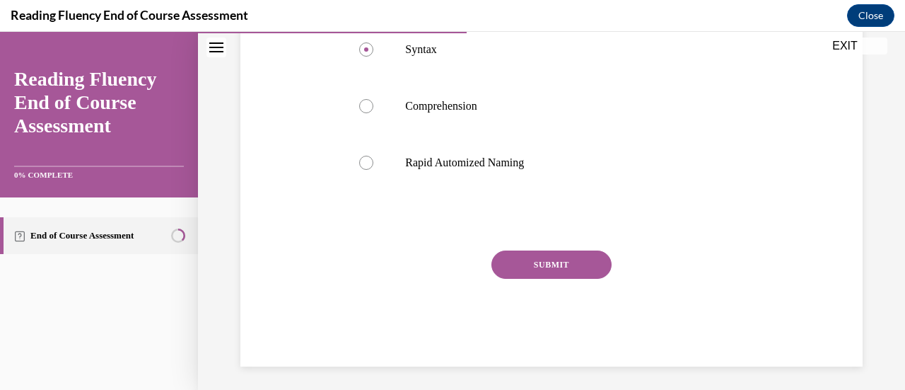
click at [564, 254] on button "SUBMIT" at bounding box center [551, 264] width 120 height 28
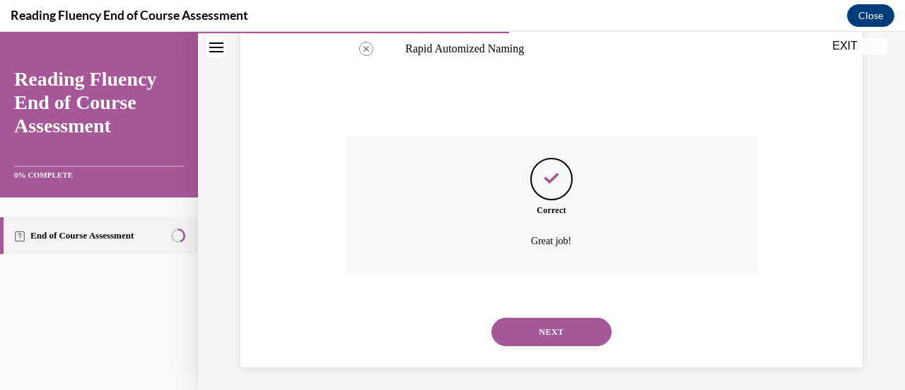
scroll to position [740, 0]
click at [527, 323] on button "NEXT" at bounding box center [551, 331] width 120 height 28
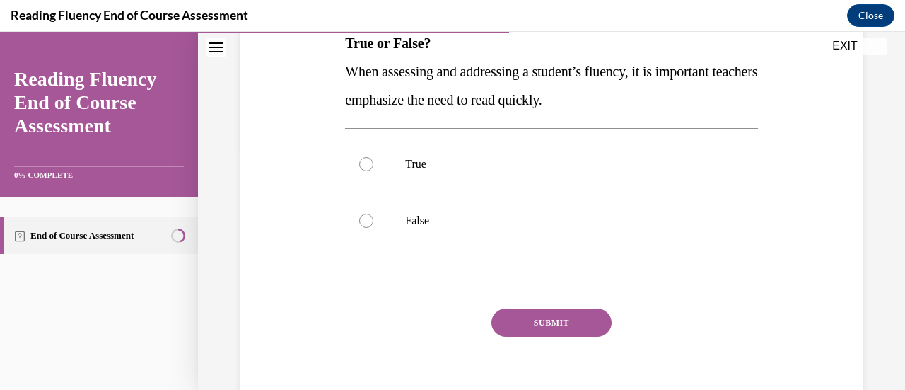
scroll to position [245, 0]
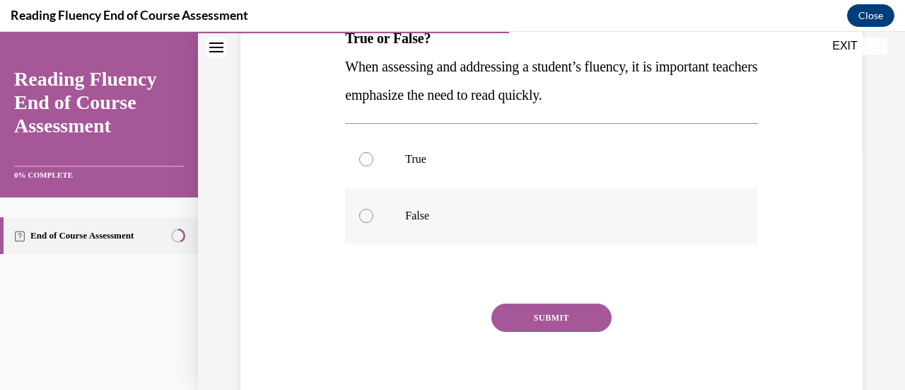
click at [366, 214] on div at bounding box center [366, 216] width 14 height 14
click at [366, 214] on input "False" at bounding box center [366, 216] width 14 height 14
radio input "true"
click at [549, 315] on button "SUBMIT" at bounding box center [551, 317] width 120 height 28
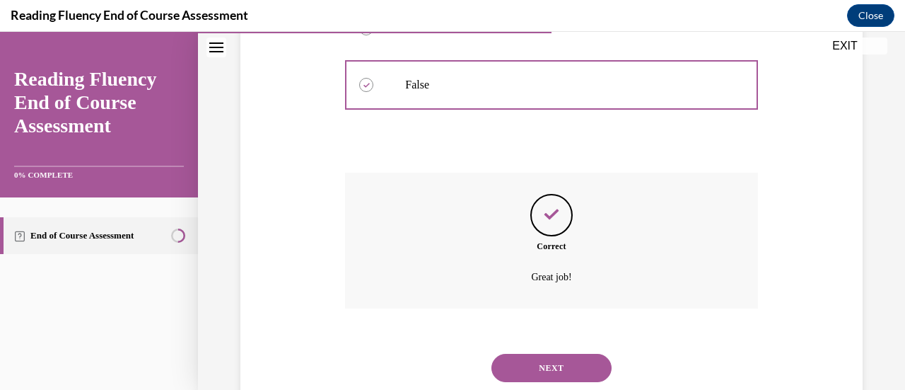
scroll to position [417, 0]
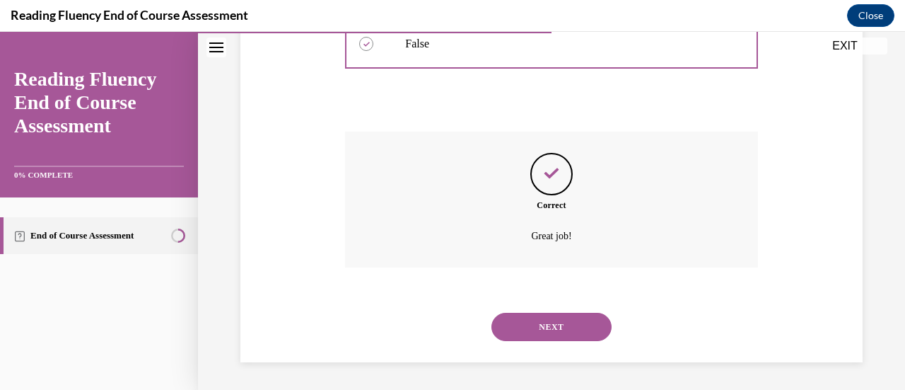
click at [549, 320] on button "NEXT" at bounding box center [551, 326] width 120 height 28
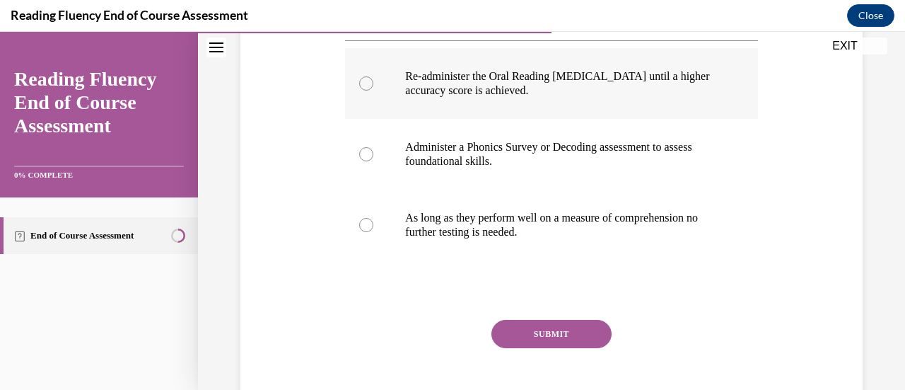
scroll to position [342, 0]
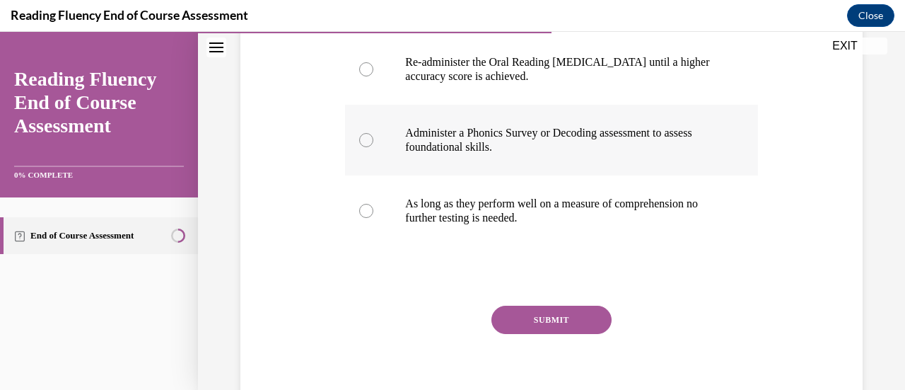
click at [366, 137] on div at bounding box center [366, 140] width 14 height 14
click at [366, 137] on input "Administer a Phonics Survey or Decoding assessment to assess foundational skill…" at bounding box center [366, 140] width 14 height 14
radio input "true"
click at [553, 317] on button "SUBMIT" at bounding box center [551, 319] width 120 height 28
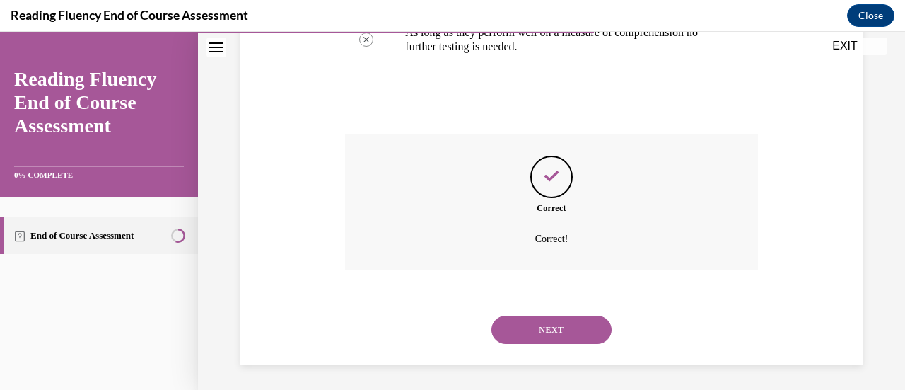
scroll to position [516, 0]
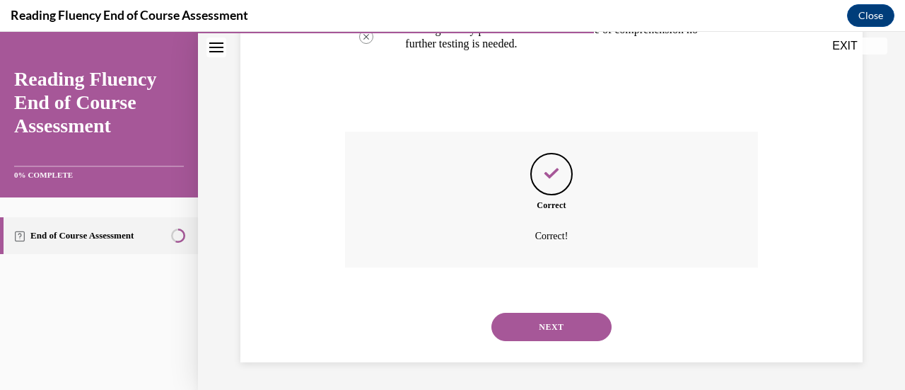
click at [571, 332] on button "NEXT" at bounding box center [551, 326] width 120 height 28
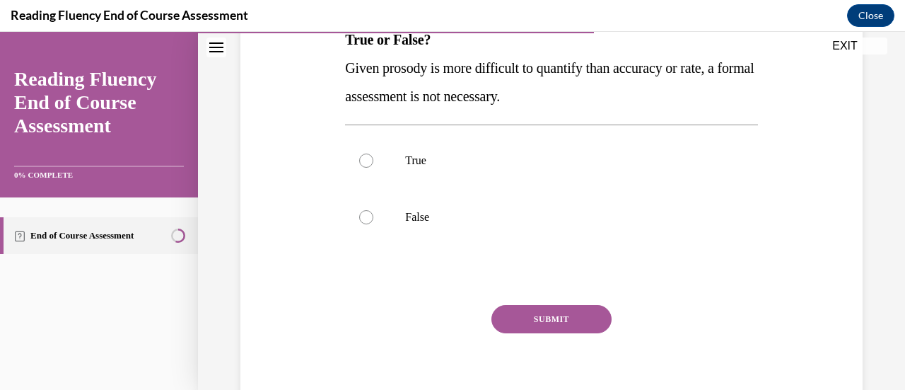
scroll to position [245, 0]
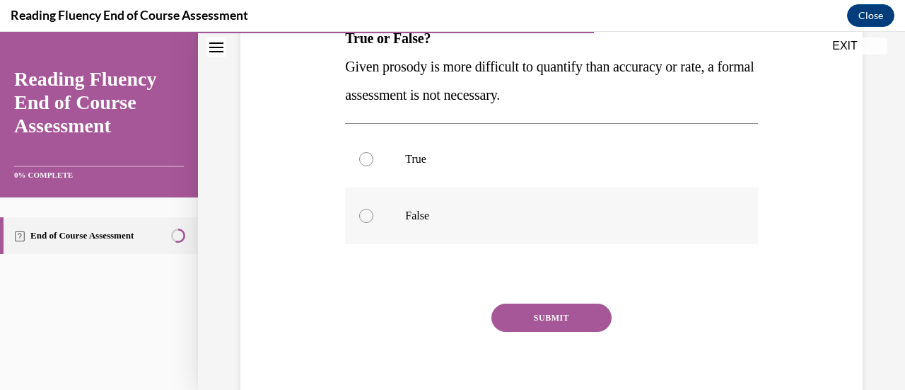
click at [359, 214] on div at bounding box center [366, 216] width 14 height 14
click at [359, 214] on input "False" at bounding box center [366, 216] width 14 height 14
radio input "true"
click at [508, 310] on button "SUBMIT" at bounding box center [551, 317] width 120 height 28
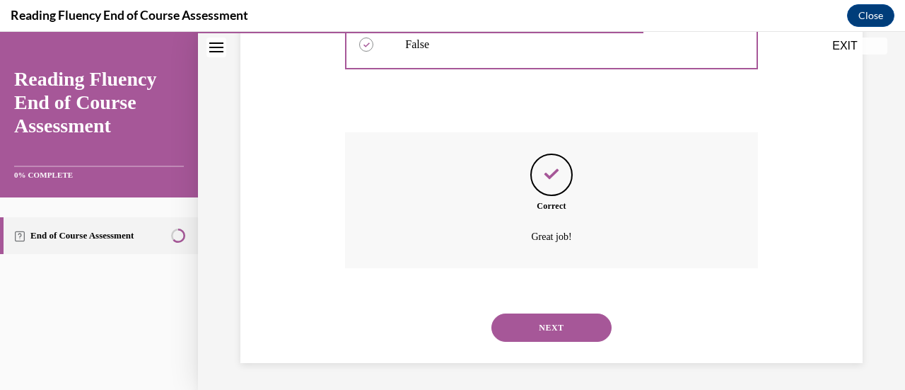
scroll to position [417, 0]
click at [524, 336] on button "NEXT" at bounding box center [551, 326] width 120 height 28
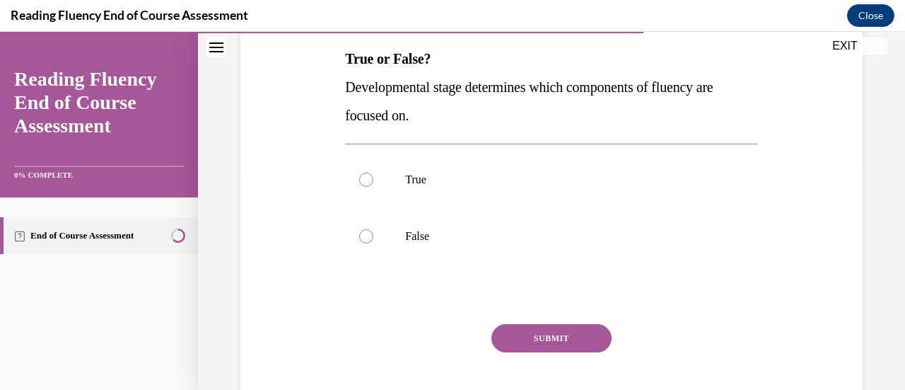
scroll to position [226, 0]
click at [366, 175] on div at bounding box center [366, 179] width 14 height 14
click at [366, 175] on input "True" at bounding box center [366, 179] width 14 height 14
radio input "true"
click at [527, 328] on button "SUBMIT" at bounding box center [551, 337] width 120 height 28
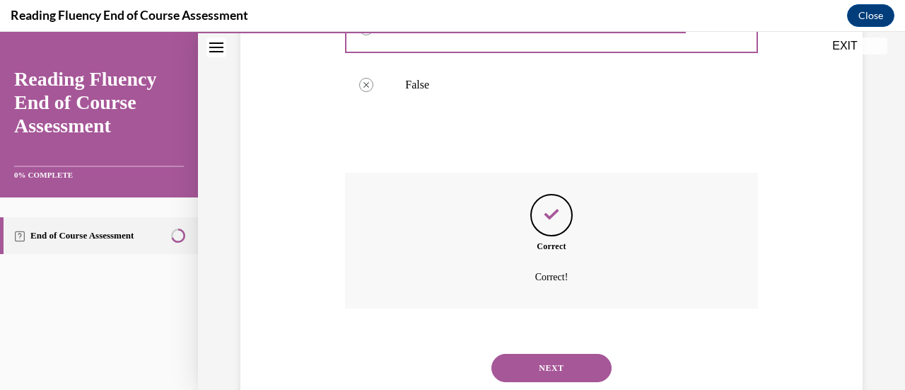
scroll to position [417, 0]
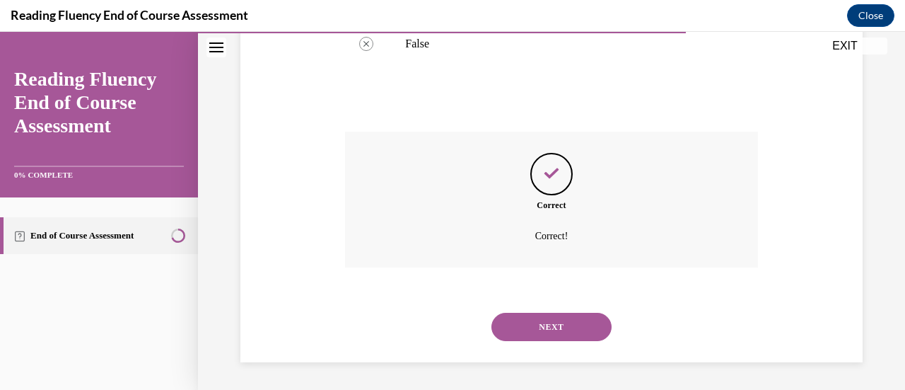
click at [527, 328] on button "NEXT" at bounding box center [551, 326] width 120 height 28
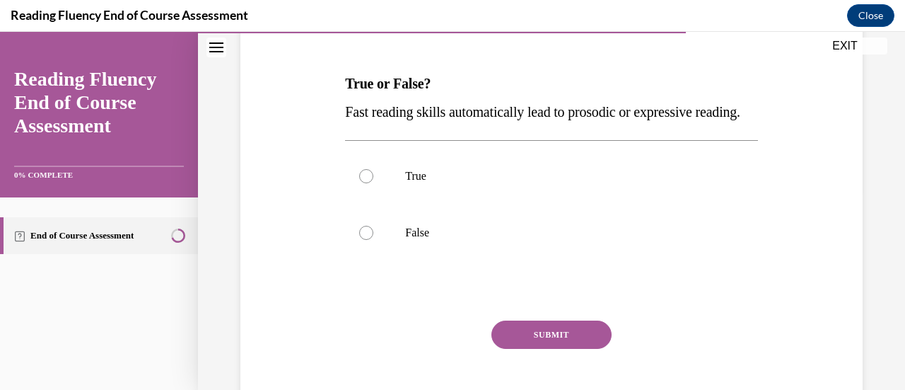
scroll to position [201, 0]
click at [363, 239] on div at bounding box center [366, 232] width 14 height 14
click at [363, 239] on input "False" at bounding box center [366, 232] width 14 height 14
radio input "true"
click at [523, 348] on button "SUBMIT" at bounding box center [551, 334] width 120 height 28
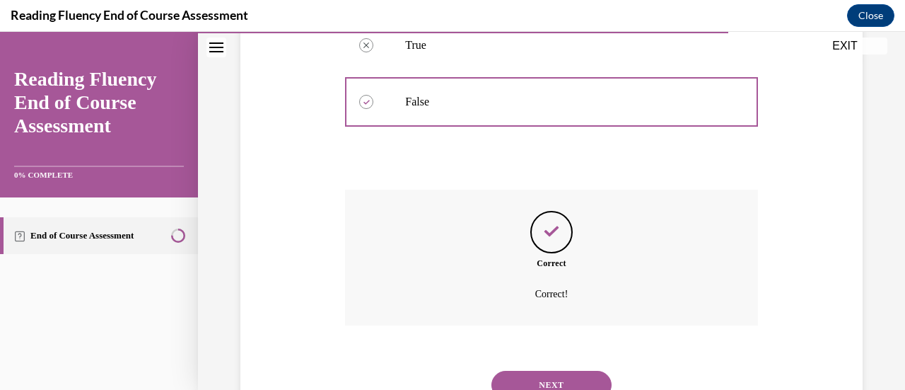
scroll to position [417, 0]
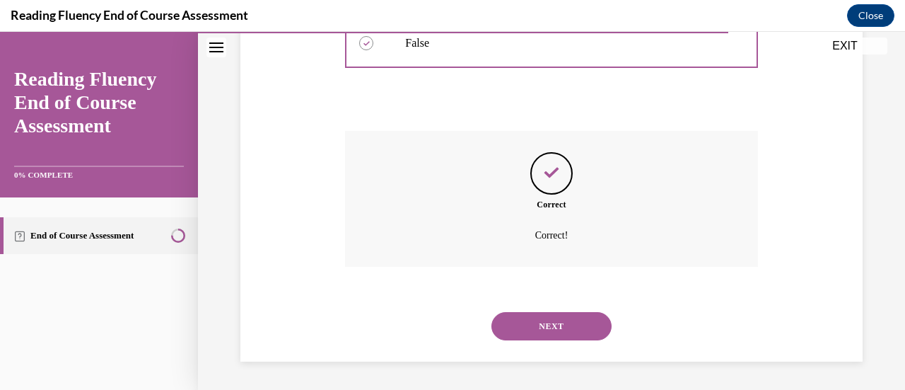
click at [535, 318] on button "NEXT" at bounding box center [551, 326] width 120 height 28
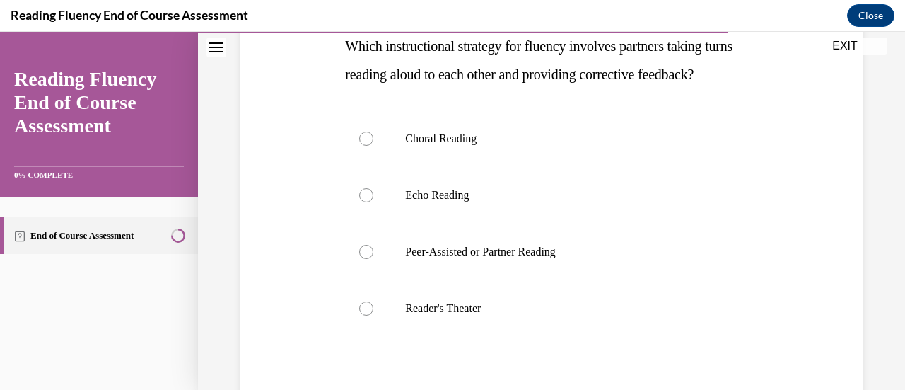
scroll to position [236, 0]
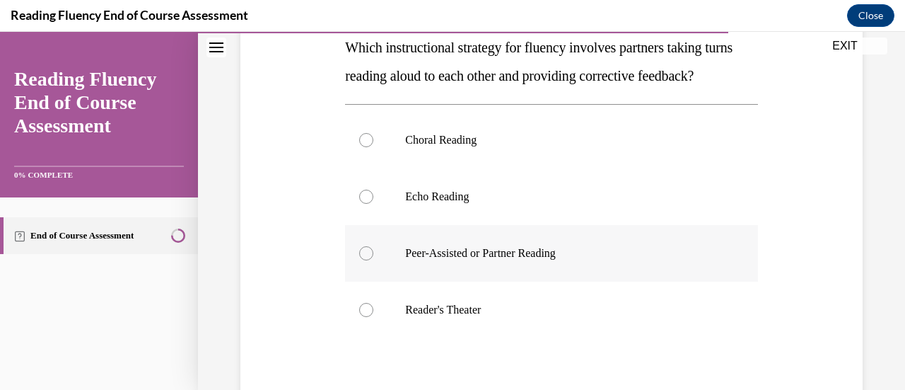
click at [362, 260] on div at bounding box center [366, 253] width 14 height 14
click at [362, 260] on input "Peer-Assisted or Partner Reading" at bounding box center [366, 253] width 14 height 14
radio input "true"
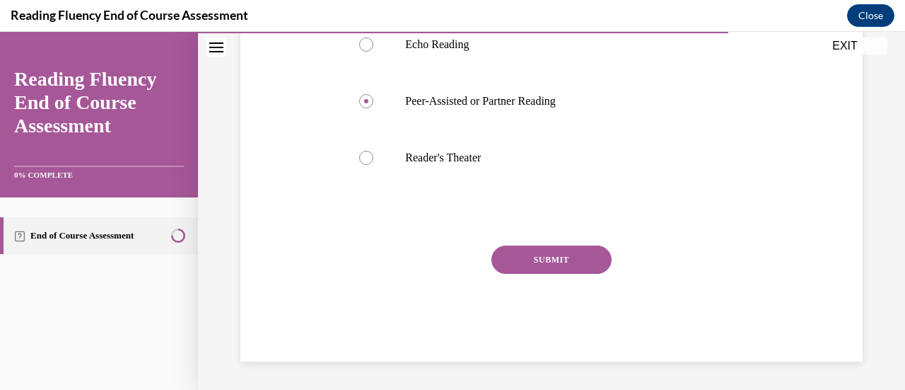
click at [573, 274] on button "SUBMIT" at bounding box center [551, 259] width 120 height 28
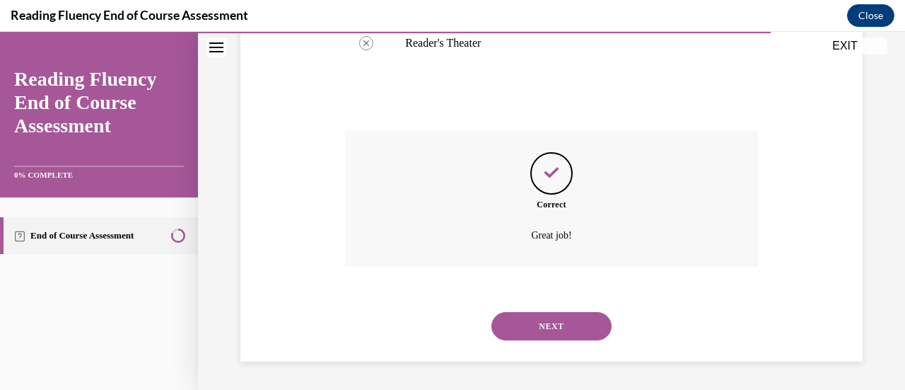
scroll to position [530, 0]
click at [573, 330] on button "NEXT" at bounding box center [551, 326] width 120 height 28
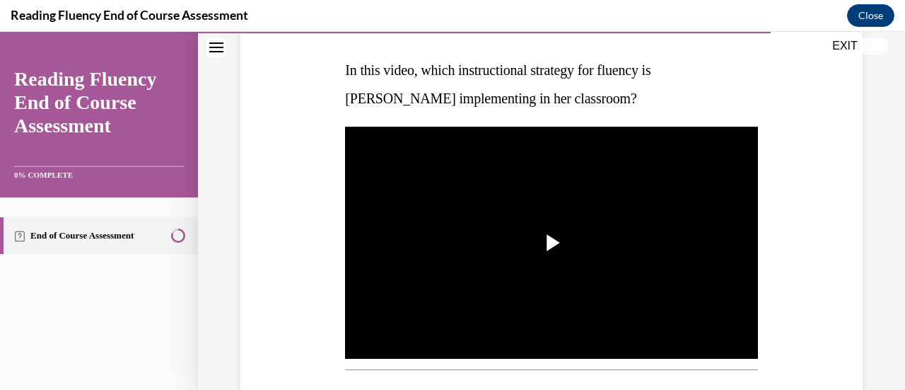
scroll to position [215, 0]
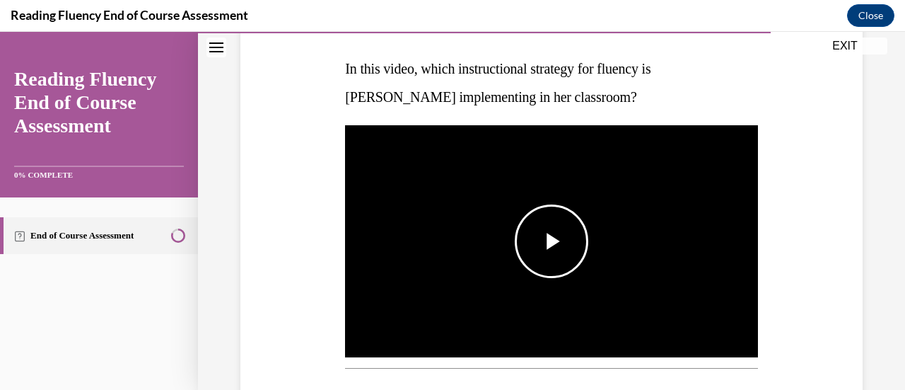
click at [551, 241] on span "Video player" at bounding box center [551, 241] width 0 height 0
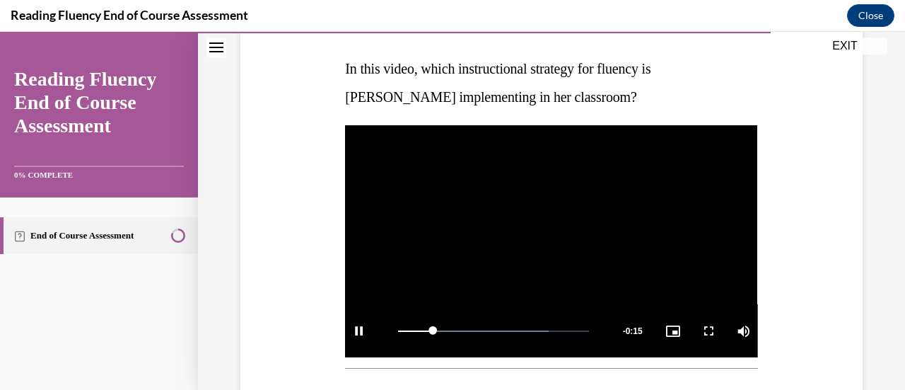
scroll to position [331, 0]
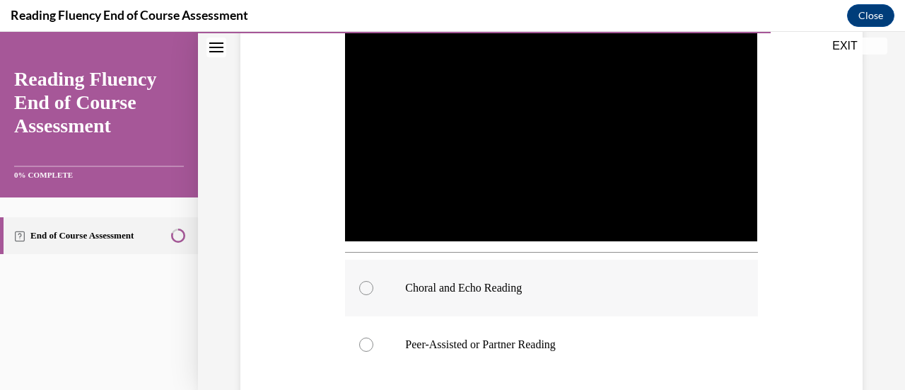
click at [363, 283] on div at bounding box center [366, 288] width 14 height 14
click at [363, 283] on input "Choral and Echo Reading" at bounding box center [366, 288] width 14 height 14
radio input "true"
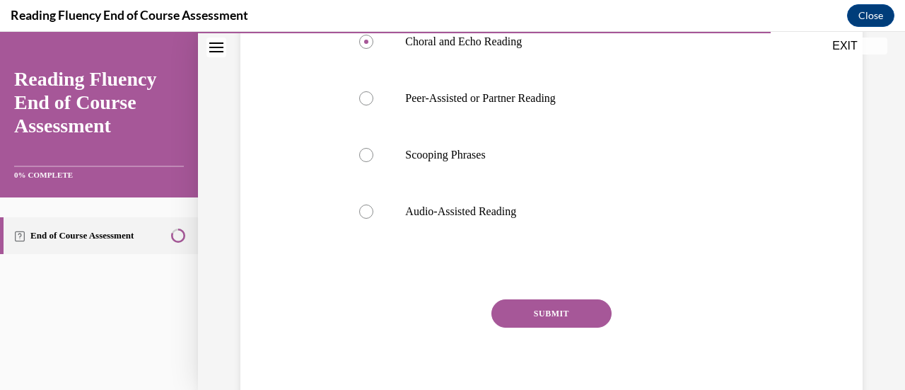
scroll to position [578, 0]
click at [547, 314] on button "SUBMIT" at bounding box center [551, 312] width 120 height 28
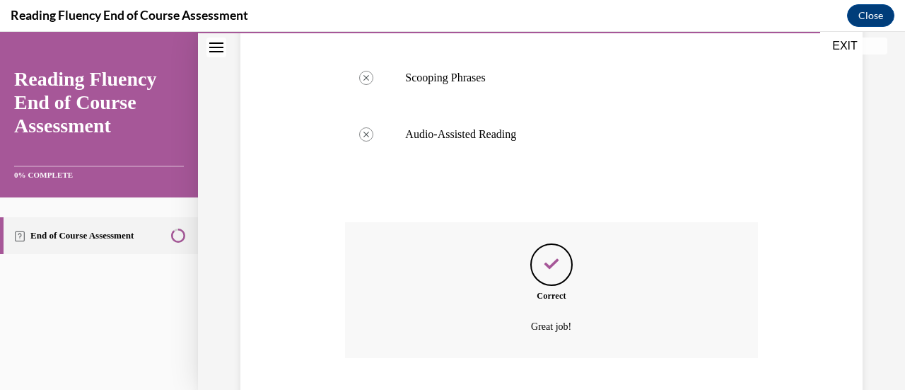
scroll to position [740, 0]
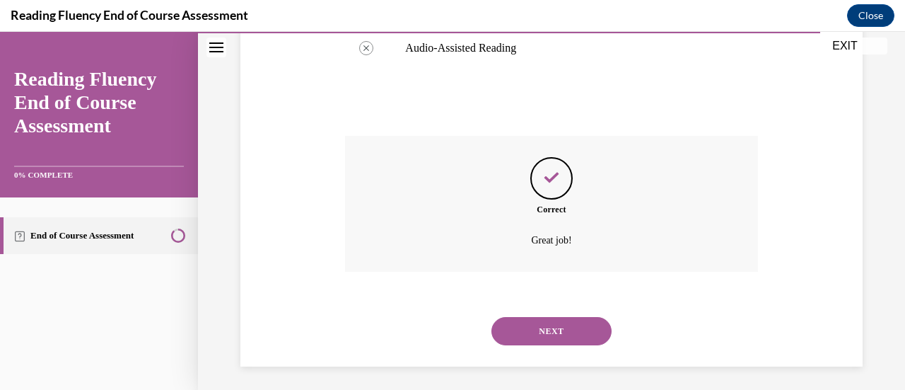
click at [554, 320] on button "NEXT" at bounding box center [551, 331] width 120 height 28
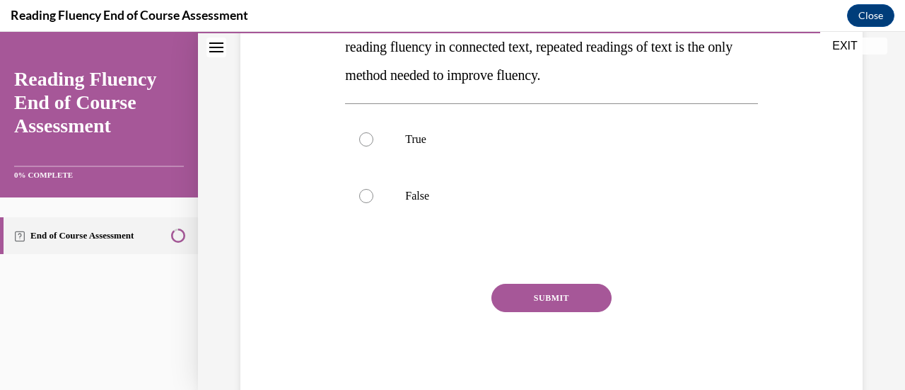
scroll to position [294, 0]
click at [365, 196] on div at bounding box center [366, 195] width 14 height 14
click at [365, 196] on input "False" at bounding box center [366, 195] width 14 height 14
radio input "true"
click at [574, 303] on button "SUBMIT" at bounding box center [551, 297] width 120 height 28
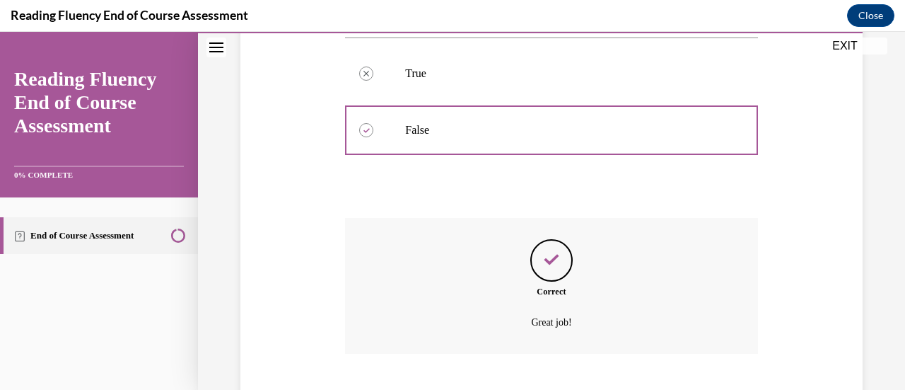
scroll to position [445, 0]
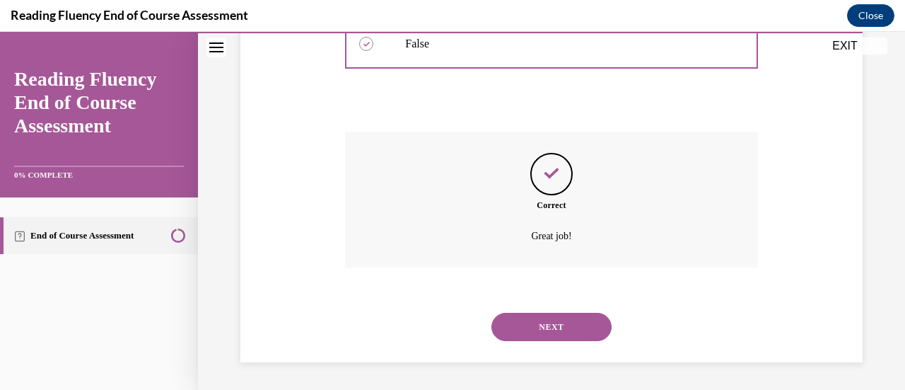
click at [556, 319] on button "NEXT" at bounding box center [551, 326] width 120 height 28
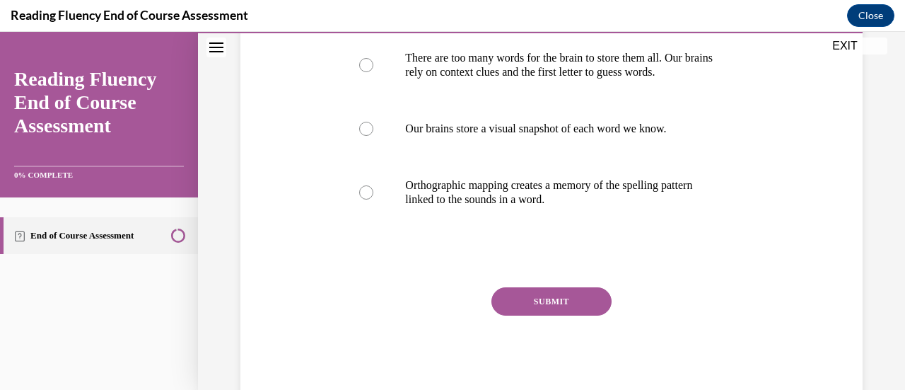
scroll to position [354, 0]
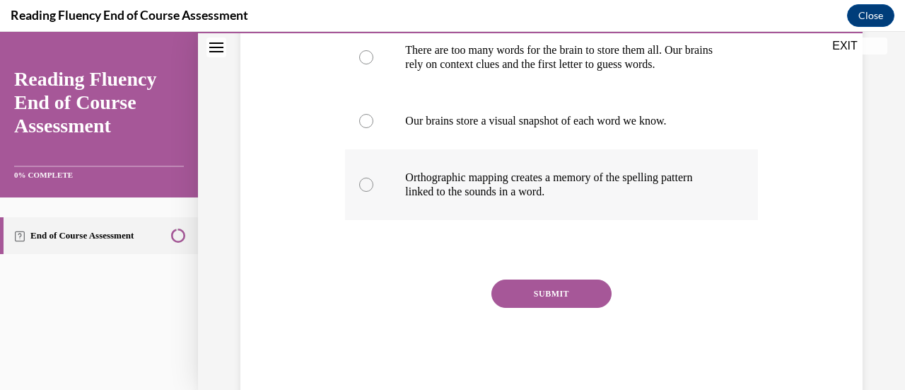
click at [363, 185] on div at bounding box center [366, 184] width 14 height 14
click at [363, 185] on input "Orthographic mapping creates a memory of the spelling pattern linked to the sou…" at bounding box center [366, 184] width 14 height 14
radio input "true"
click at [575, 293] on button "SUBMIT" at bounding box center [551, 293] width 120 height 28
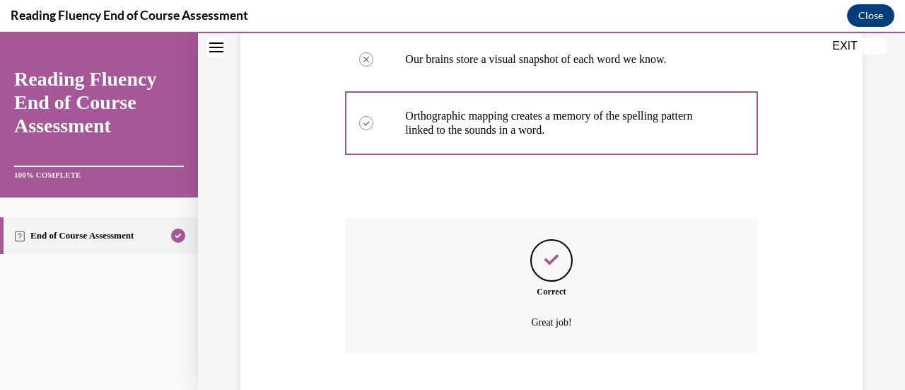
scroll to position [502, 0]
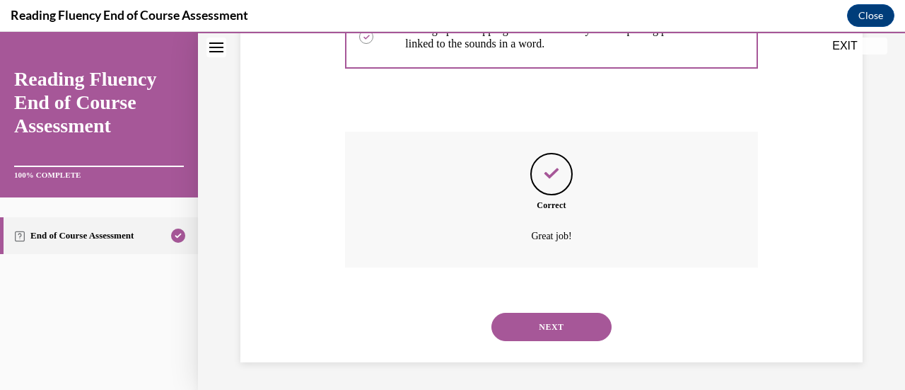
click at [557, 320] on button "NEXT" at bounding box center [551, 326] width 120 height 28
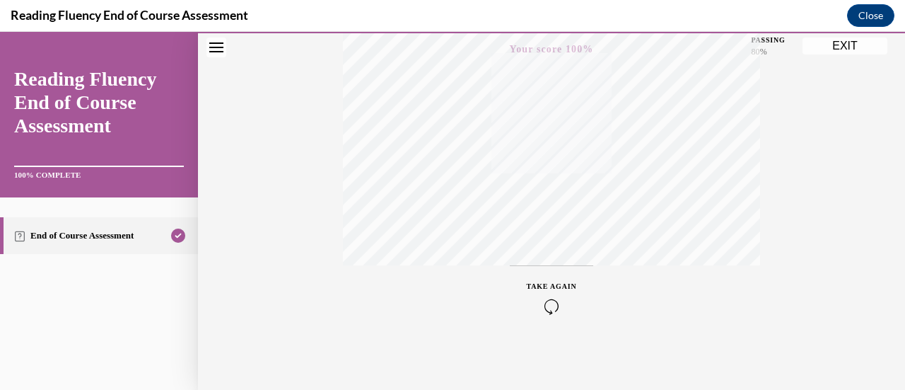
scroll to position [366, 0]
click at [836, 52] on button "EXIT" at bounding box center [844, 45] width 85 height 17
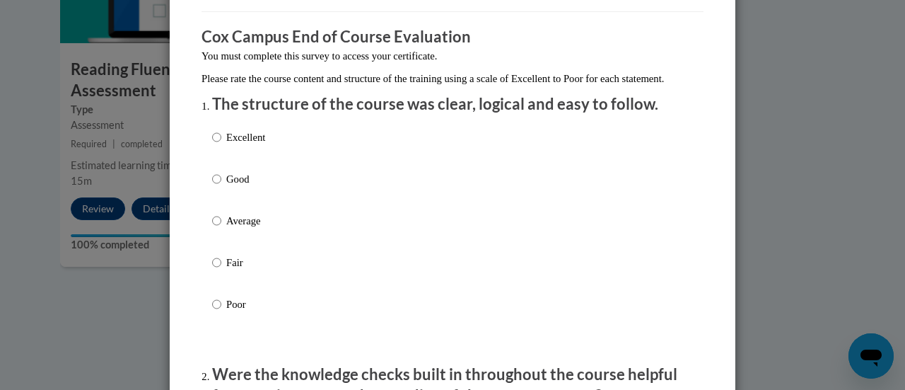
scroll to position [109, 0]
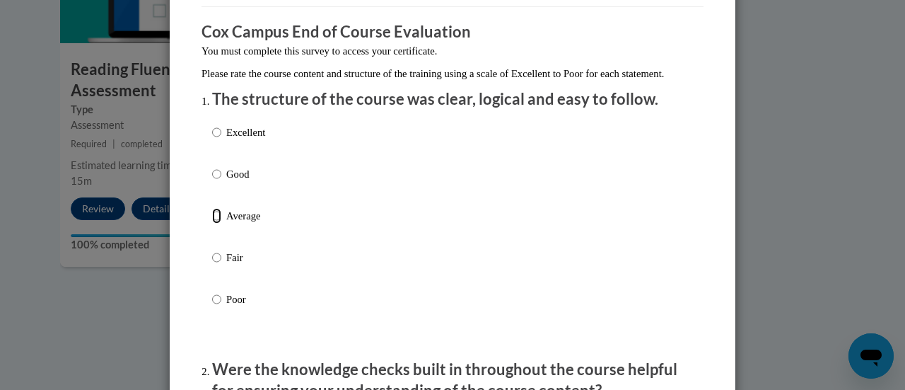
click at [213, 223] on input "Average" at bounding box center [216, 216] width 9 height 16
radio input "true"
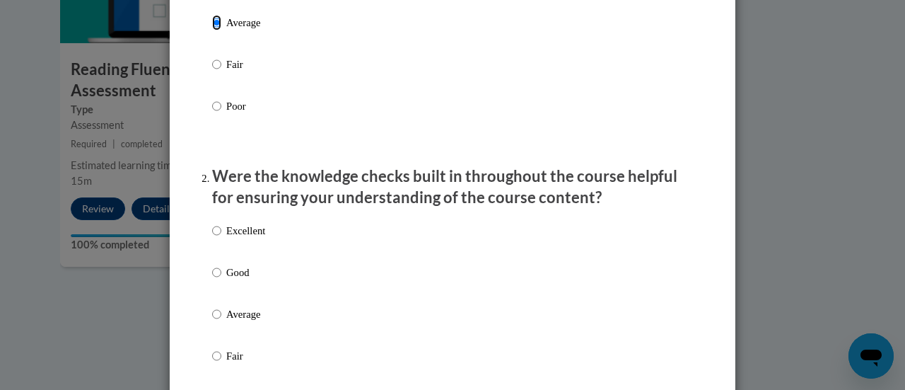
scroll to position [303, 0]
click at [212, 321] on input "Average" at bounding box center [216, 313] width 9 height 16
radio input "true"
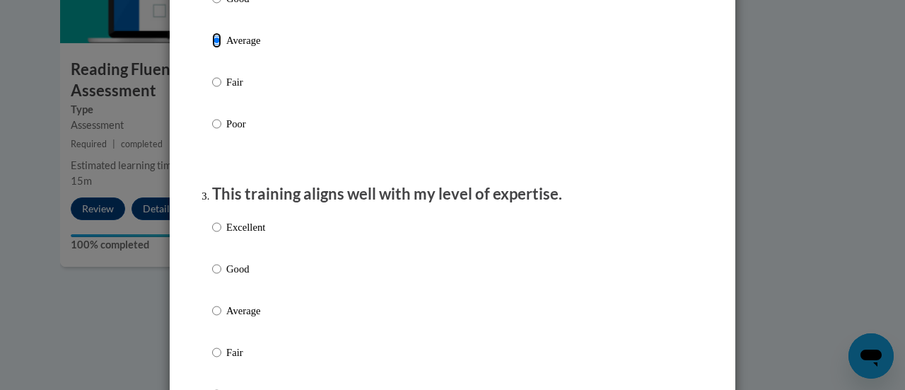
scroll to position [584, 0]
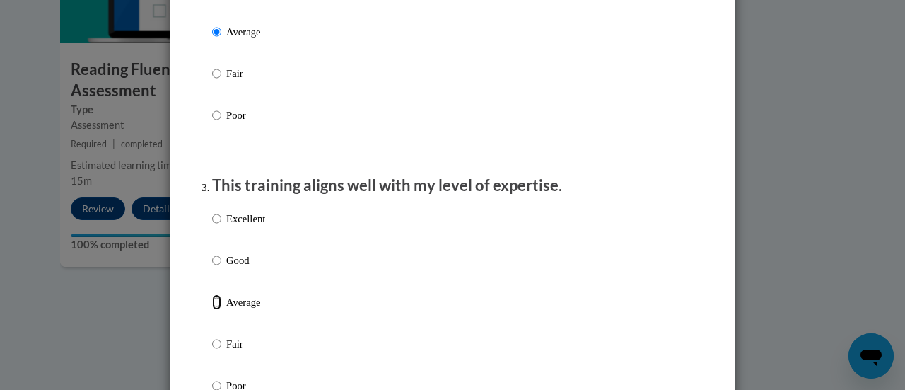
click at [212, 310] on input "Average" at bounding box center [216, 302] width 9 height 16
radio input "true"
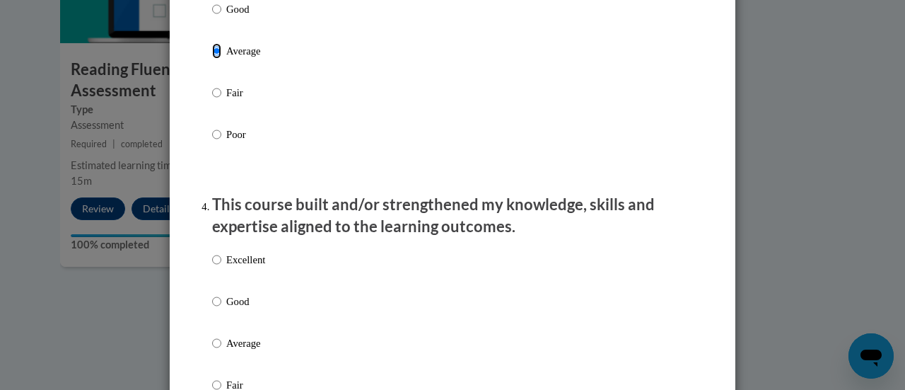
scroll to position [836, 0]
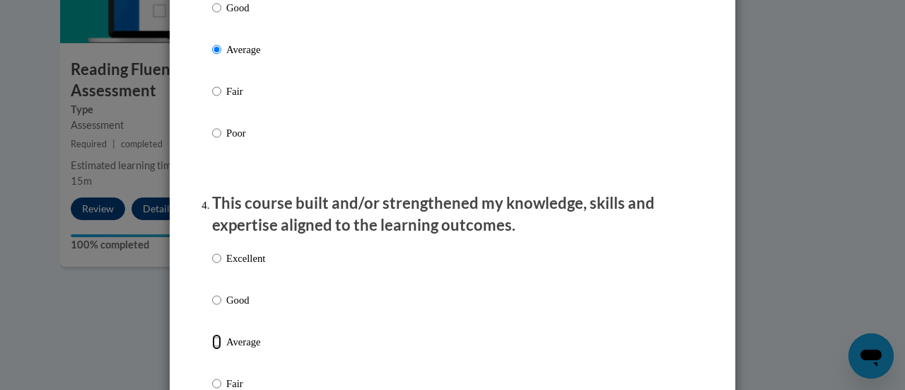
click at [212, 349] on input "Average" at bounding box center [216, 342] width 9 height 16
radio input "true"
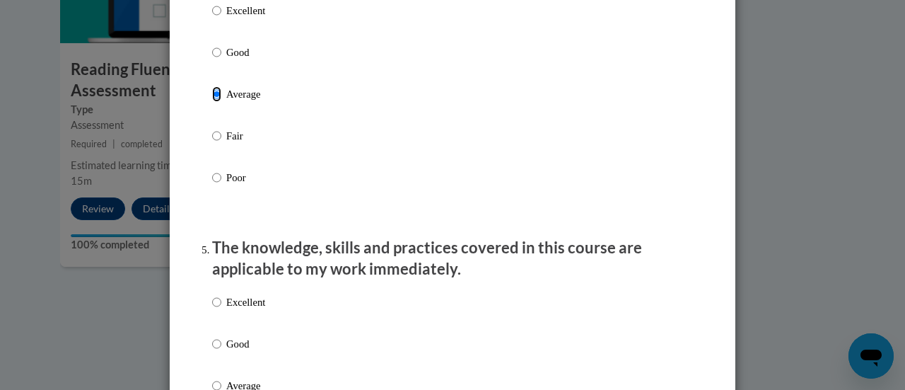
scroll to position [1324, 0]
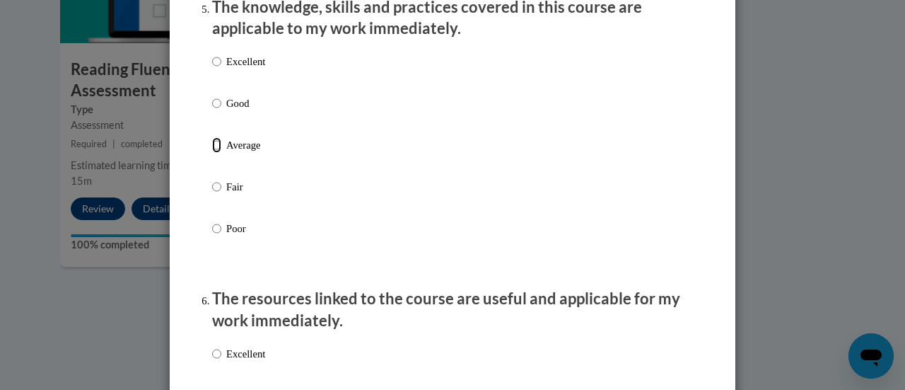
click at [212, 153] on input "Average" at bounding box center [216, 145] width 9 height 16
radio input "true"
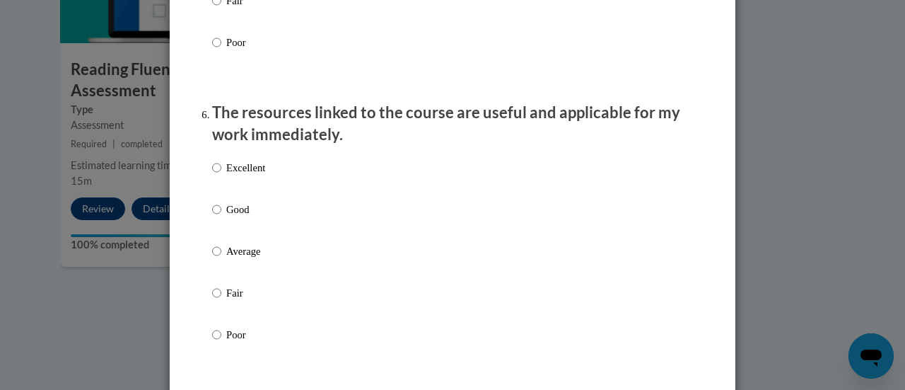
scroll to position [1530, 0]
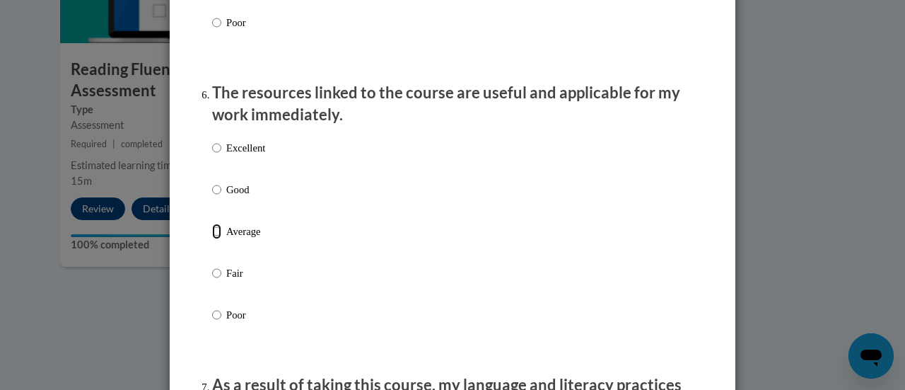
click at [212, 239] on input "Average" at bounding box center [216, 231] width 9 height 16
radio input "true"
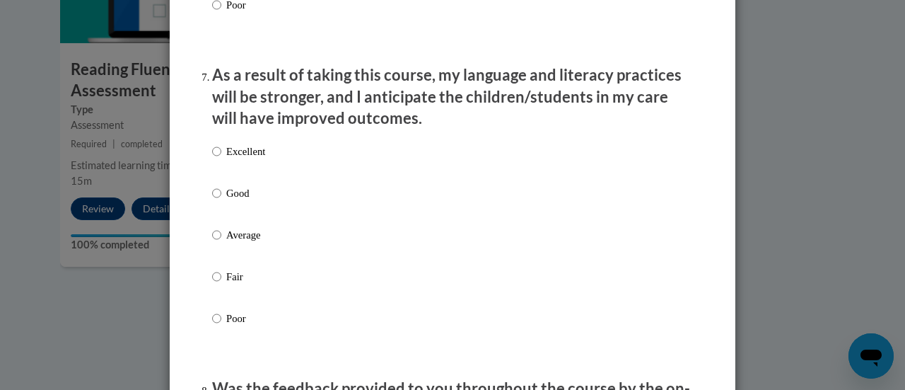
scroll to position [1845, 0]
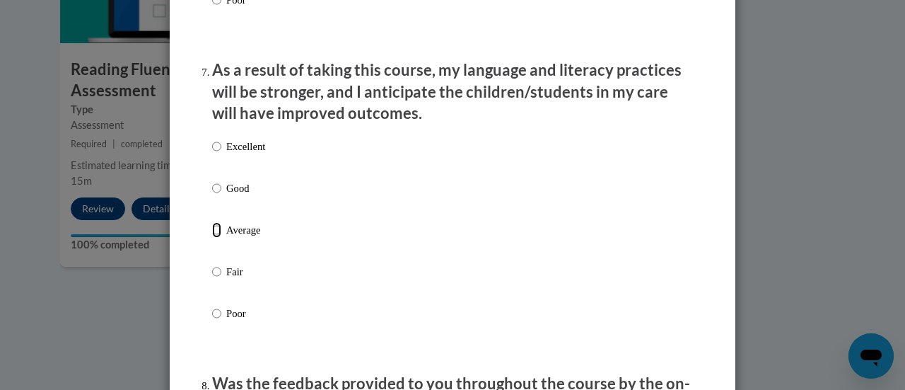
click at [212, 238] on input "Average" at bounding box center [216, 230] width 9 height 16
radio input "true"
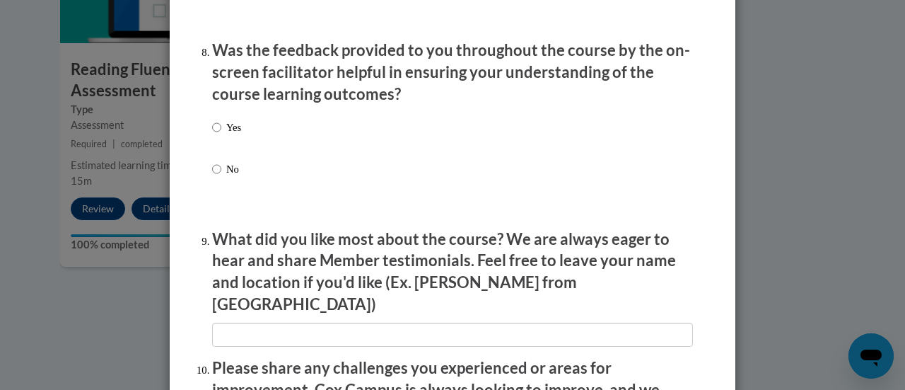
scroll to position [2178, 0]
click at [212, 134] on input "Yes" at bounding box center [216, 127] width 9 height 16
radio input "true"
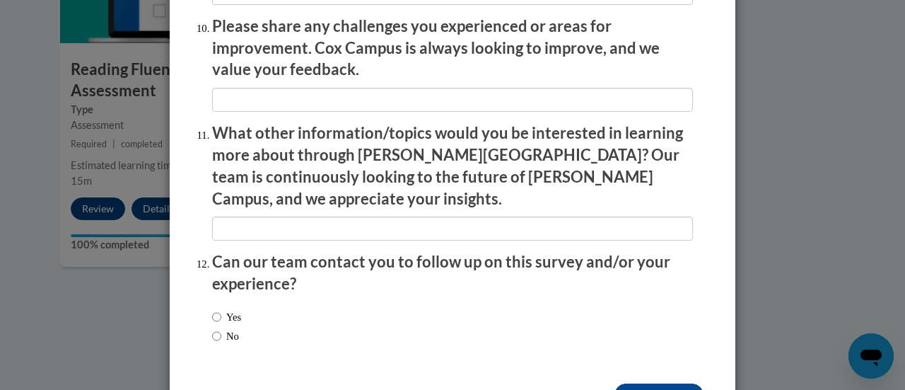
scroll to position [2550, 0]
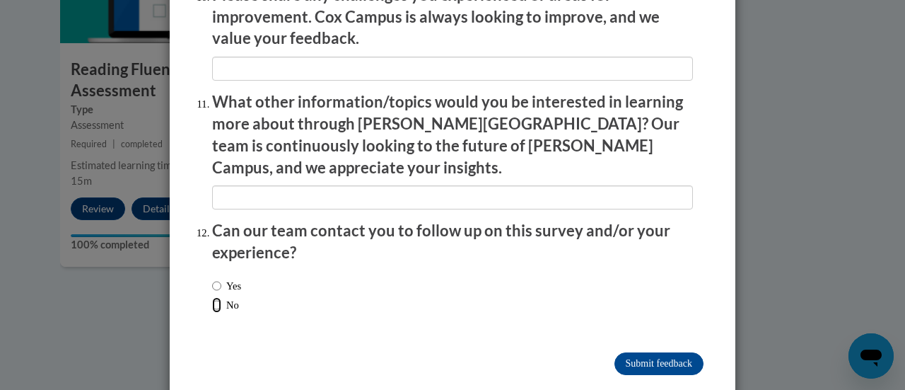
click at [212, 297] on input "No" at bounding box center [216, 305] width 9 height 16
radio input "true"
click at [664, 352] on input "Submit feedback" at bounding box center [658, 363] width 89 height 23
